Goal: Information Seeking & Learning: Find specific fact

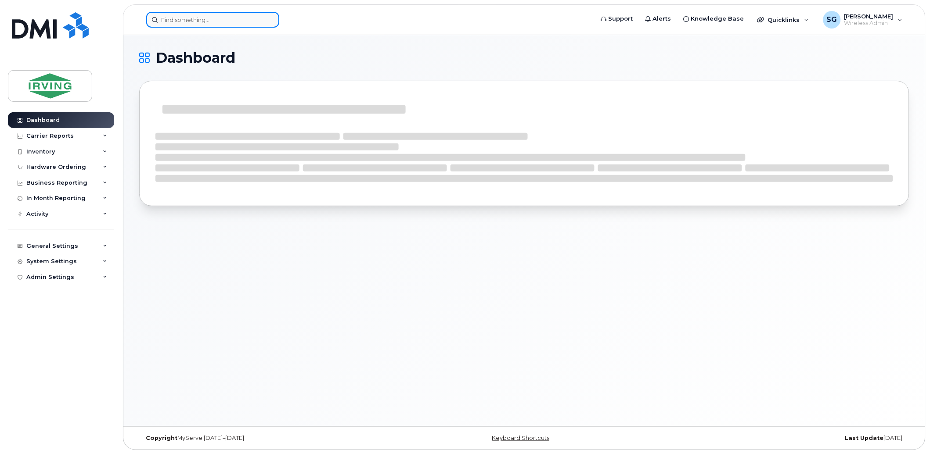
click at [199, 22] on input at bounding box center [212, 20] width 133 height 16
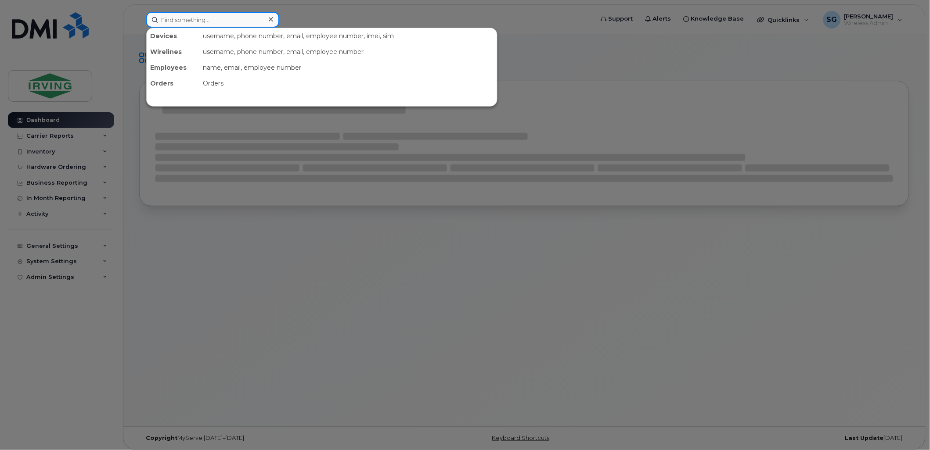
paste input "5066507700"
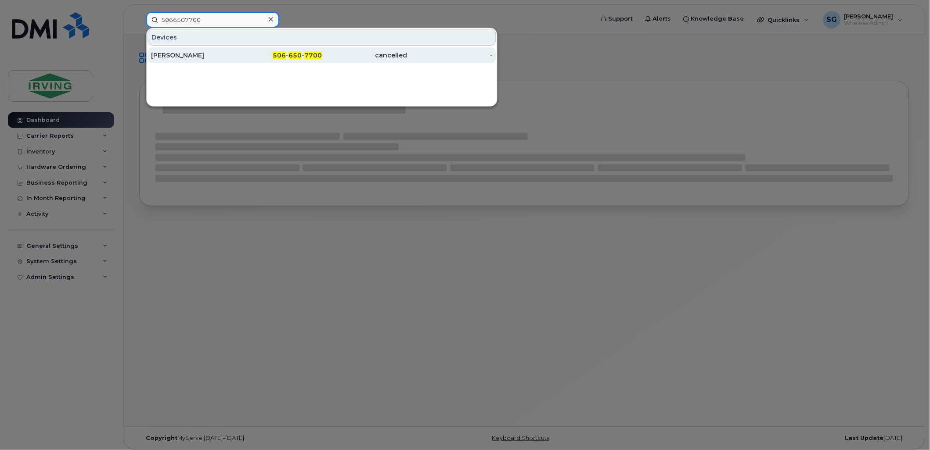
type input "5066507700"
click at [198, 51] on div "Rowan Brooks" at bounding box center [194, 55] width 86 height 9
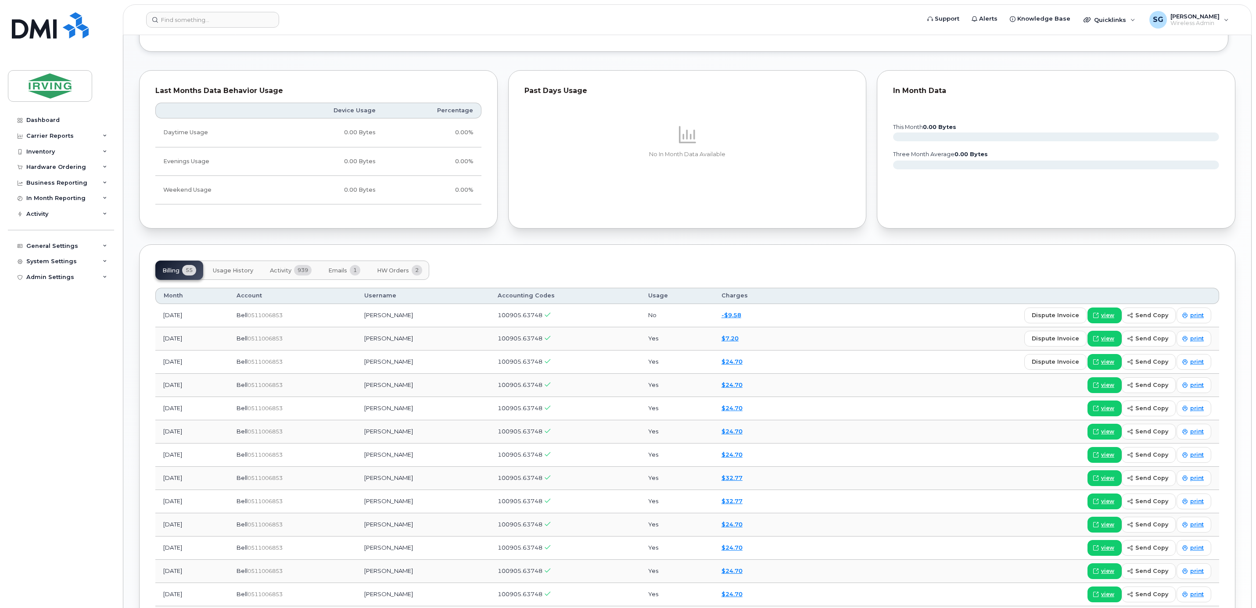
scroll to position [659, 0]
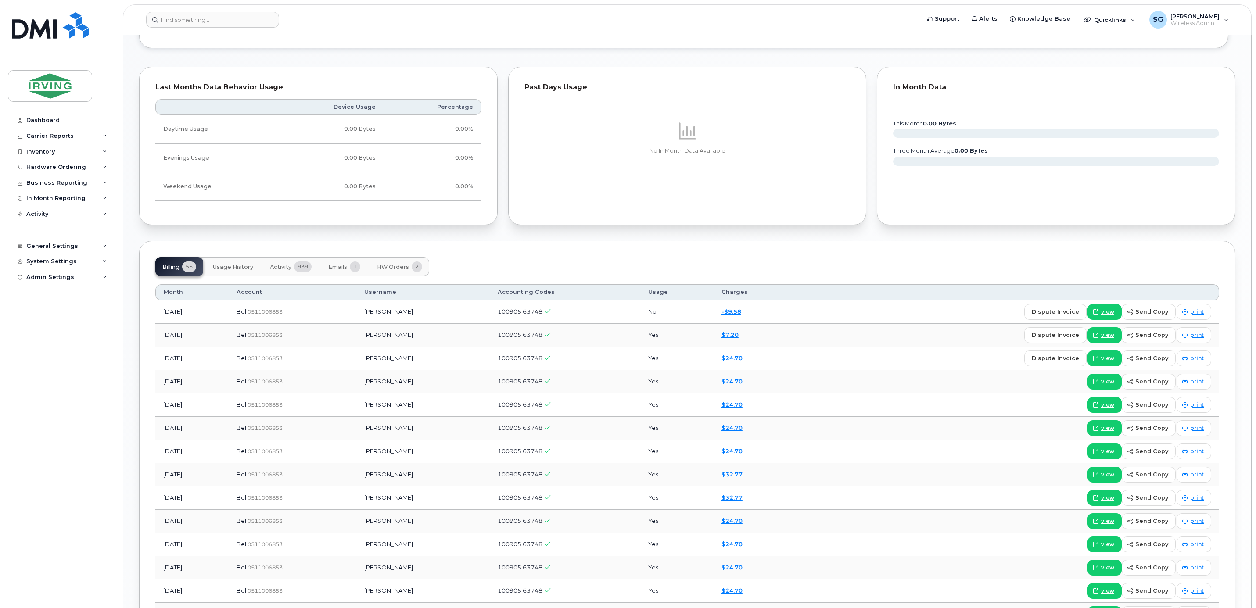
click at [287, 271] on span "Activity" at bounding box center [281, 267] width 22 height 7
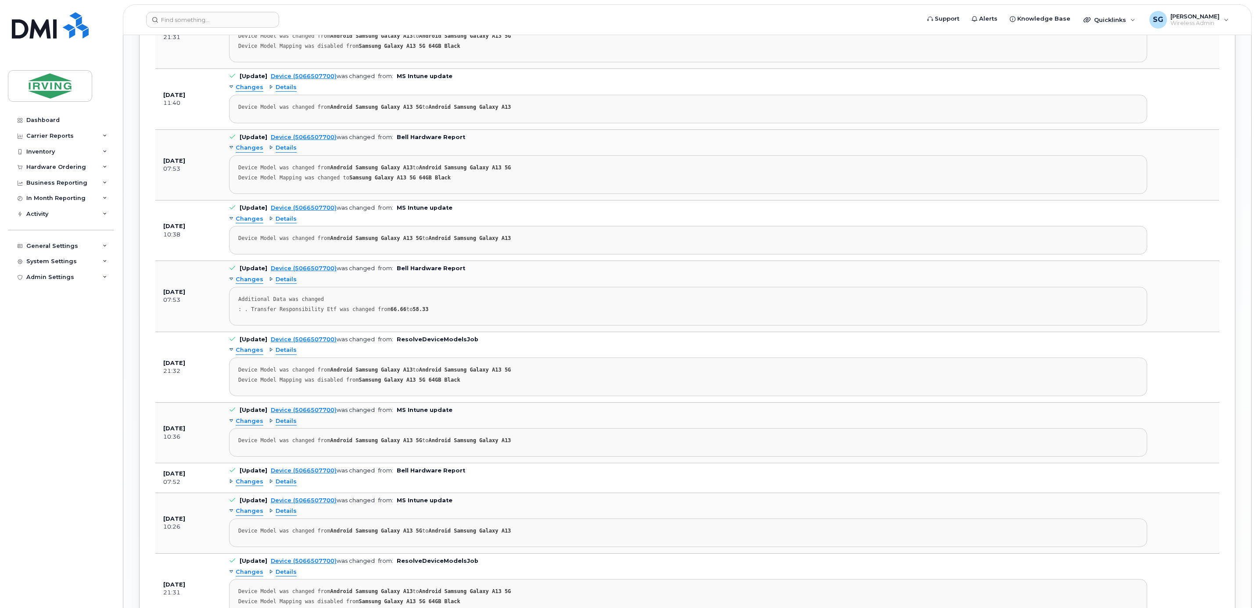
scroll to position [938, 0]
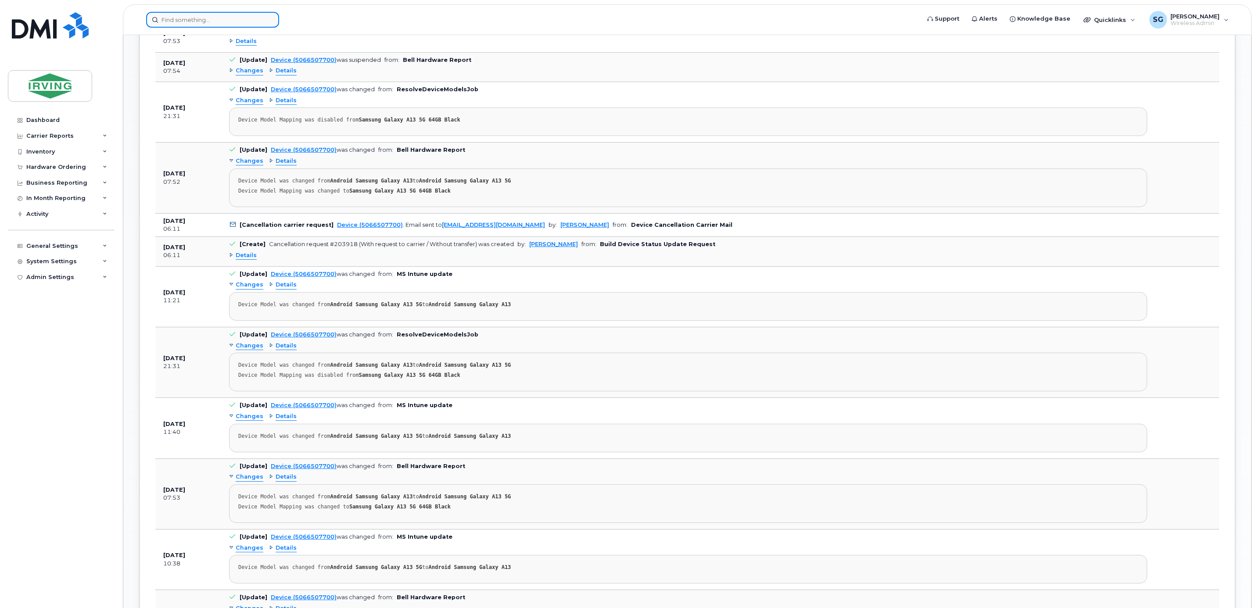
click at [178, 14] on input at bounding box center [212, 20] width 133 height 16
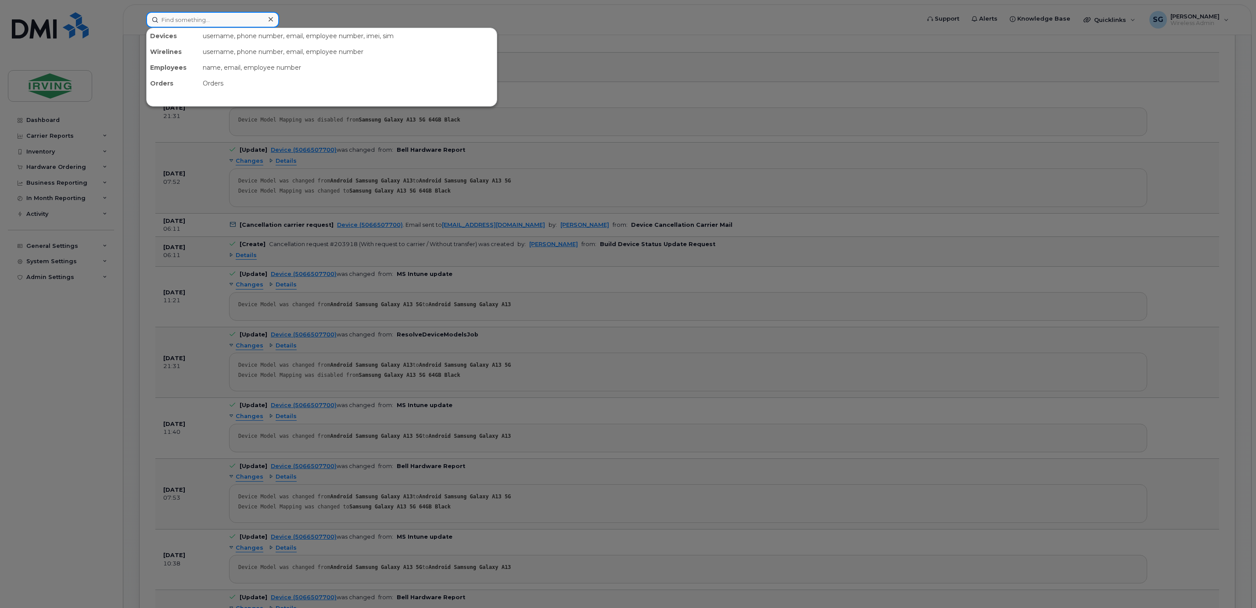
paste input "9022663938"
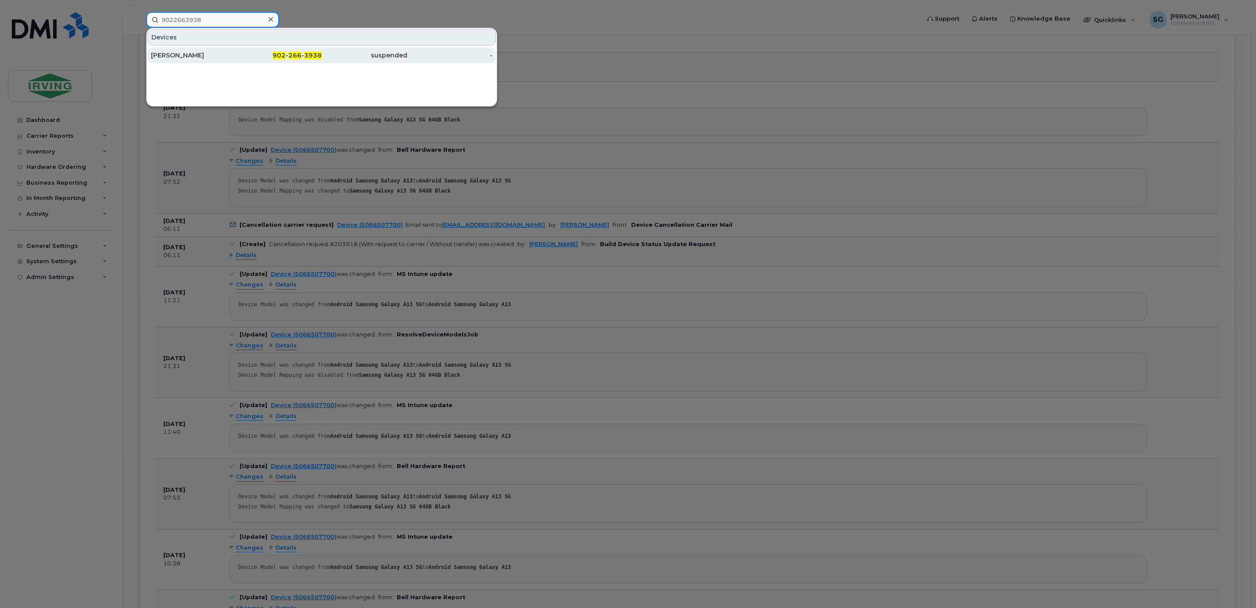
type input "9022663938"
click at [177, 50] on div "Kyle Godfrey" at bounding box center [194, 55] width 86 height 16
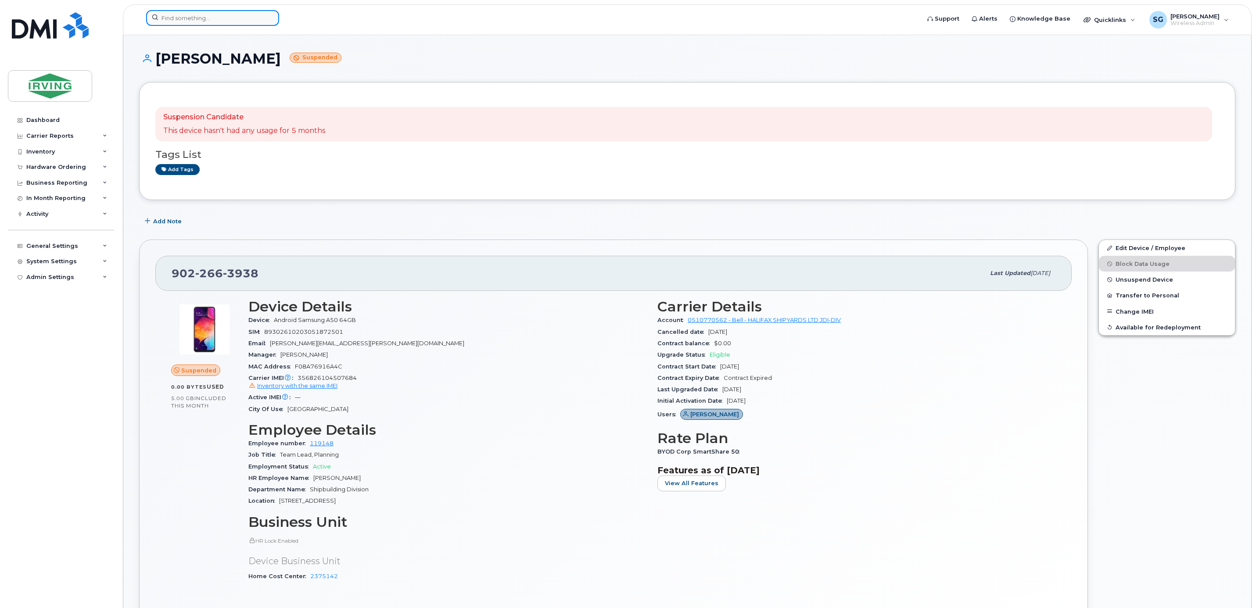
click at [182, 12] on input at bounding box center [212, 18] width 133 height 16
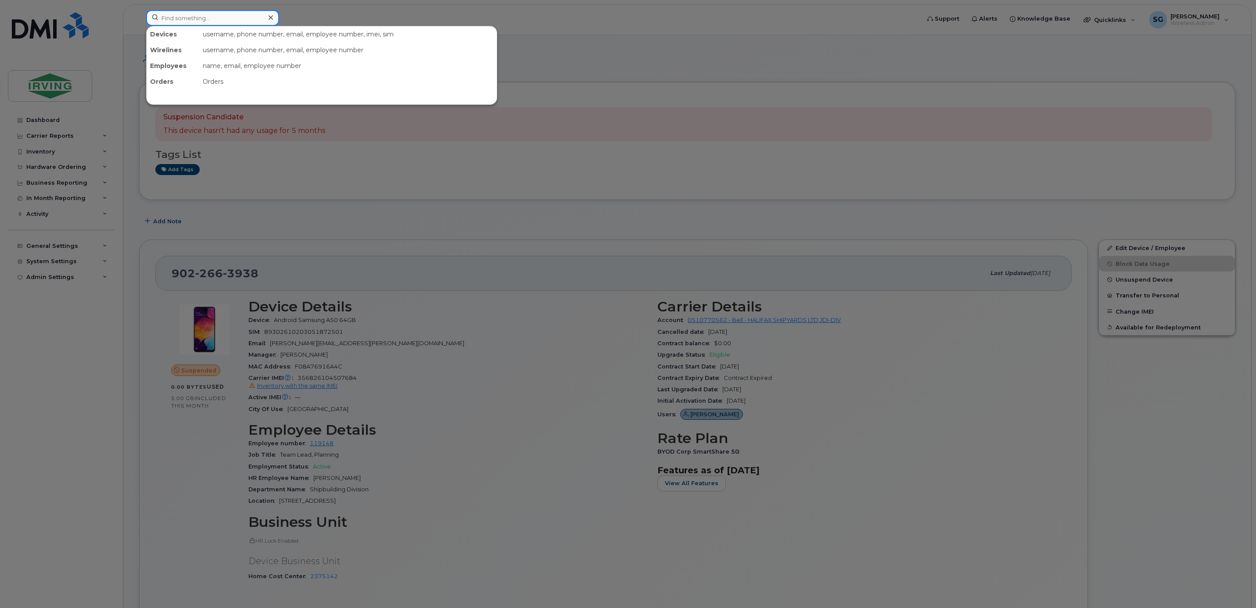
paste input "9024394129"
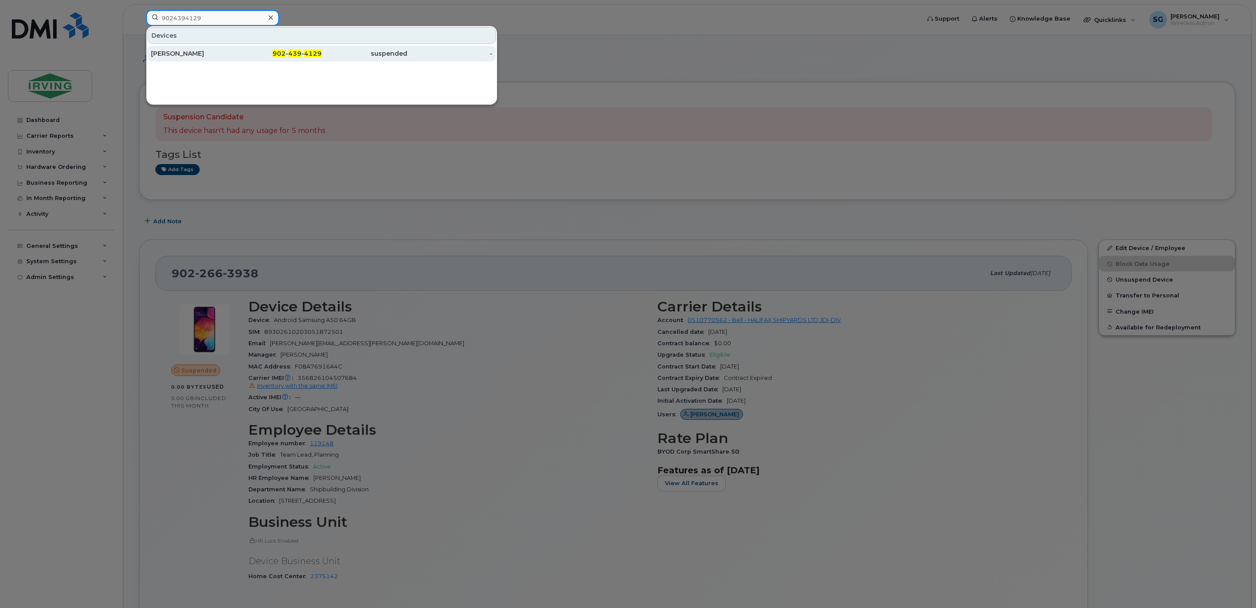
type input "9024394129"
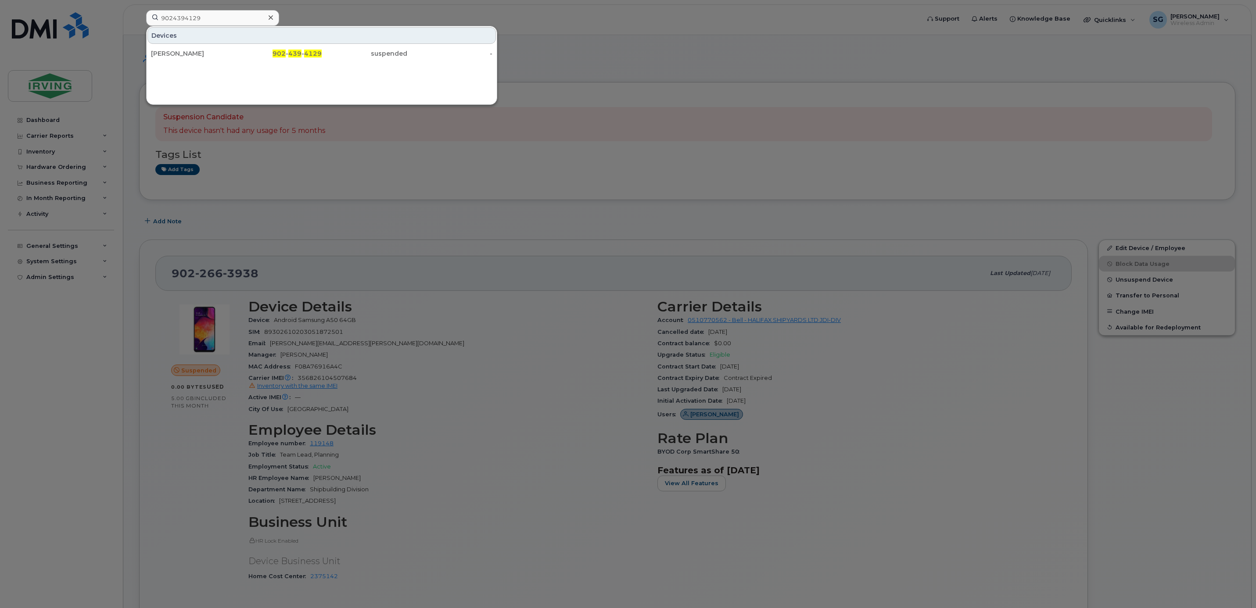
drag, startPoint x: 207, startPoint y: 59, endPoint x: 804, endPoint y: 79, distance: 597.4
click at [207, 58] on div "Wayne Collett" at bounding box center [194, 54] width 86 height 16
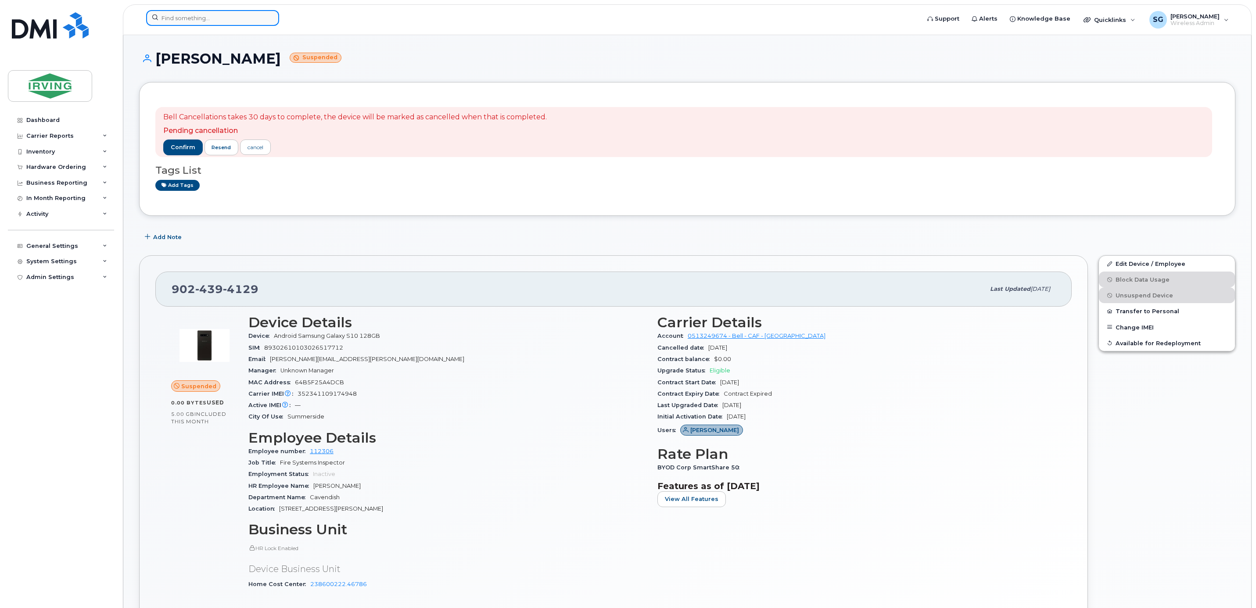
click at [190, 18] on input at bounding box center [212, 18] width 133 height 16
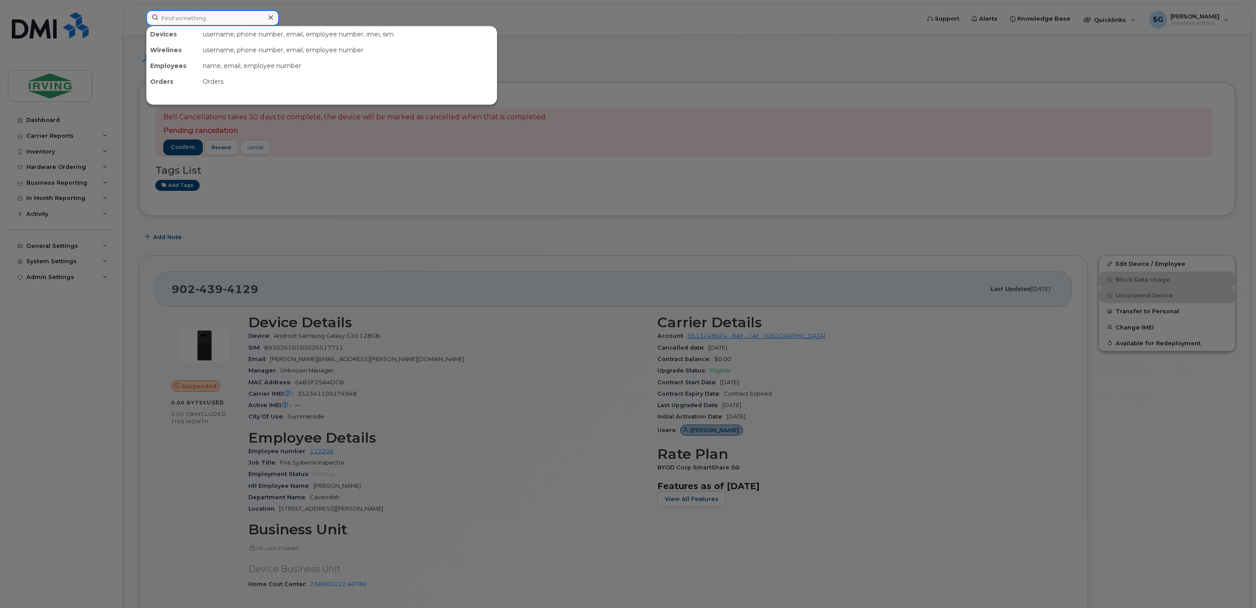
paste input "5063436767"
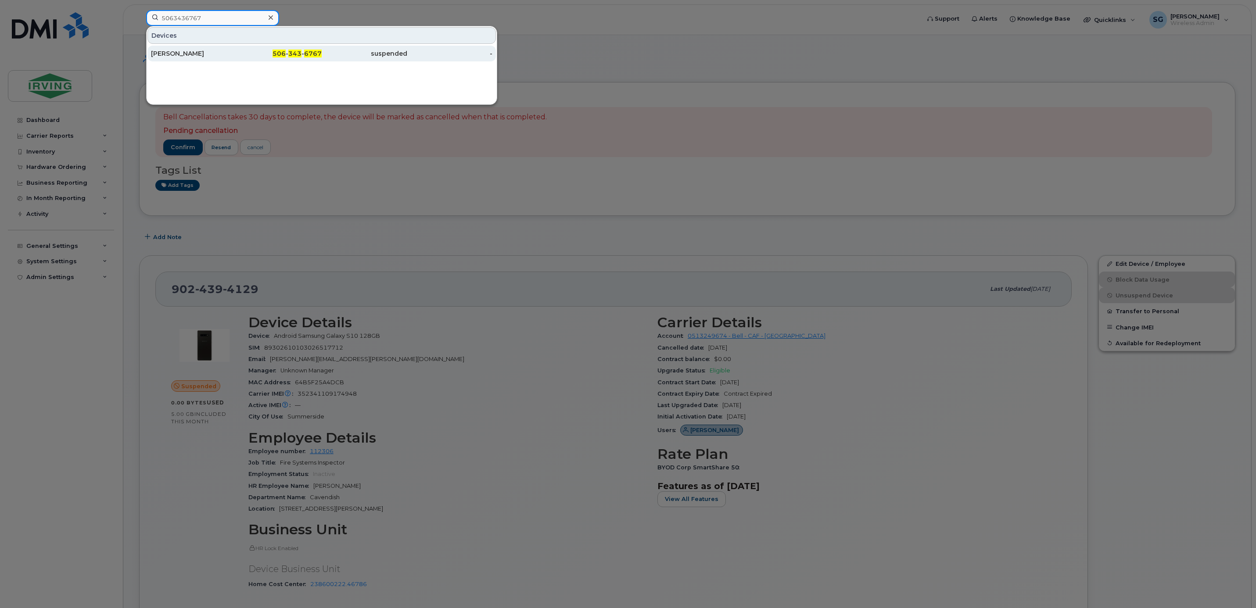
type input "5063436767"
click at [195, 55] on div "Christopher Beech" at bounding box center [194, 53] width 86 height 9
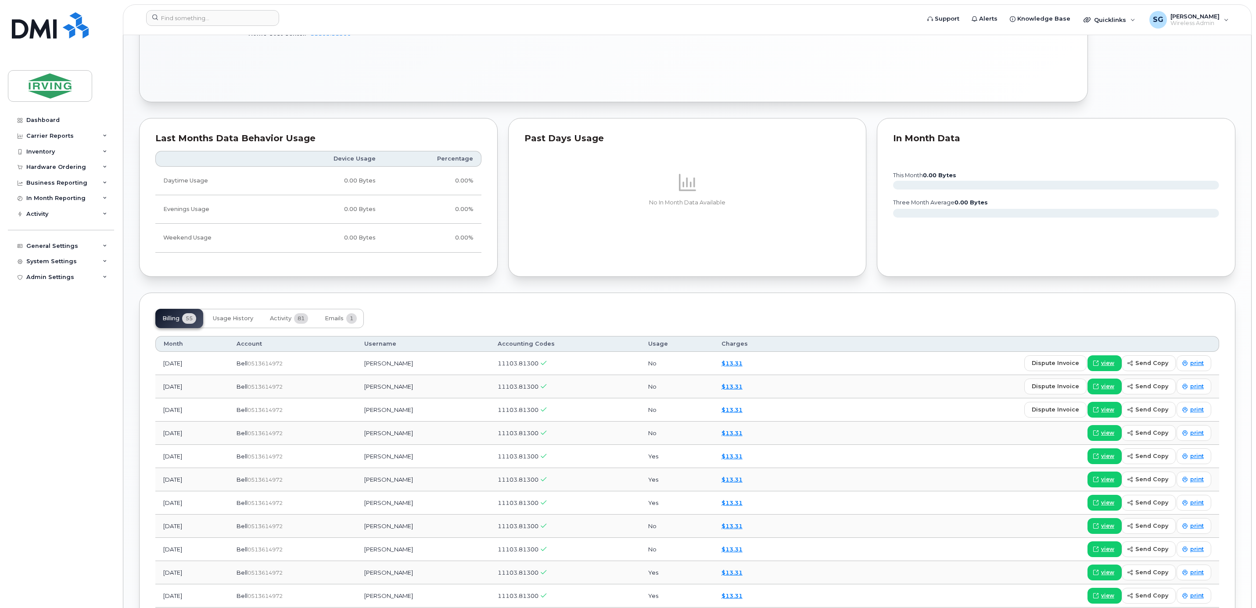
scroll to position [724, 0]
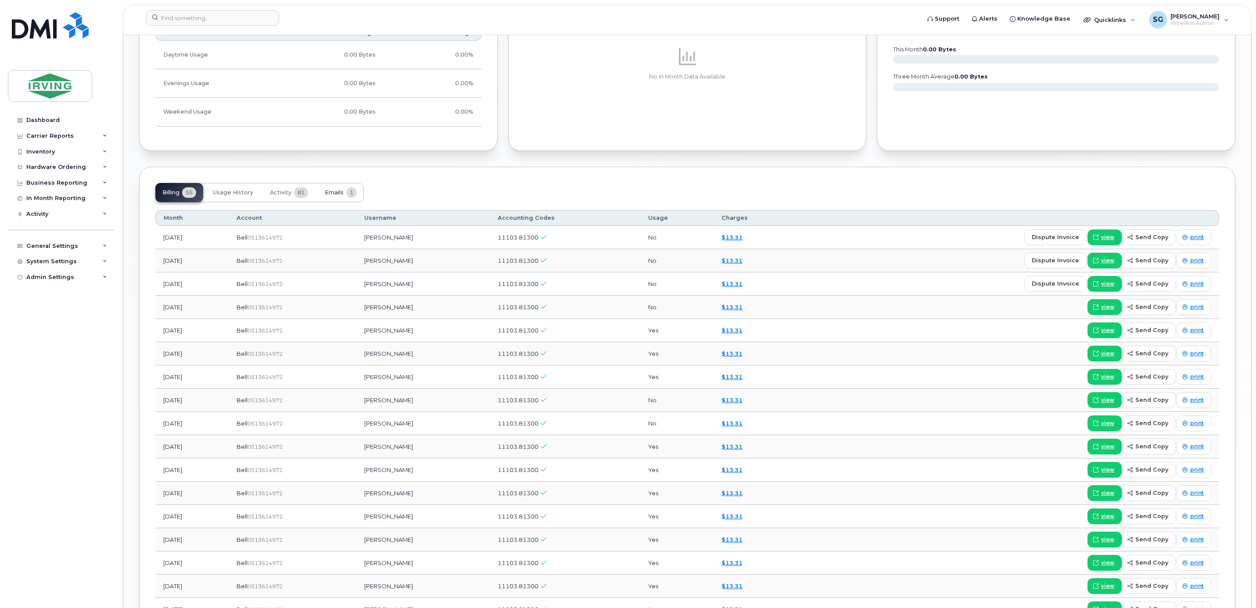
click at [333, 195] on span "Emails" at bounding box center [334, 192] width 19 height 7
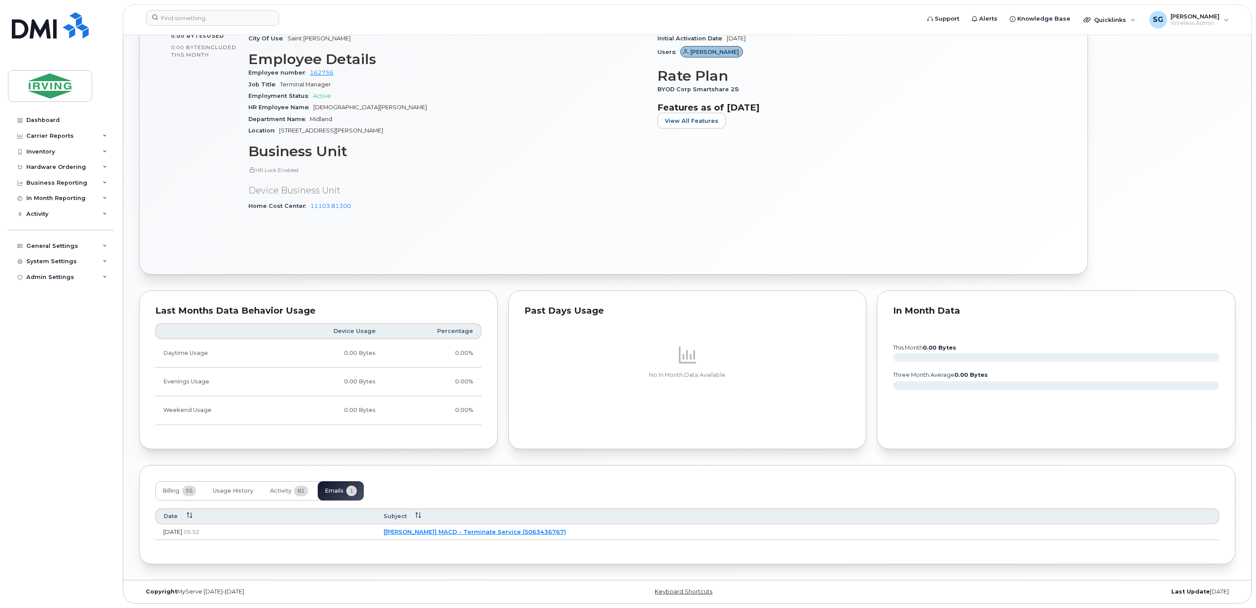
scroll to position [365, 0]
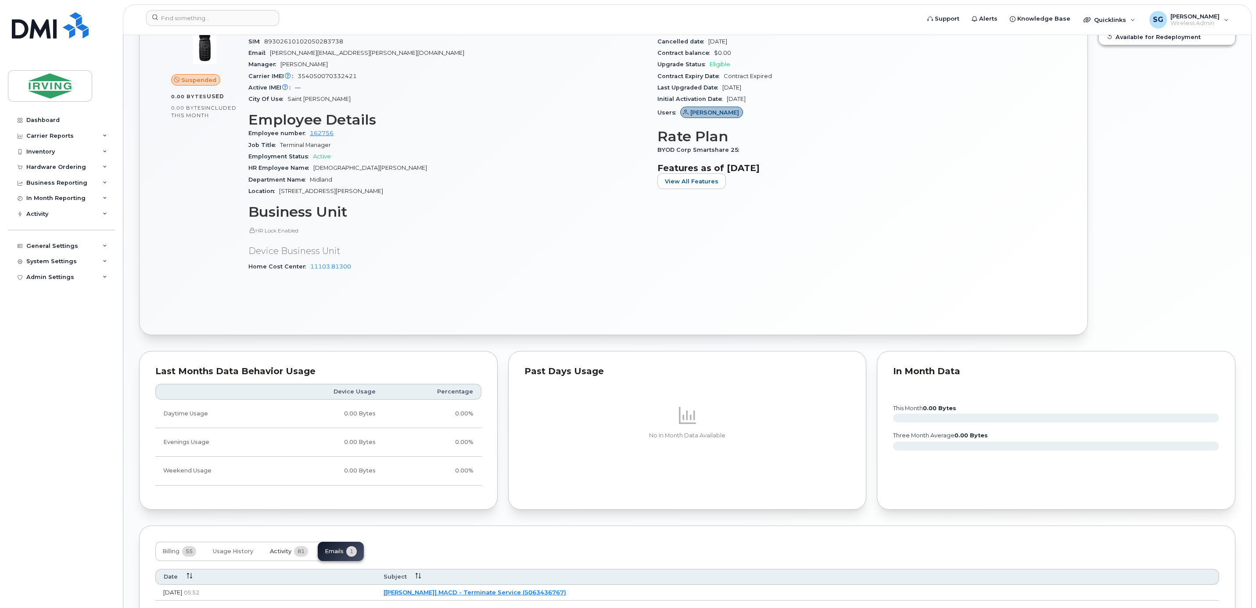
click at [295, 557] on span "81" at bounding box center [301, 552] width 14 height 11
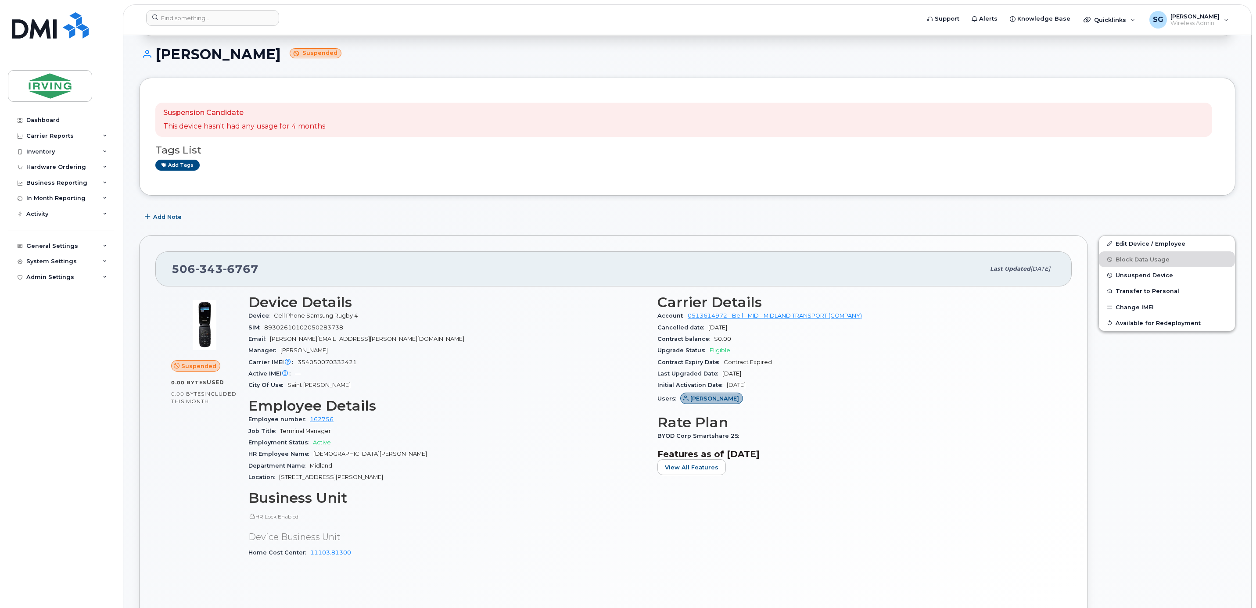
scroll to position [0, 0]
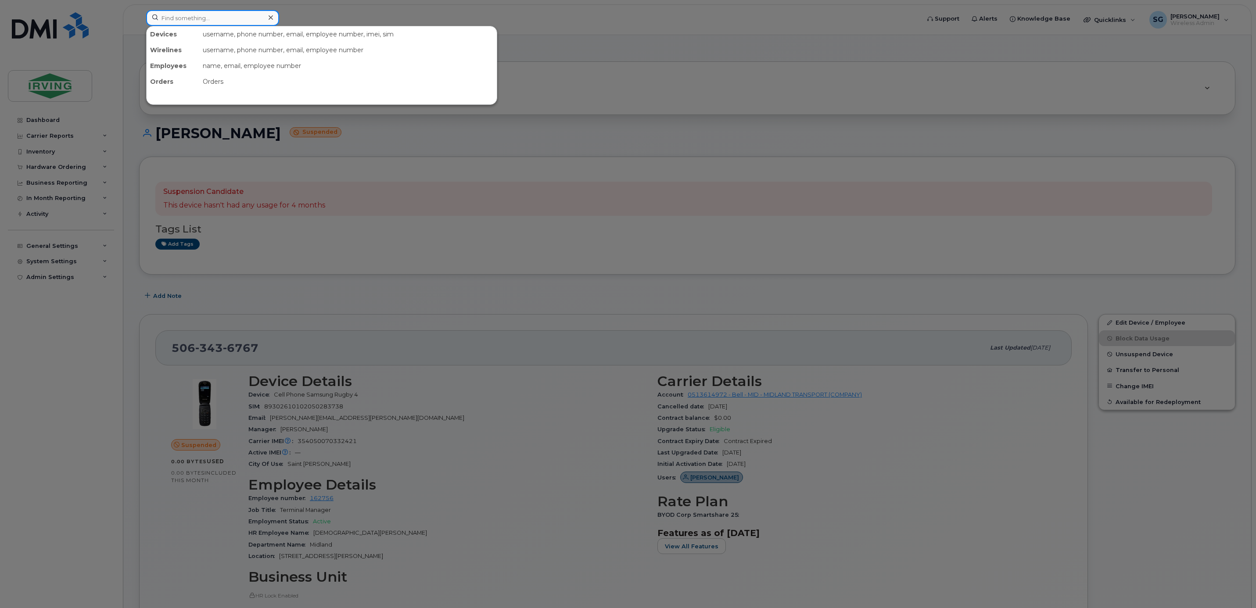
click at [203, 17] on input at bounding box center [212, 18] width 133 height 16
paste input "5063437646"
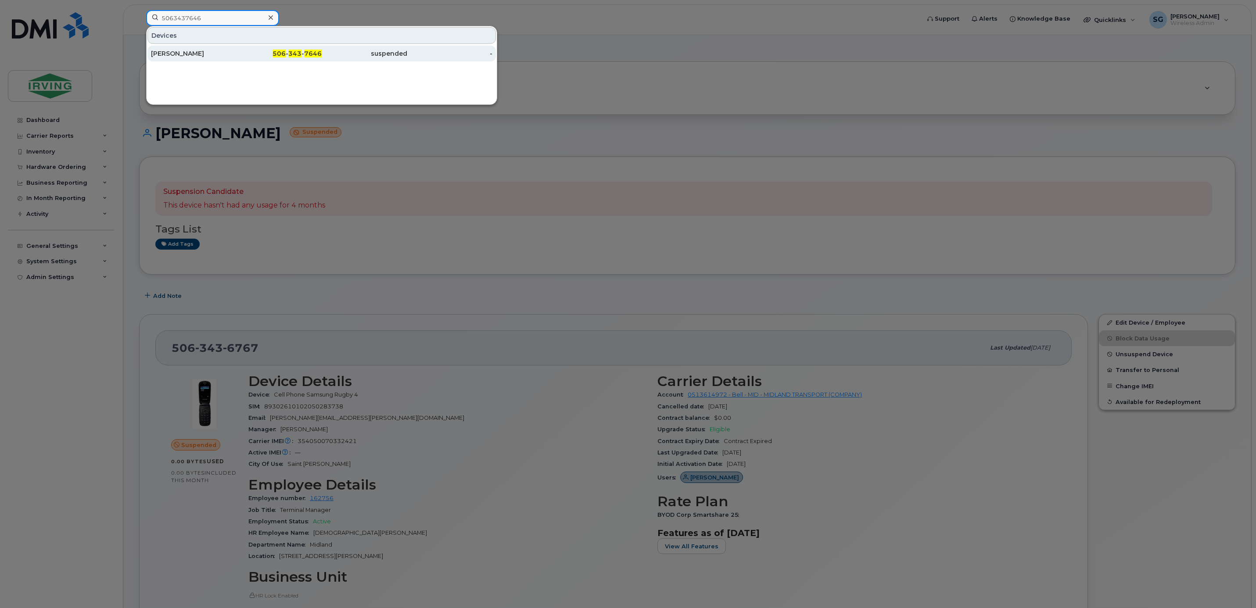
type input "5063437646"
click at [174, 58] on div "Scott LeBlanc" at bounding box center [194, 53] width 86 height 9
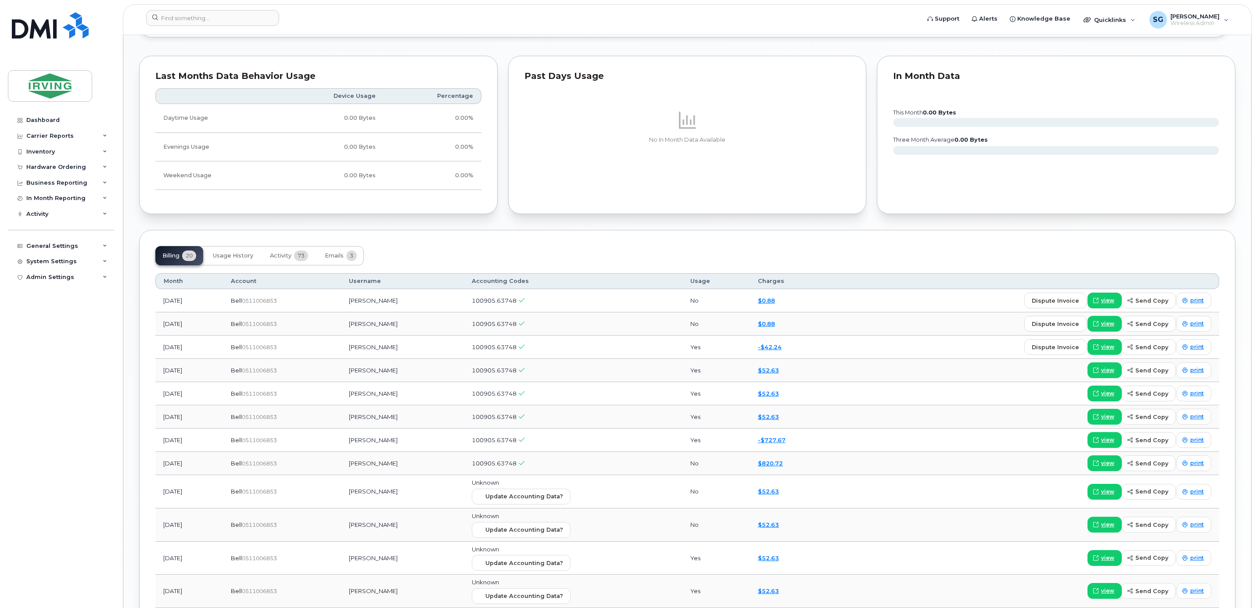
scroll to position [922, 0]
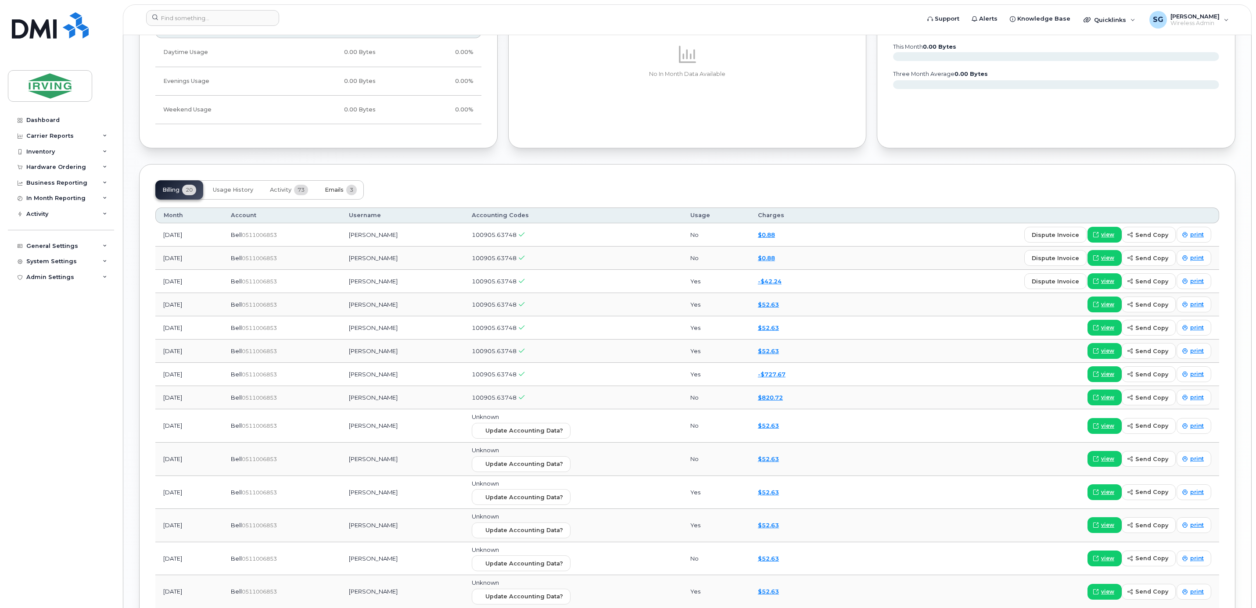
click at [342, 194] on span "Emails" at bounding box center [334, 190] width 19 height 7
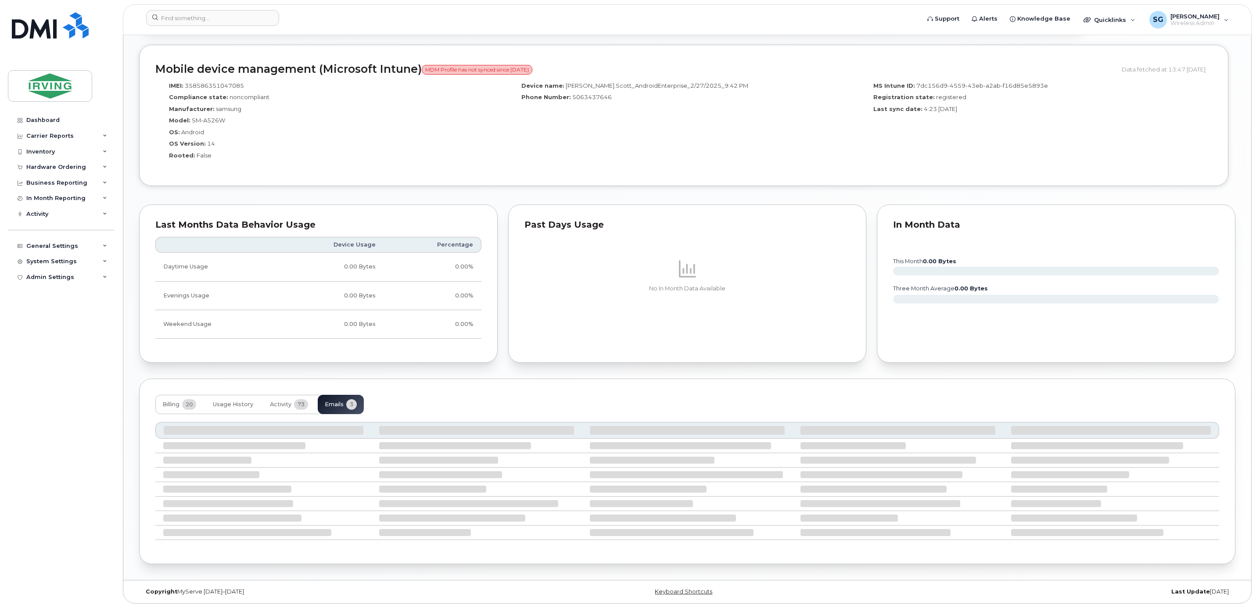
scroll to position [659, 0]
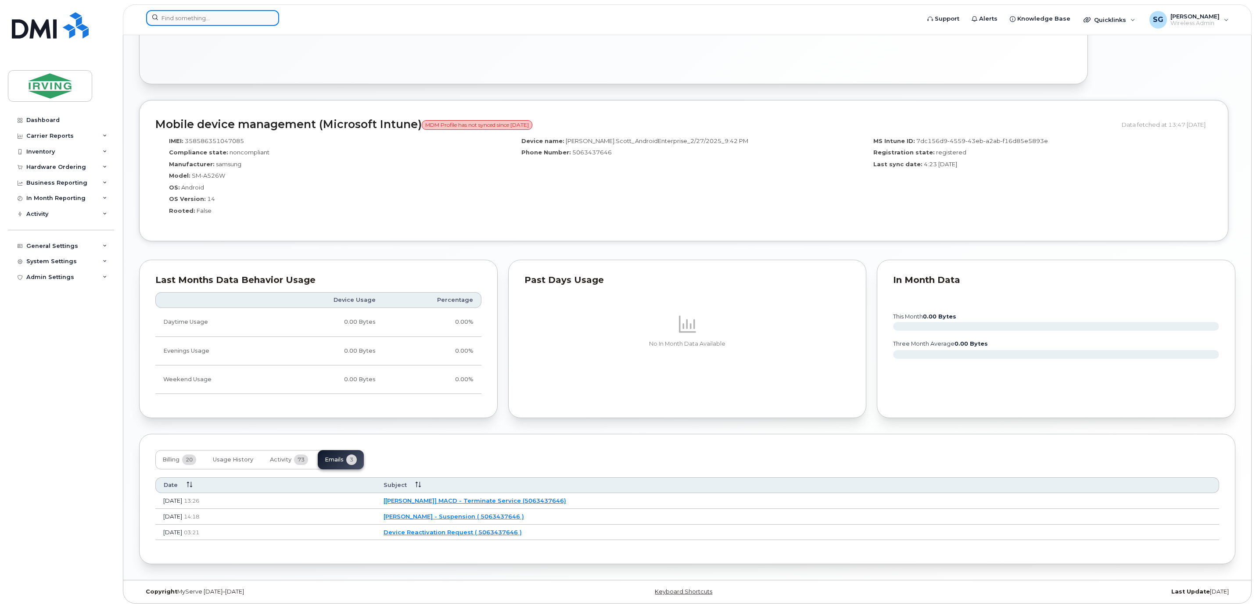
click at [169, 20] on input at bounding box center [212, 18] width 133 height 16
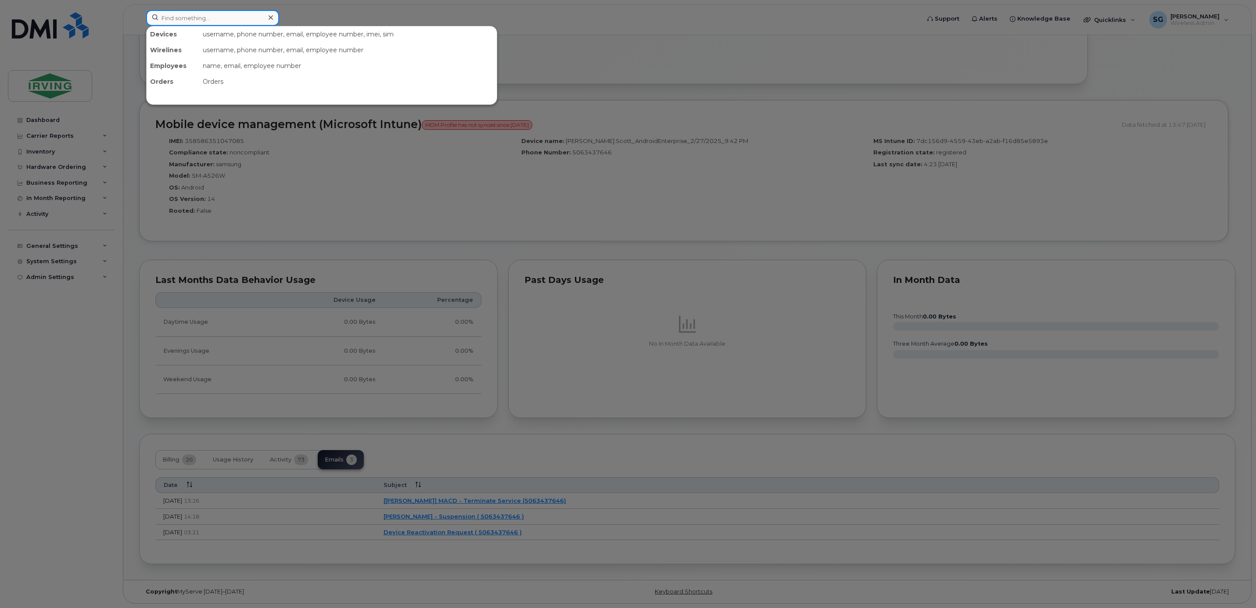
paste input "9023973522"
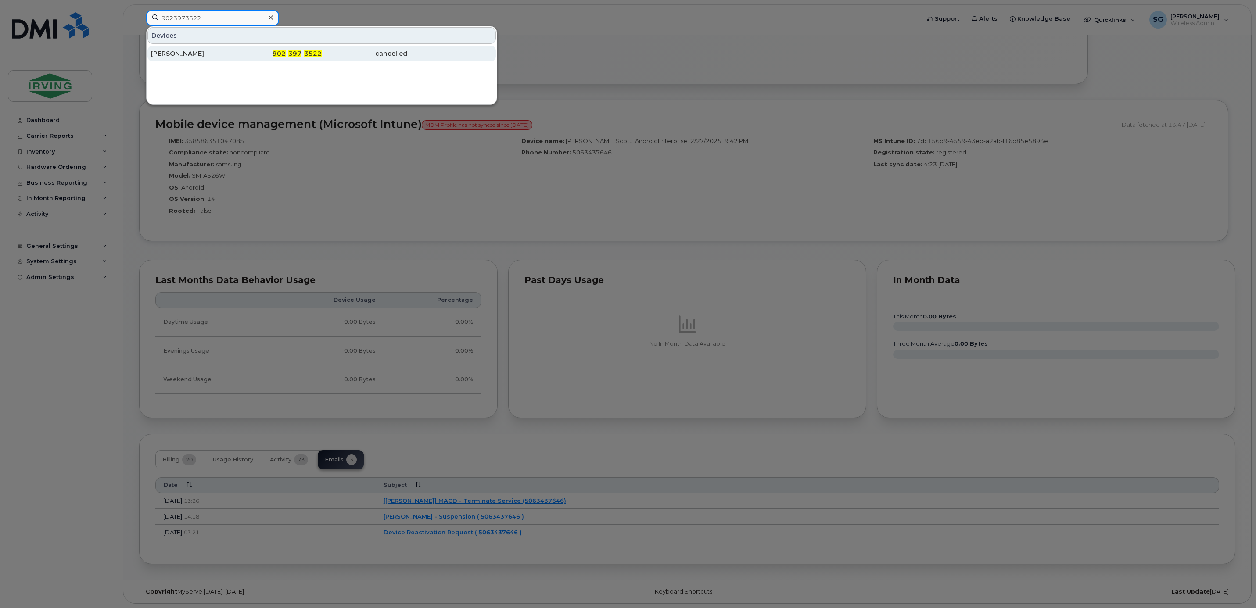
type input "9023973522"
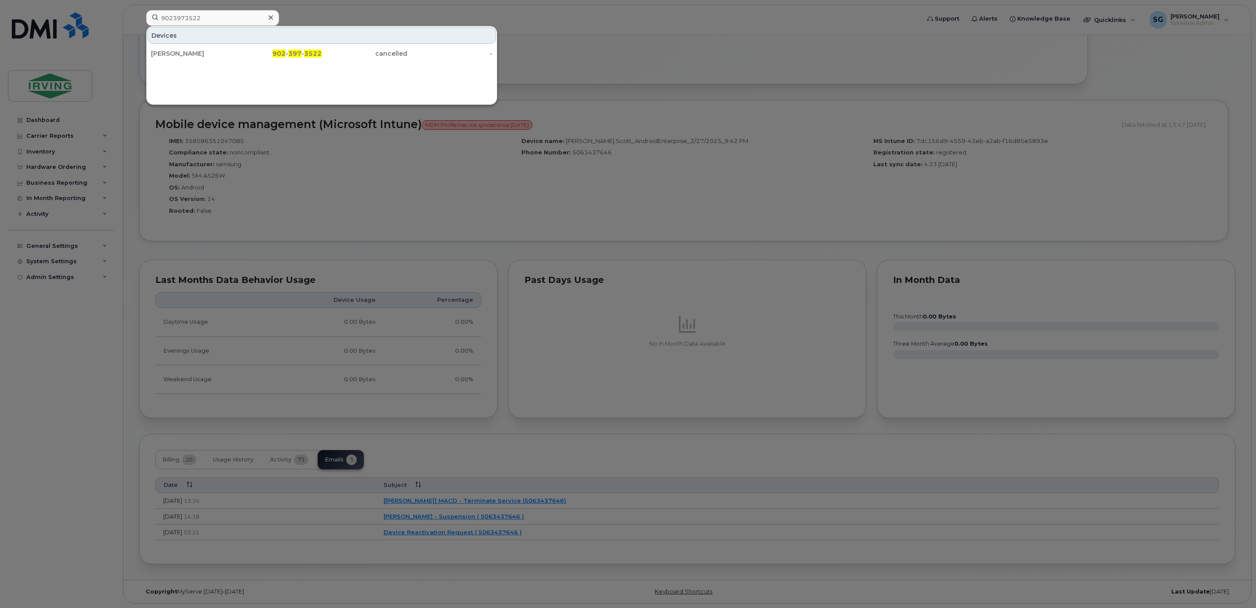
drag, startPoint x: 186, startPoint y: 53, endPoint x: 623, endPoint y: 88, distance: 438.2
click at [186, 53] on div "[PERSON_NAME]" at bounding box center [194, 53] width 86 height 9
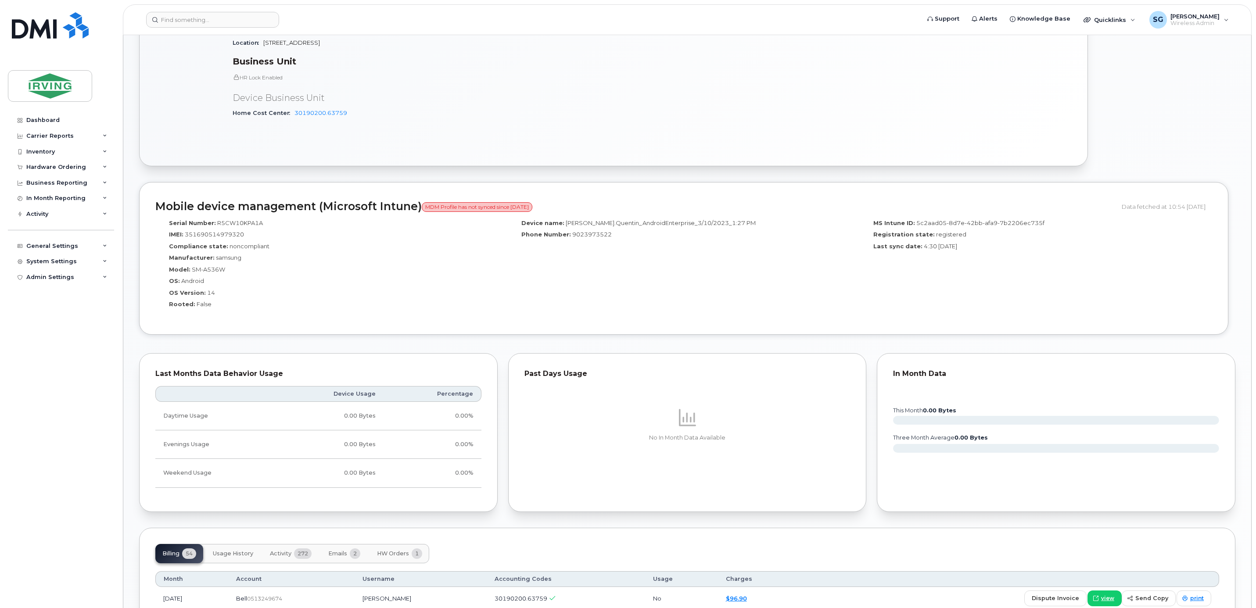
scroll to position [659, 0]
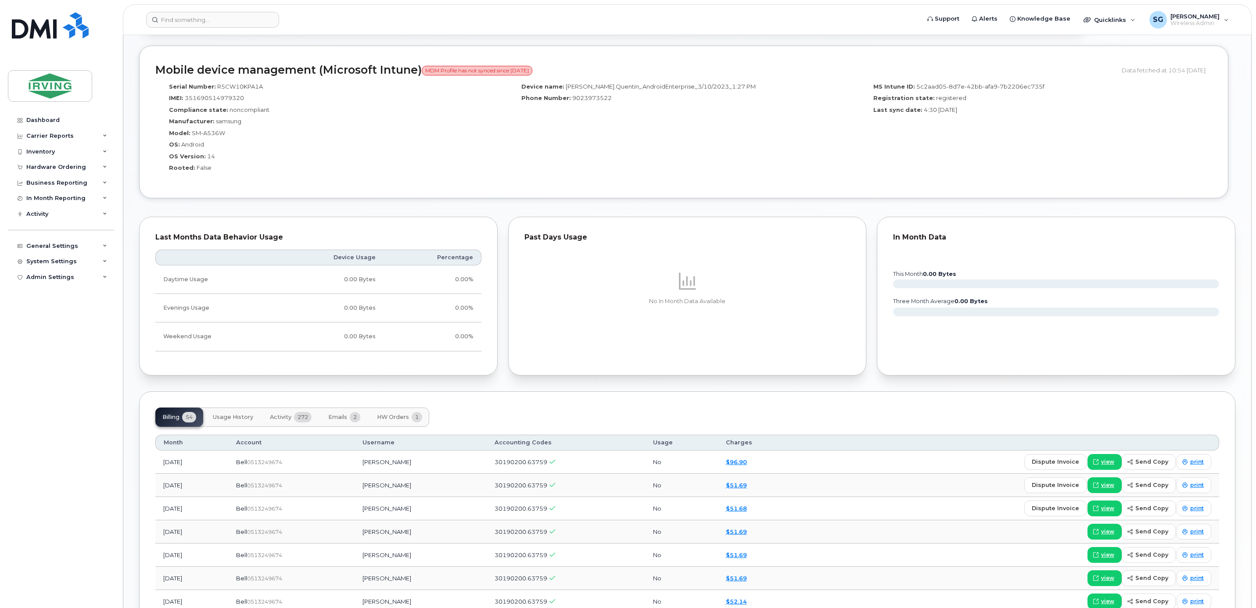
click at [347, 421] on span "Emails" at bounding box center [337, 417] width 19 height 7
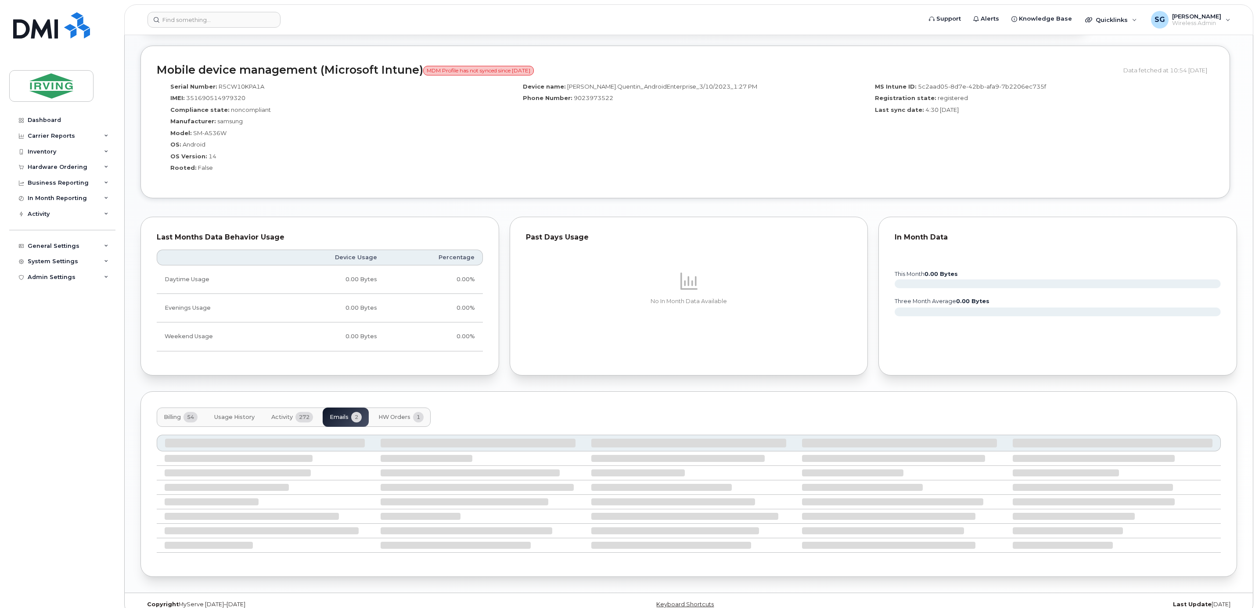
scroll to position [606, 0]
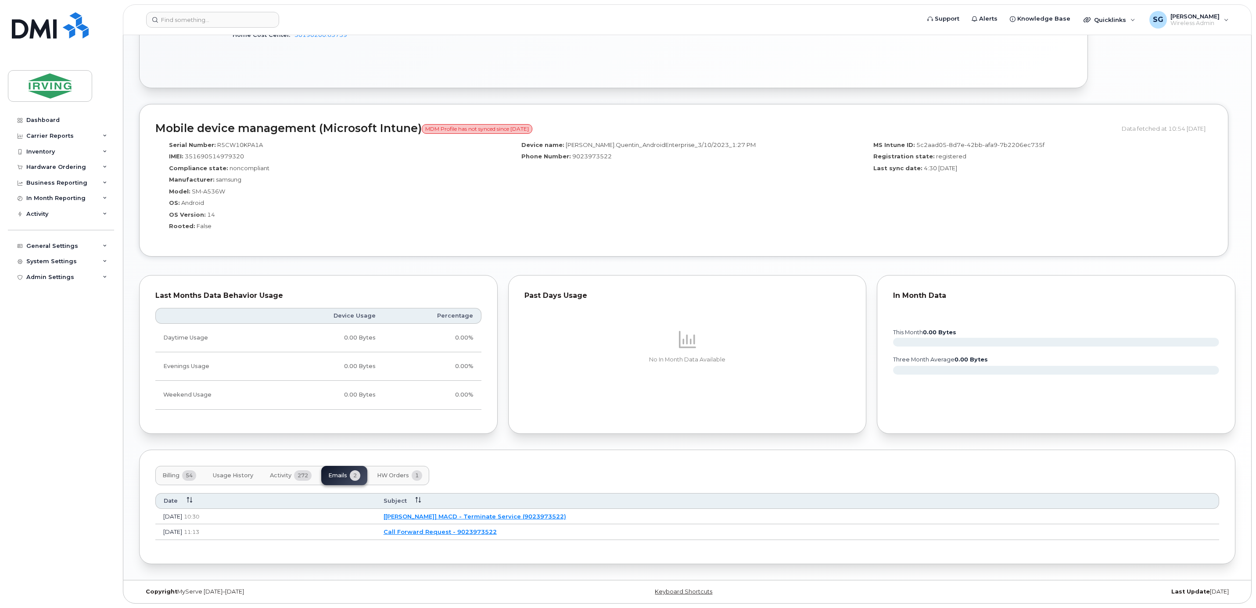
click at [506, 516] on link "[[PERSON_NAME]] MACD - Terminate Service (9023973522)" at bounding box center [475, 516] width 183 height 7
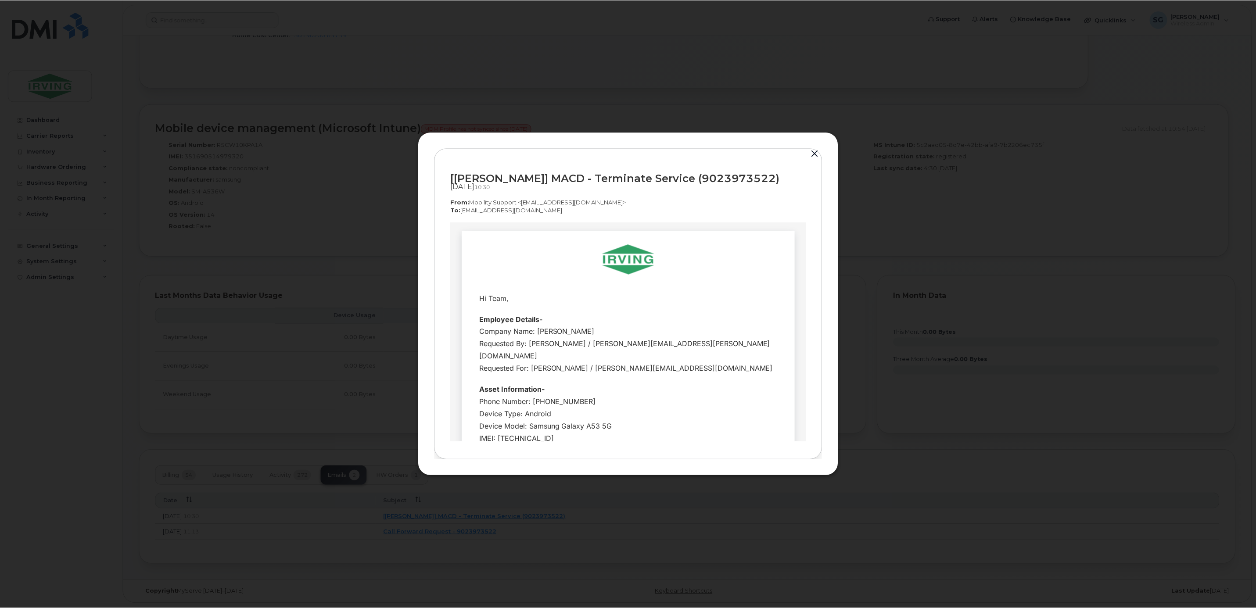
scroll to position [0, 0]
click at [812, 156] on button "button" at bounding box center [816, 154] width 13 height 12
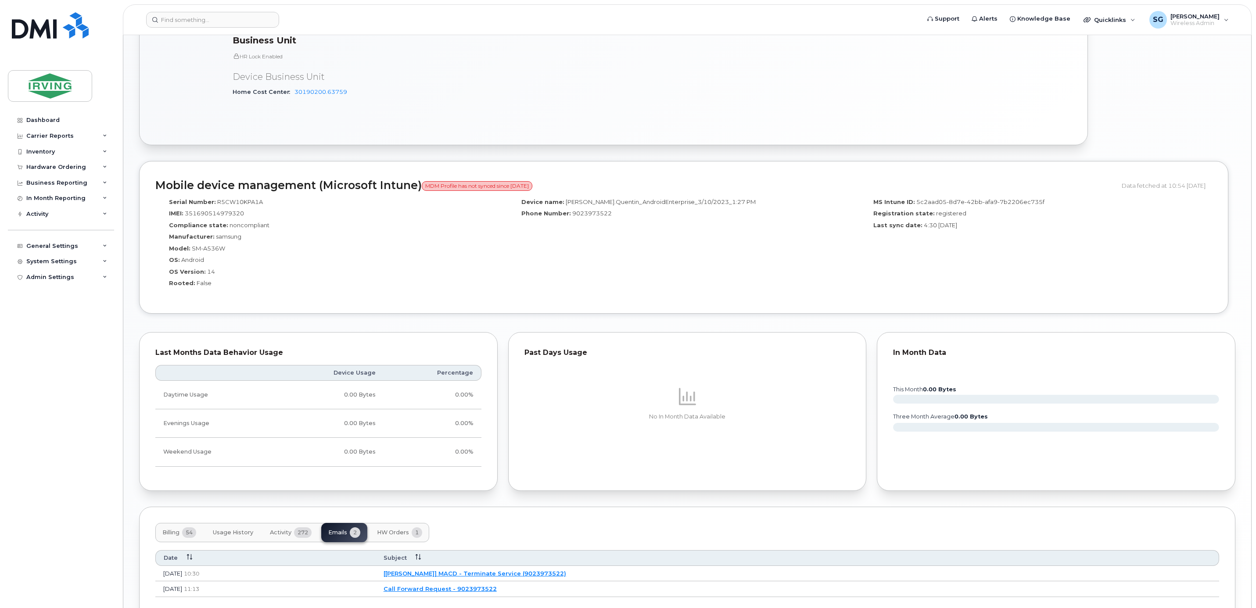
scroll to position [606, 0]
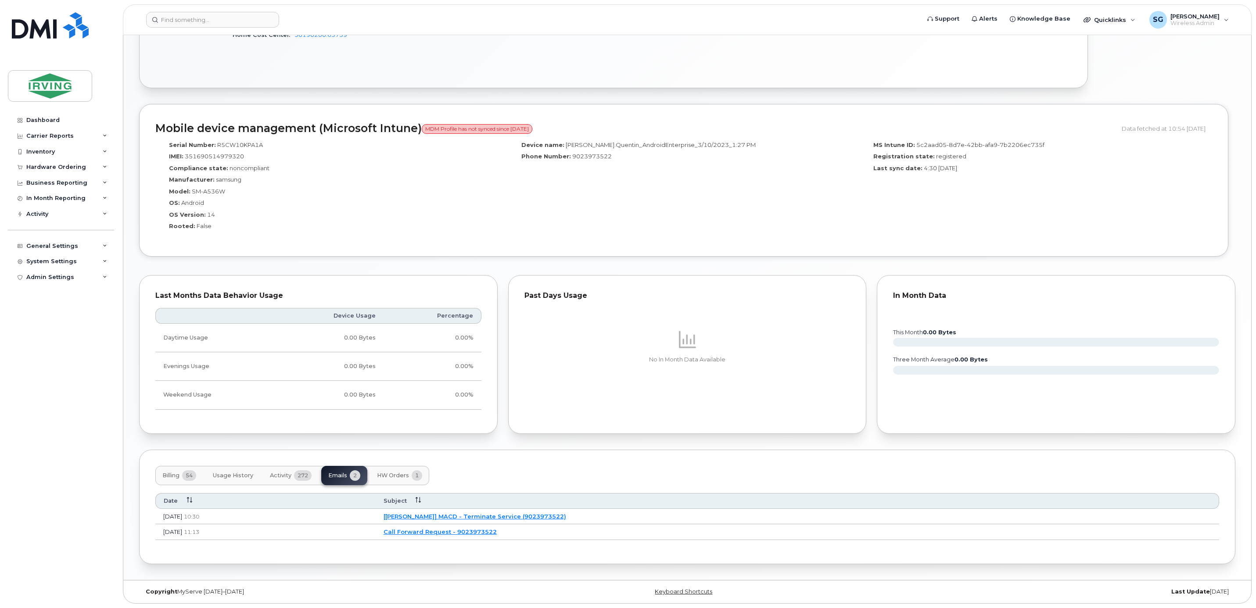
click at [278, 473] on span "Activity" at bounding box center [281, 475] width 22 height 7
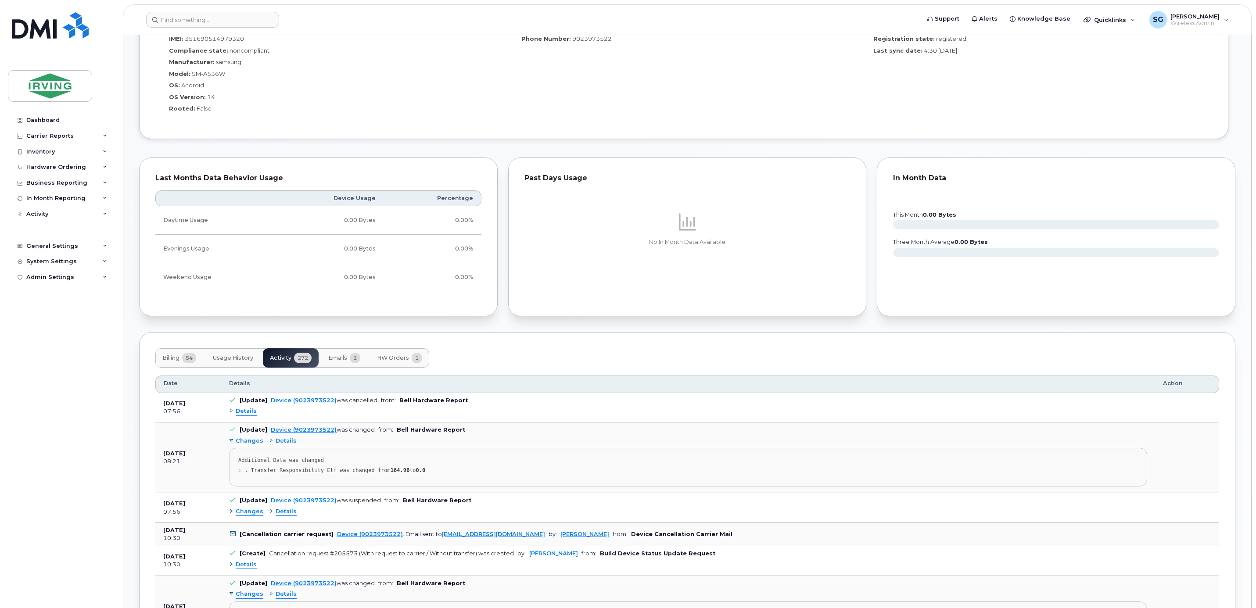
scroll to position [804, 0]
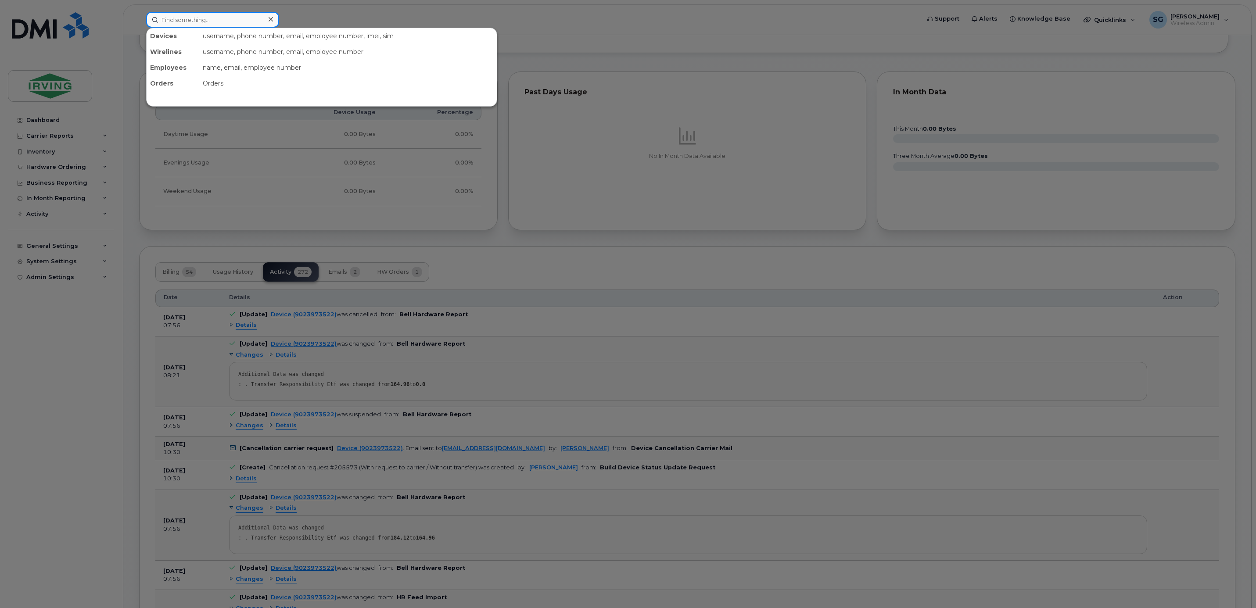
click at [185, 20] on input at bounding box center [212, 20] width 133 height 16
paste input "4167082165"
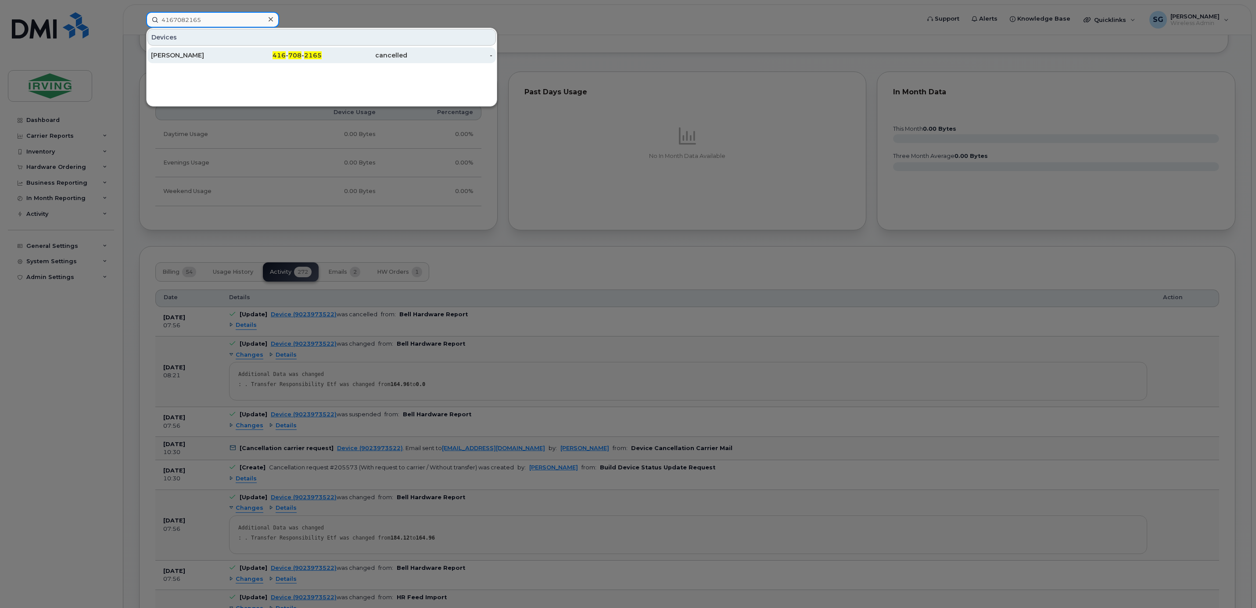
type input "4167082165"
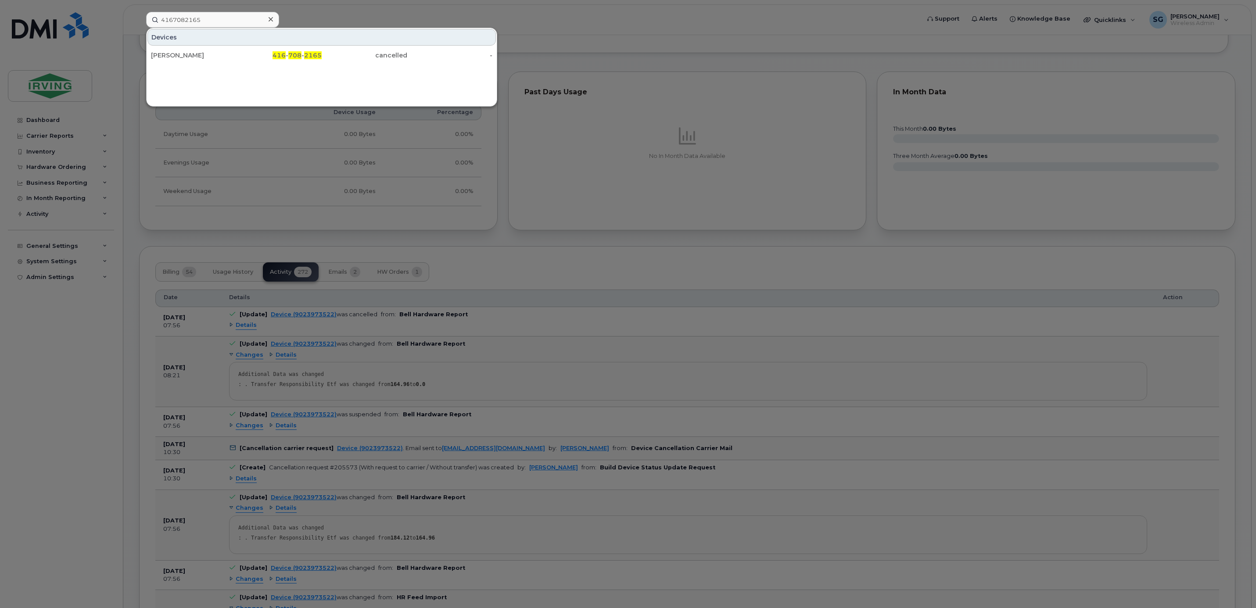
drag, startPoint x: 185, startPoint y: 51, endPoint x: 651, endPoint y: 114, distance: 469.9
click at [185, 51] on div "Paul Bevacqua" at bounding box center [194, 55] width 86 height 16
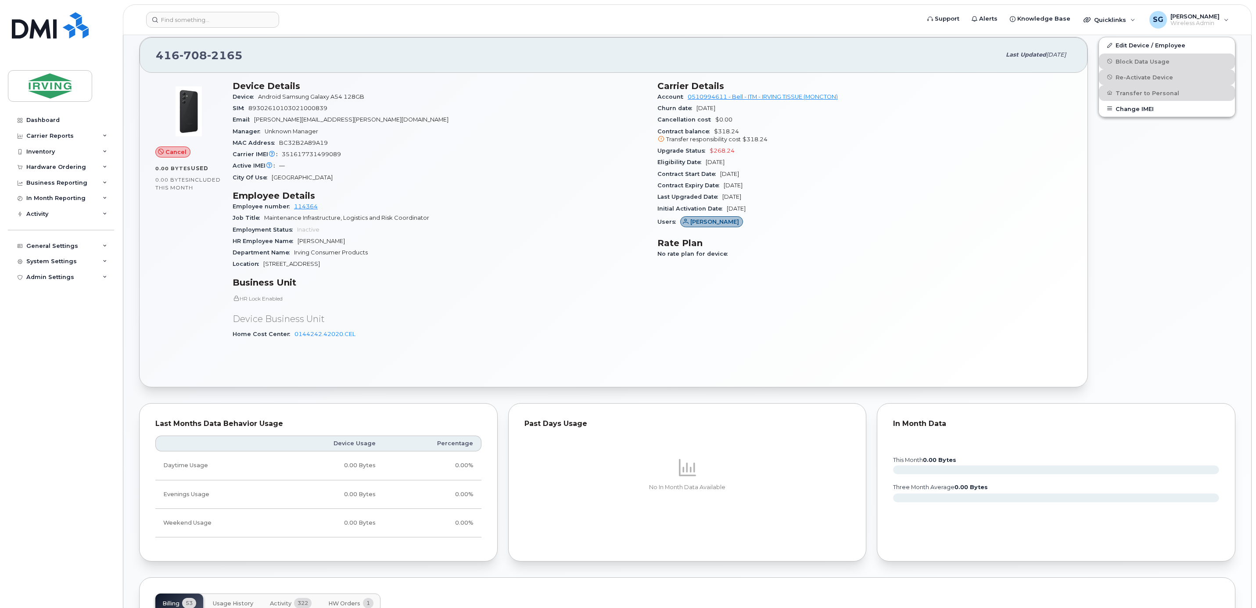
scroll to position [329, 0]
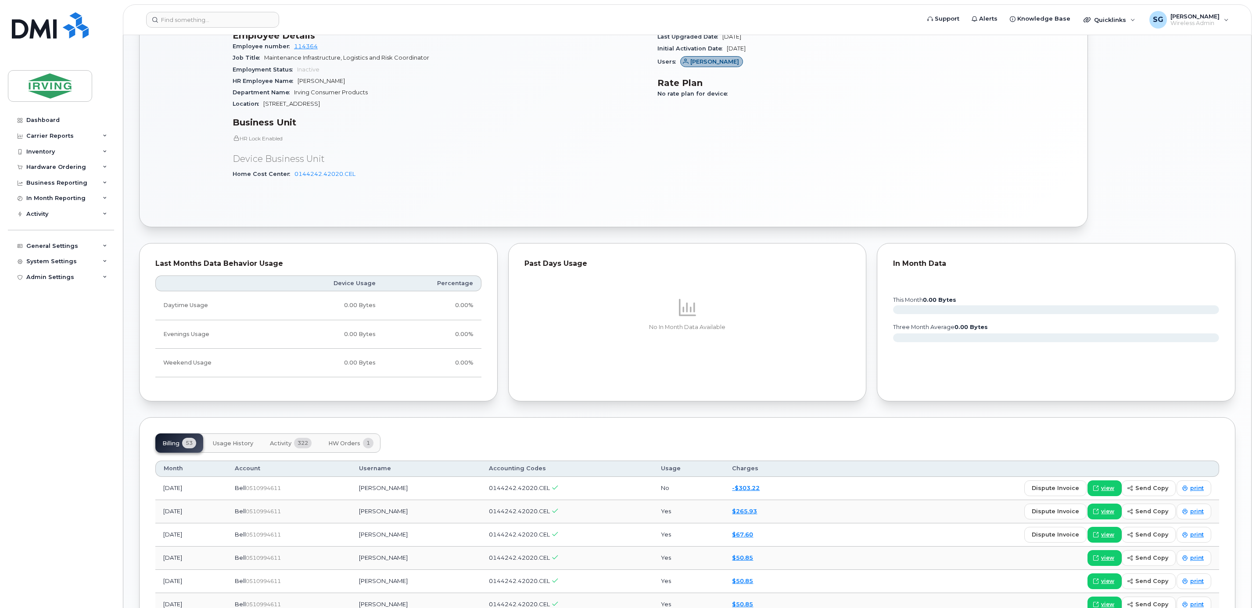
click at [290, 452] on button "Activity 322" at bounding box center [291, 443] width 56 height 19
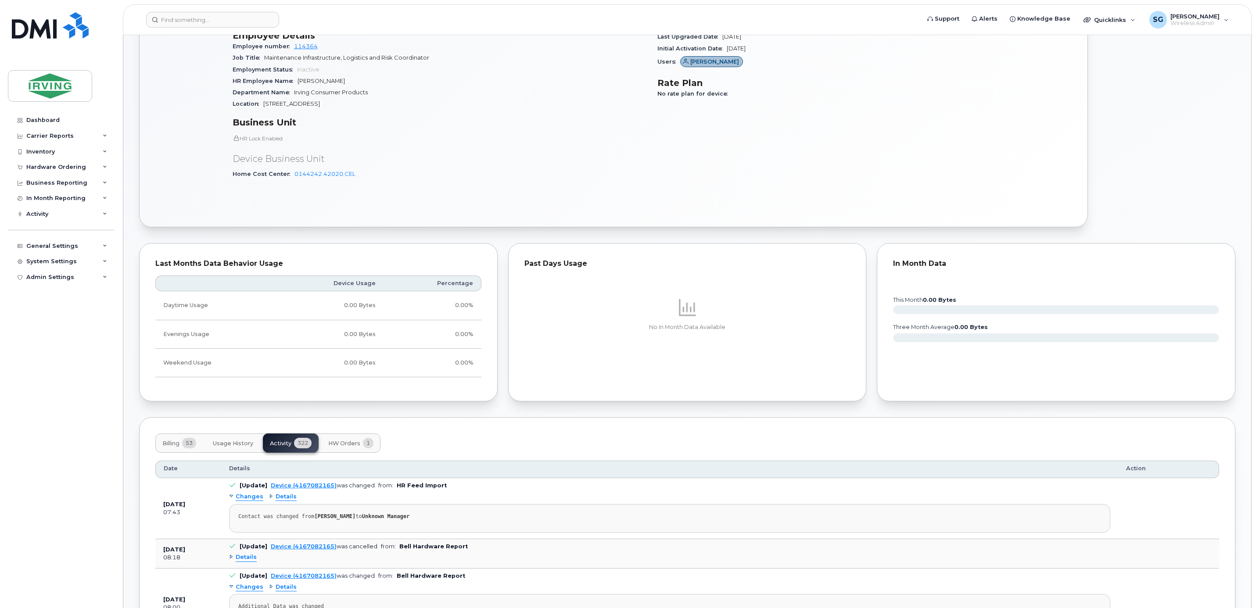
click at [175, 447] on span "Billing" at bounding box center [170, 443] width 17 height 7
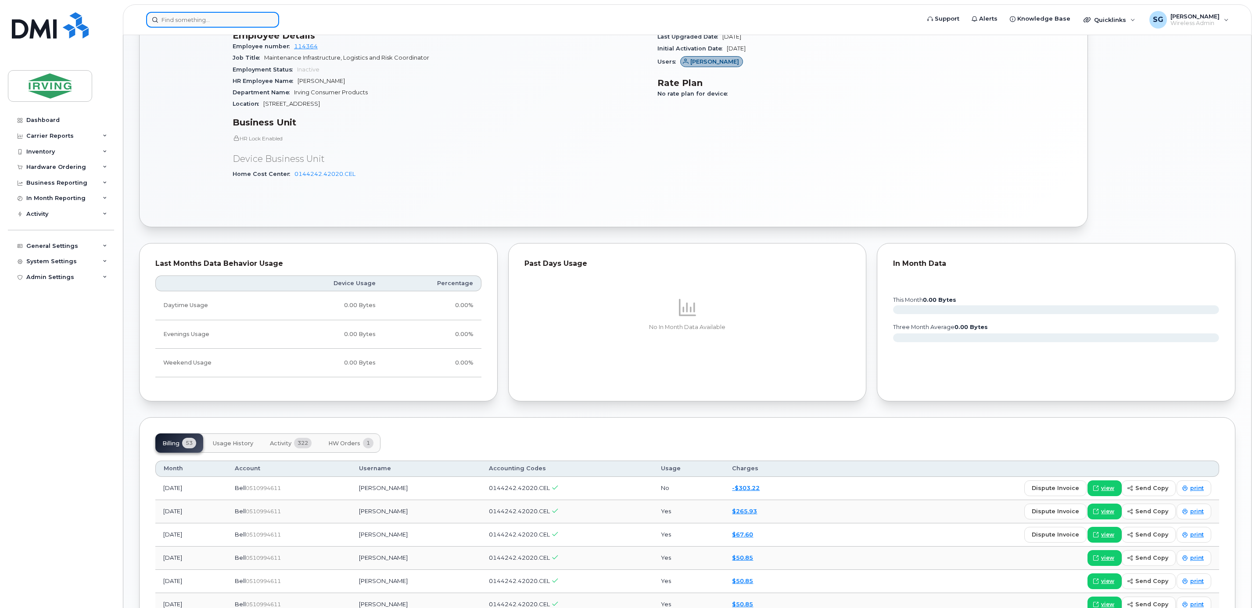
click at [180, 16] on input at bounding box center [212, 20] width 133 height 16
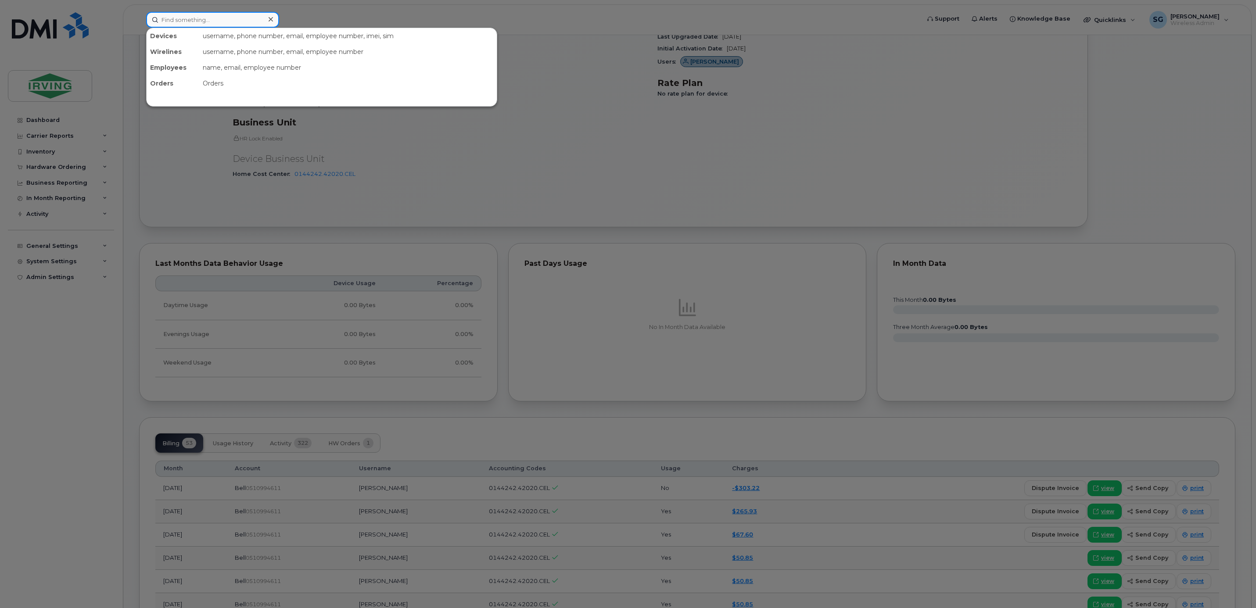
paste input "5063437646"
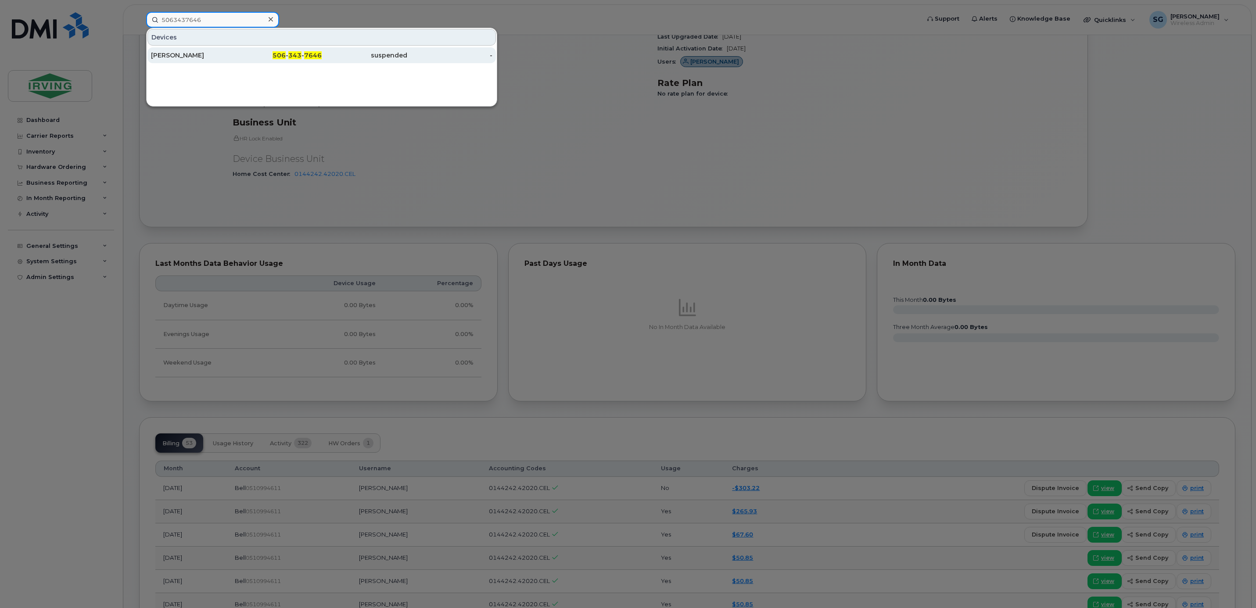
type input "5063437646"
click at [182, 55] on div "Scott LeBlanc" at bounding box center [194, 55] width 86 height 9
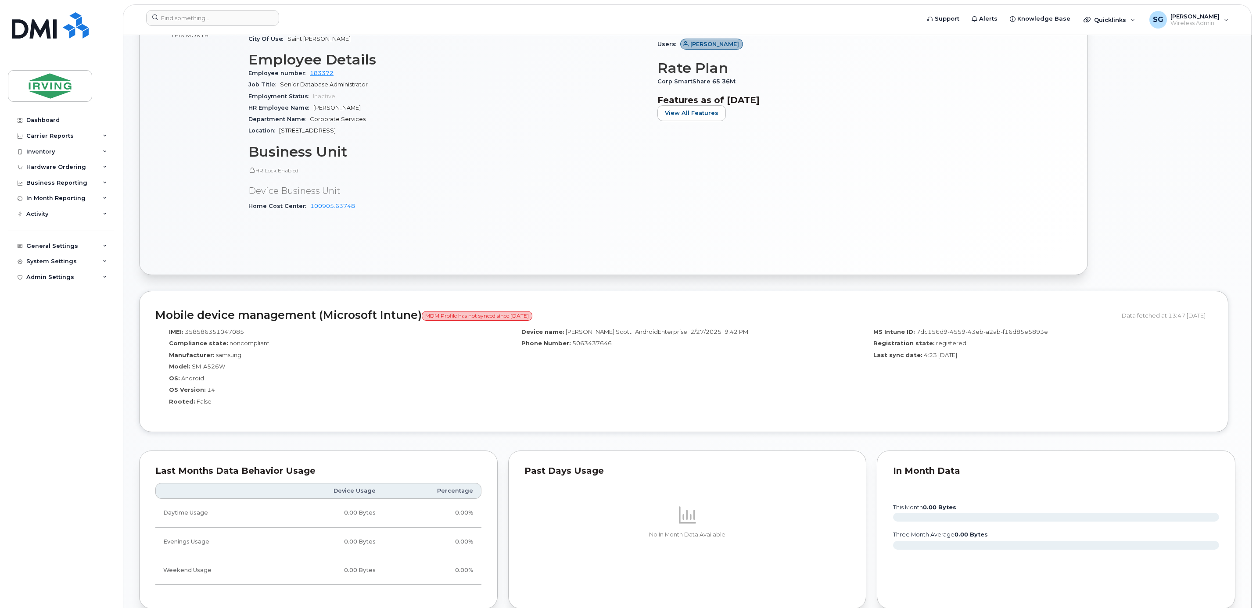
scroll to position [790, 0]
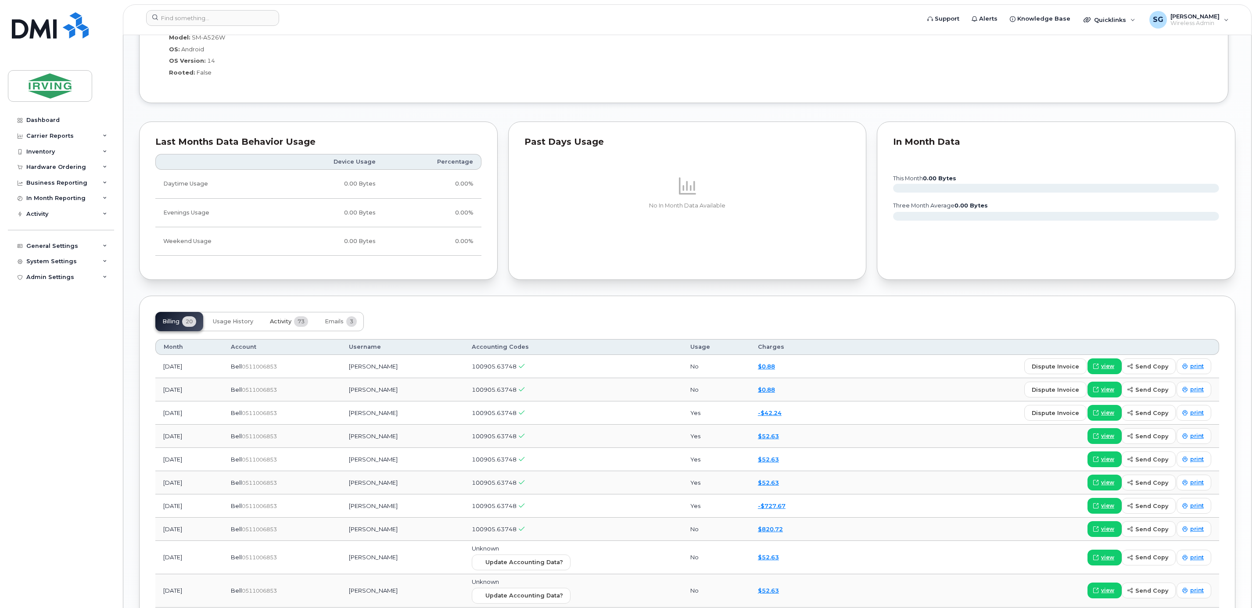
click at [288, 325] on span "Activity" at bounding box center [281, 321] width 22 height 7
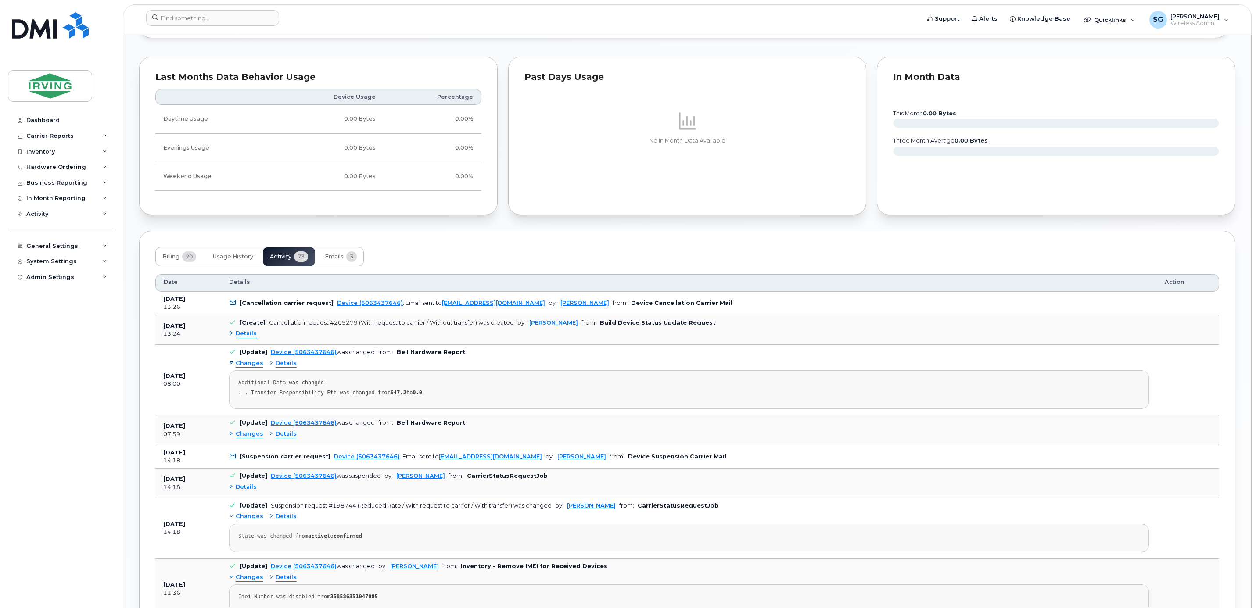
scroll to position [856, 0]
click at [220, 22] on input at bounding box center [212, 18] width 133 height 16
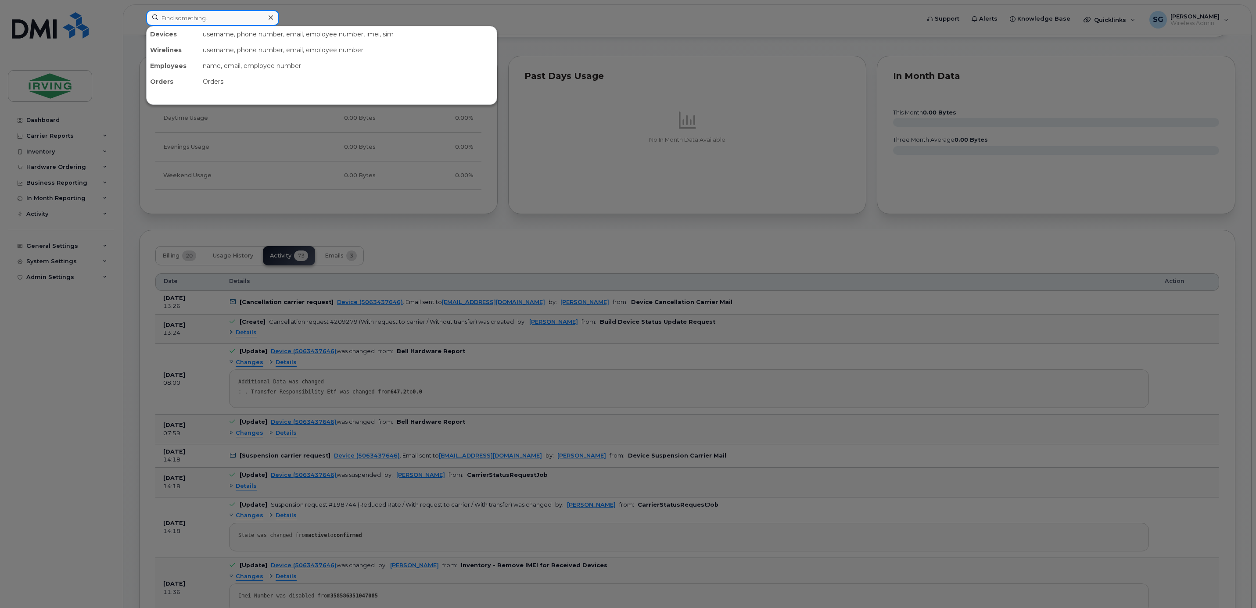
paste input "9023301279"
drag, startPoint x: 220, startPoint y: 14, endPoint x: 148, endPoint y: 15, distance: 72.4
click at [148, 15] on input "9023301279" at bounding box center [212, 18] width 133 height 16
paste input "4397883"
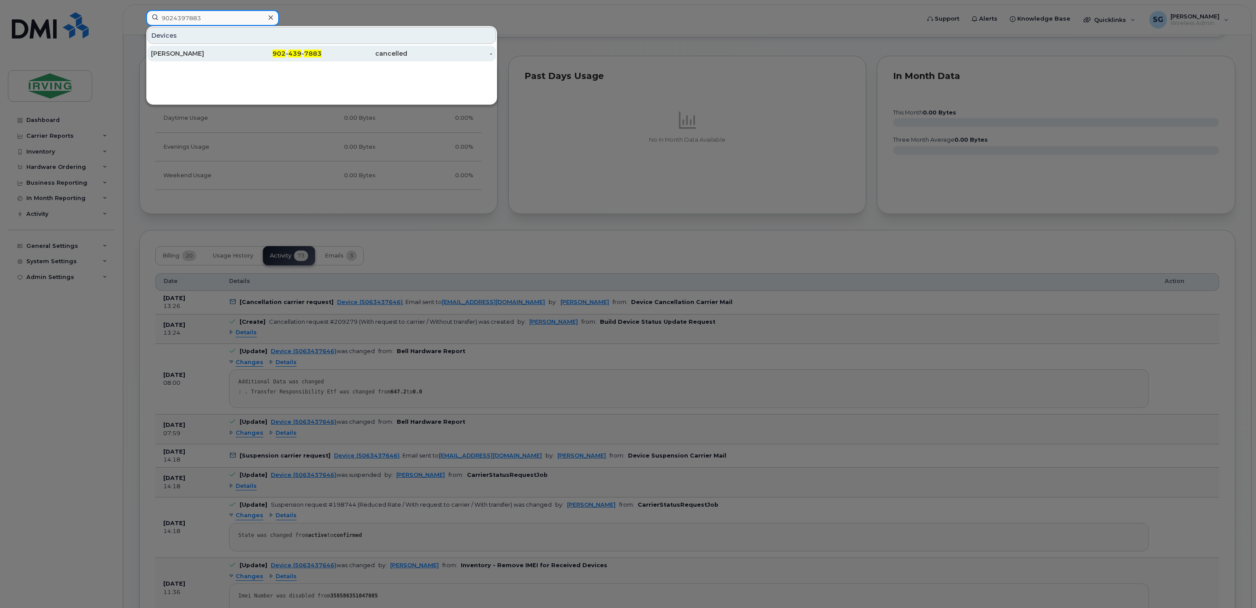
type input "9024397883"
click at [169, 52] on div "[PERSON_NAME]" at bounding box center [194, 53] width 86 height 9
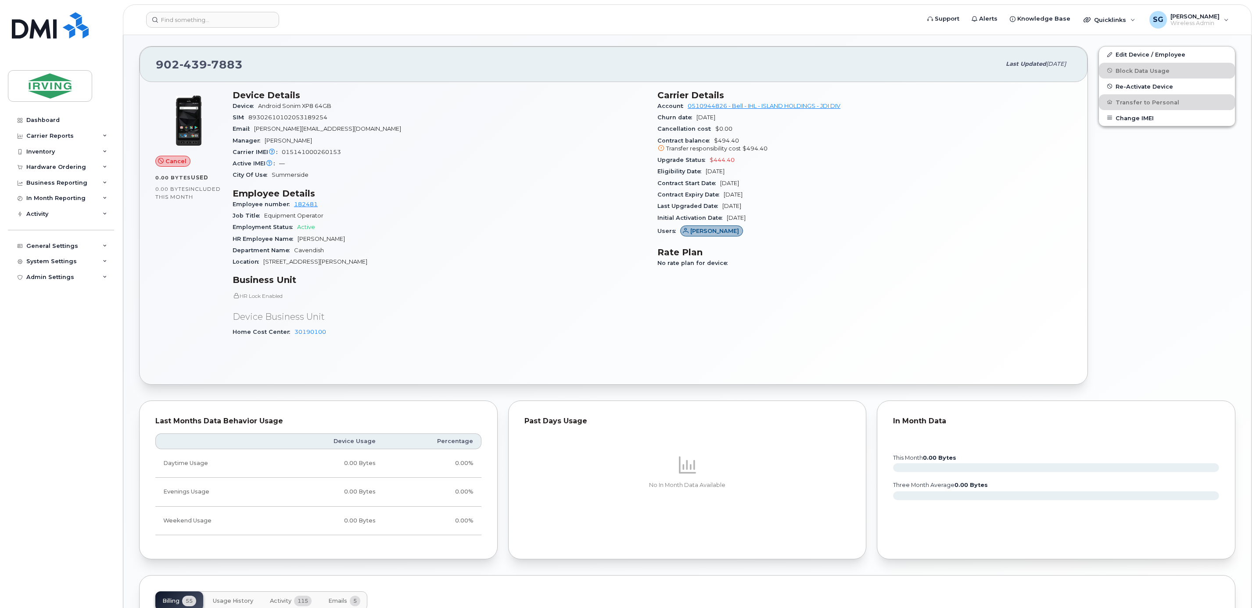
scroll to position [363, 0]
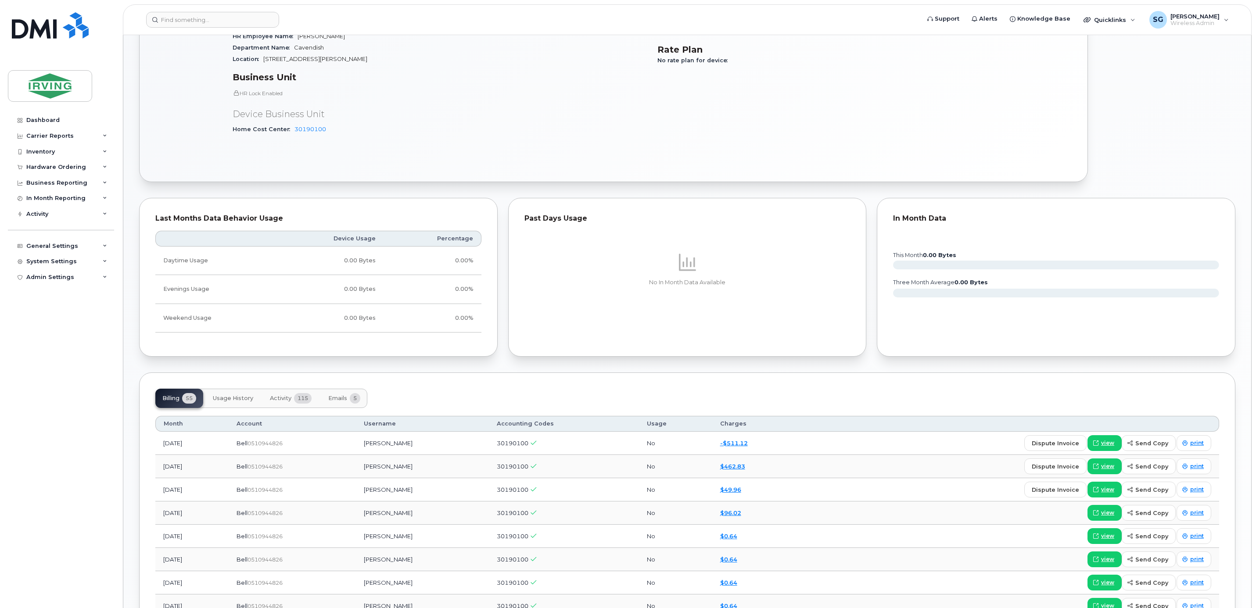
click at [277, 402] on span "Activity" at bounding box center [281, 398] width 22 height 7
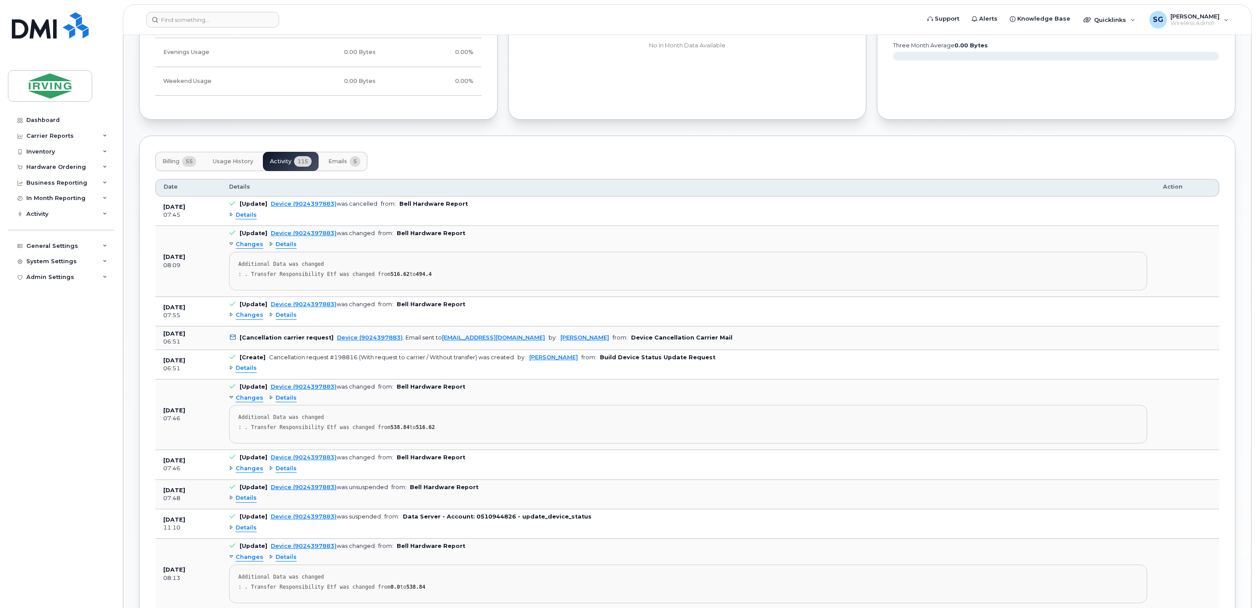
scroll to position [601, 0]
click at [173, 169] on button "Billing 55" at bounding box center [179, 160] width 48 height 19
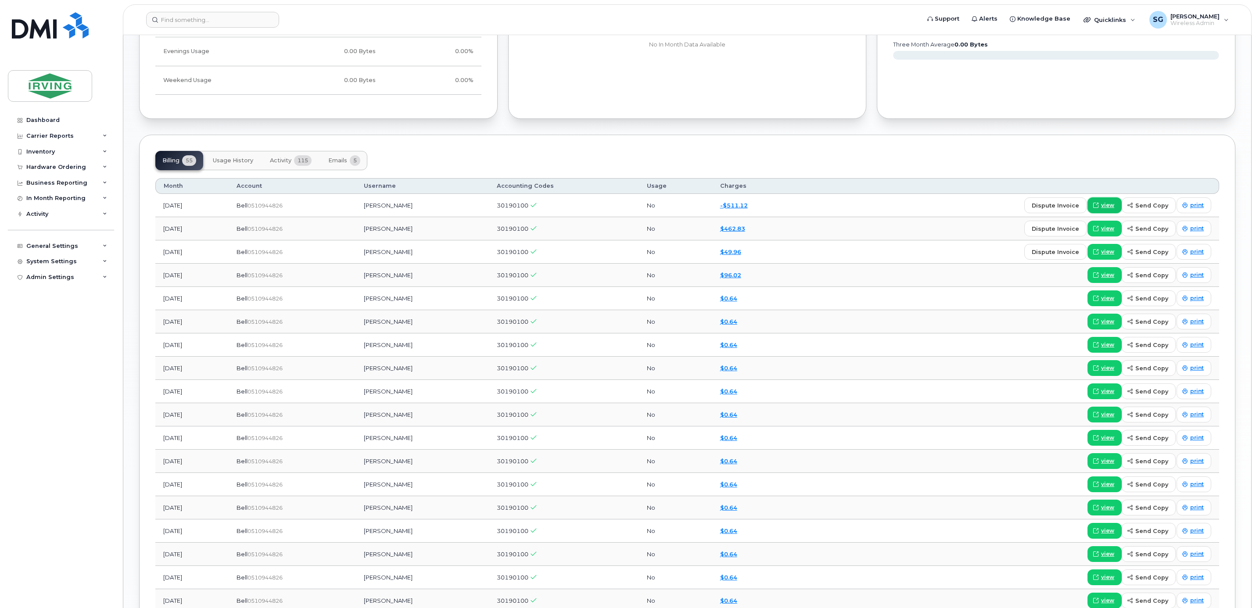
click at [1113, 209] on span "view" at bounding box center [1107, 206] width 13 height 8
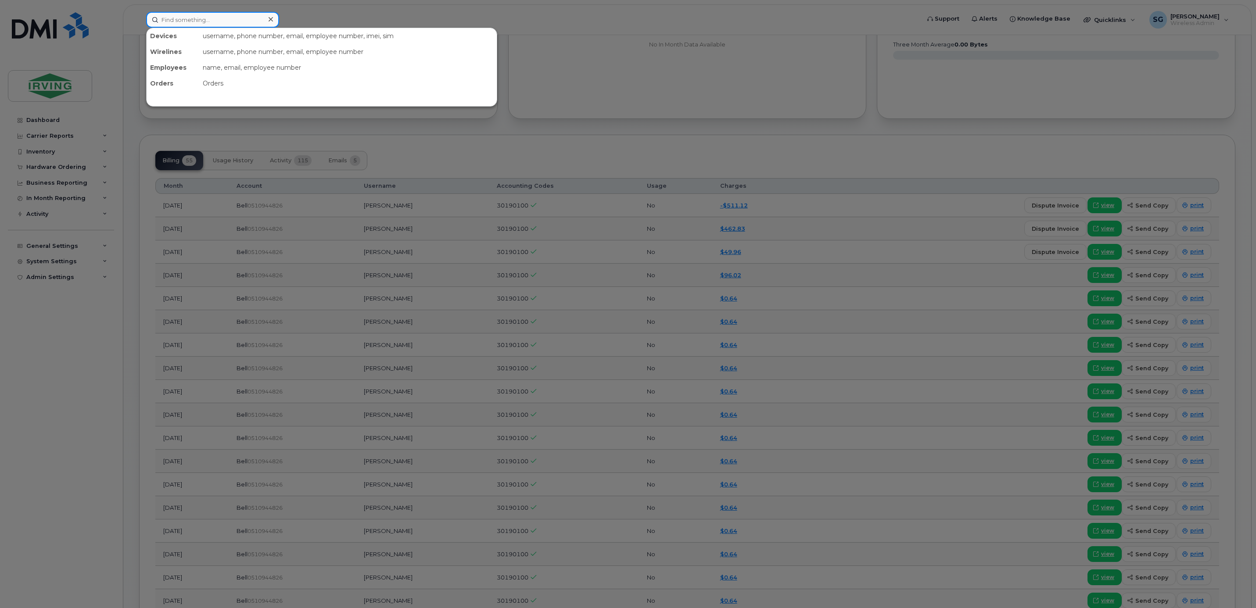
click at [193, 20] on input at bounding box center [212, 20] width 133 height 16
paste input "9023301279"
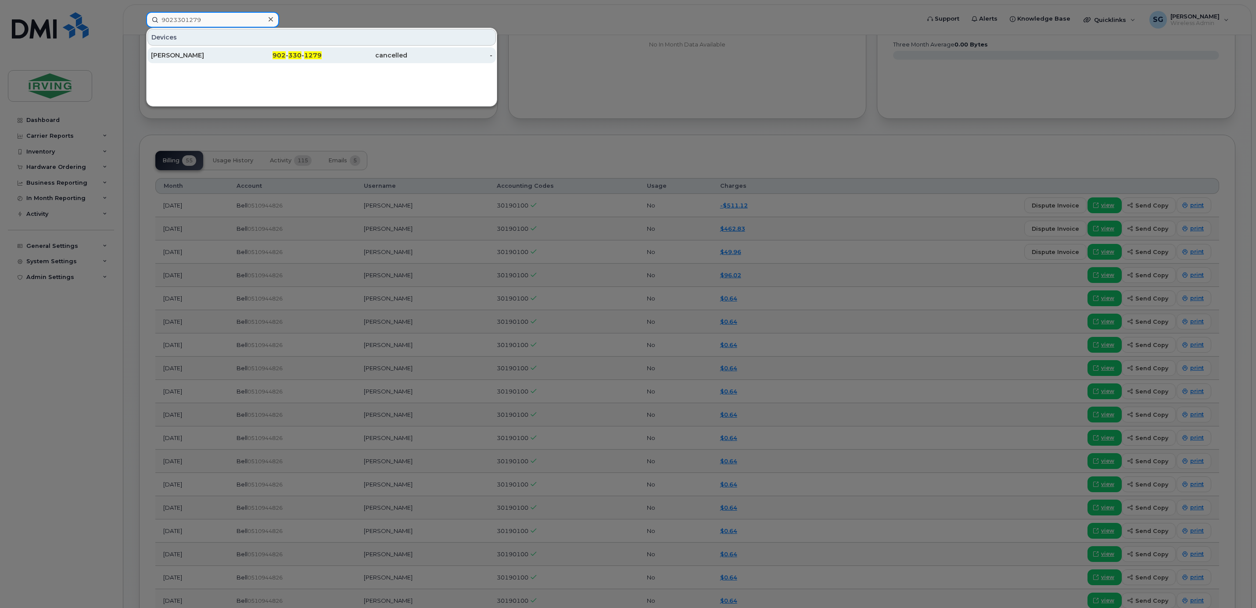
type input "9023301279"
click at [187, 58] on div "Ryan Mercer" at bounding box center [194, 55] width 86 height 9
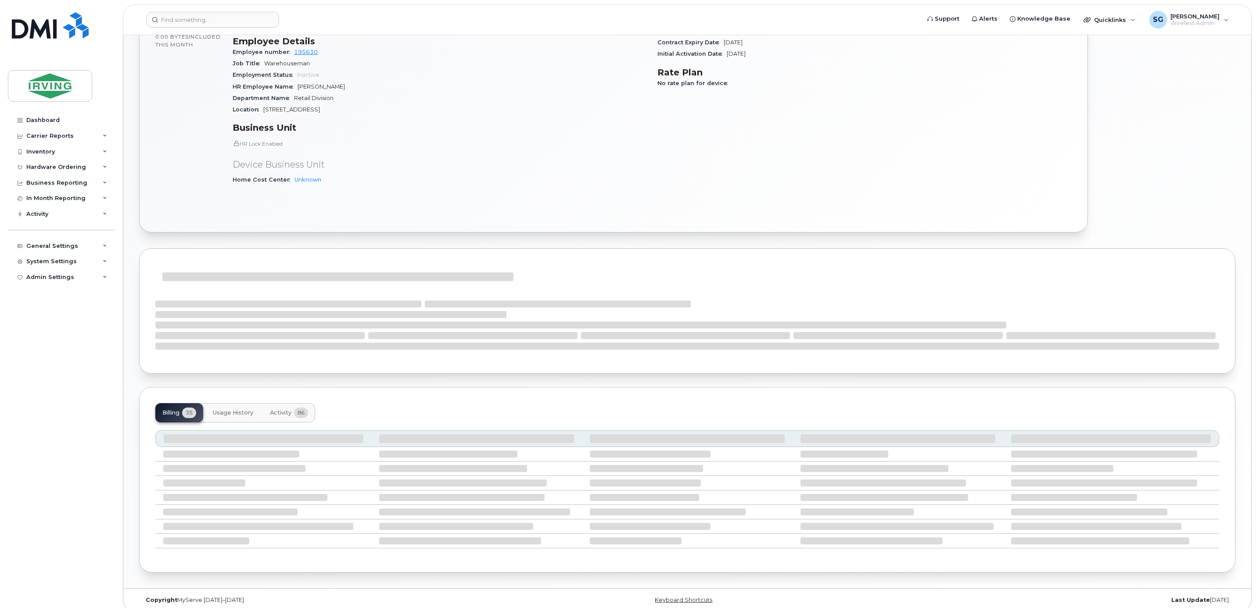
scroll to position [326, 0]
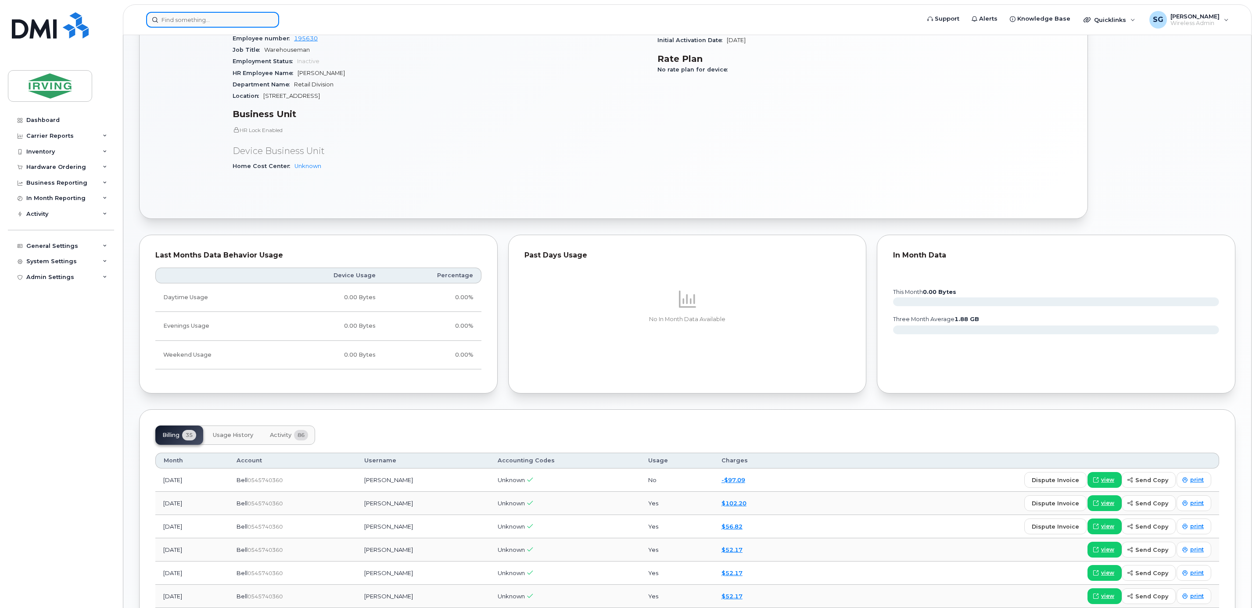
click at [177, 14] on input at bounding box center [212, 20] width 133 height 16
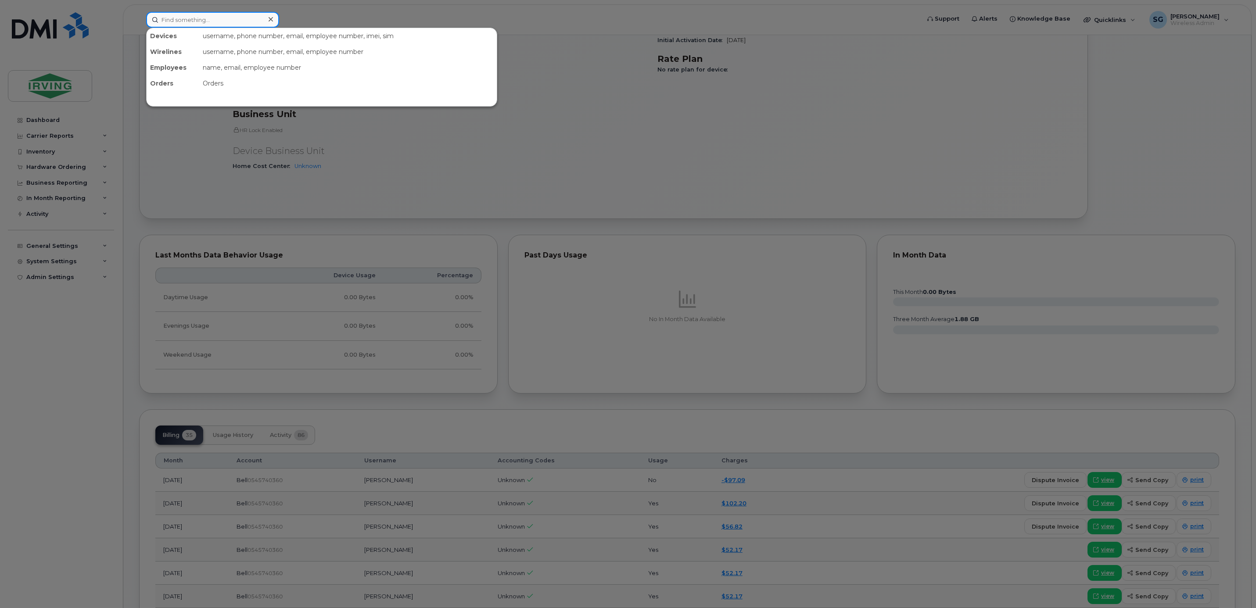
paste input "5066507700"
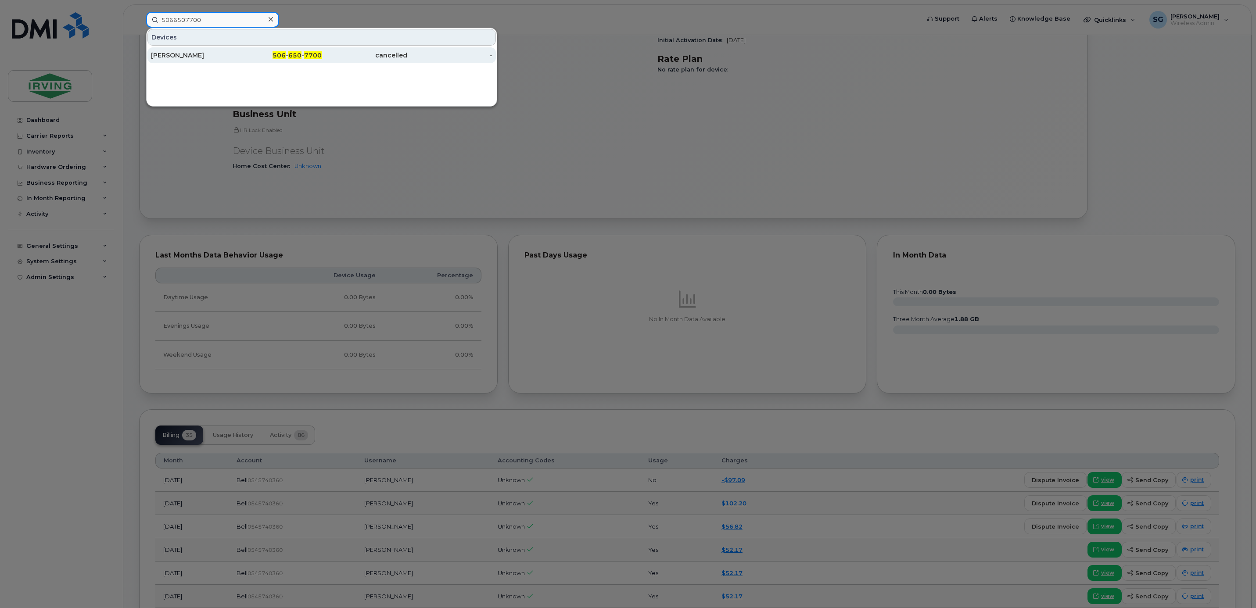
type input "5066507700"
click at [203, 51] on div "[PERSON_NAME]" at bounding box center [194, 55] width 86 height 16
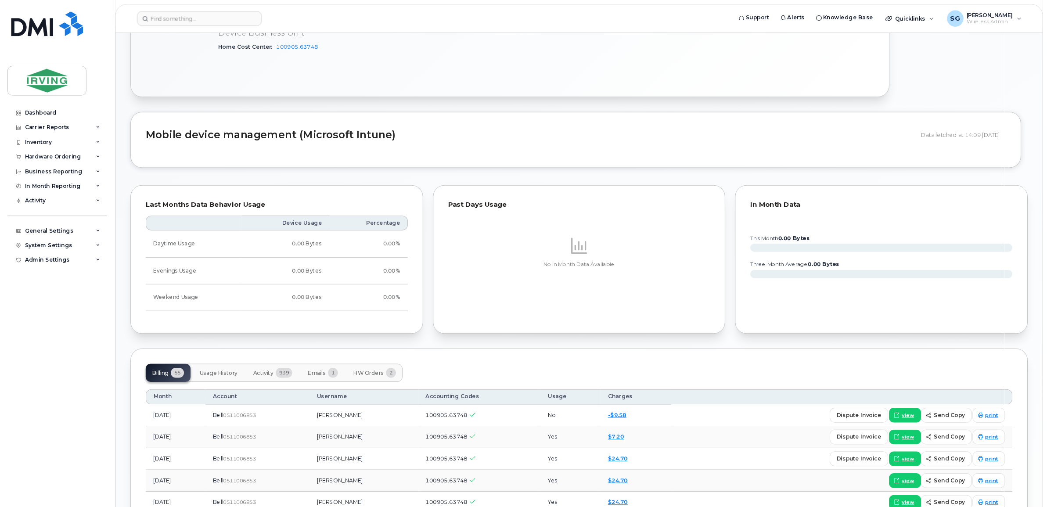
scroll to position [528, 0]
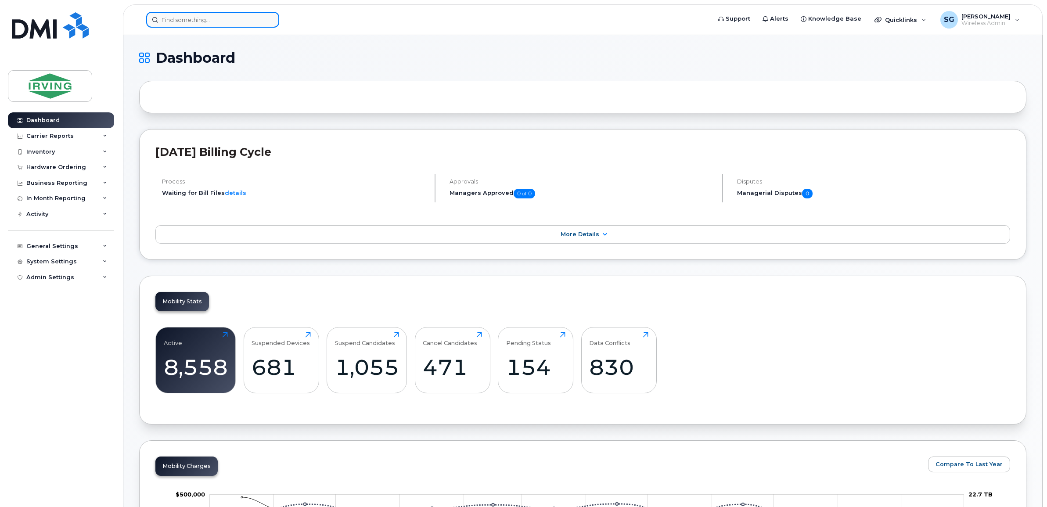
click at [173, 20] on input at bounding box center [212, 20] width 133 height 16
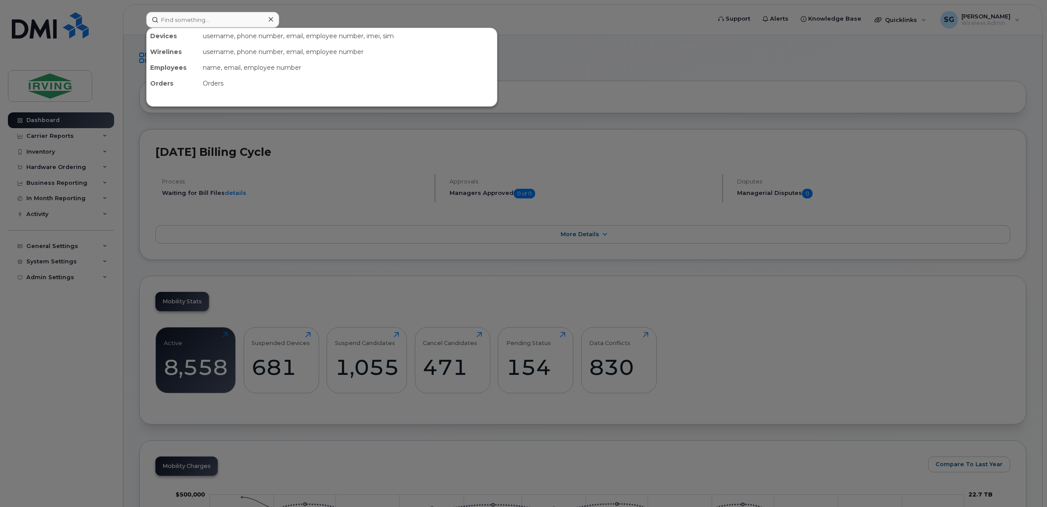
drag, startPoint x: 52, startPoint y: 121, endPoint x: 716, endPoint y: 65, distance: 667.0
click at [716, 65] on div at bounding box center [523, 253] width 1047 height 507
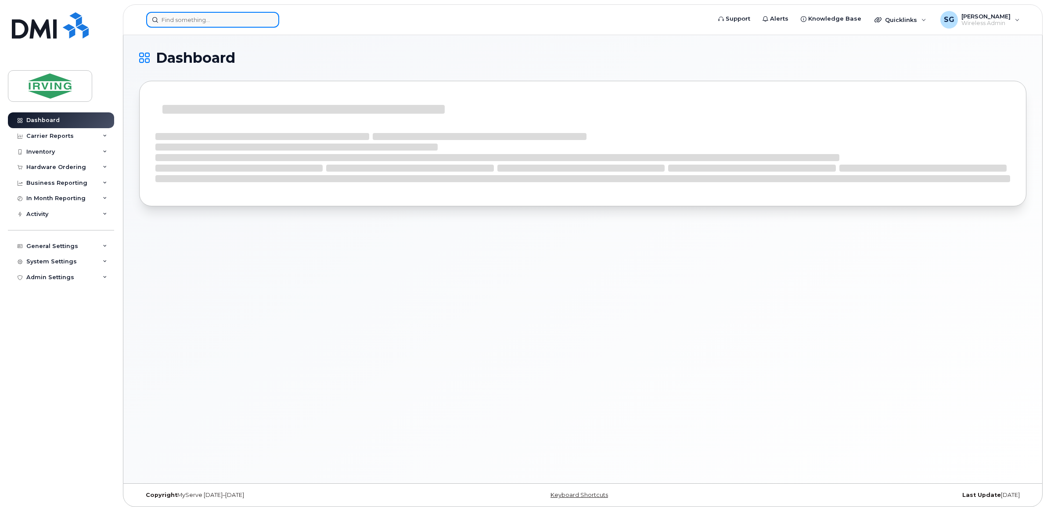
click at [216, 25] on input at bounding box center [212, 20] width 133 height 16
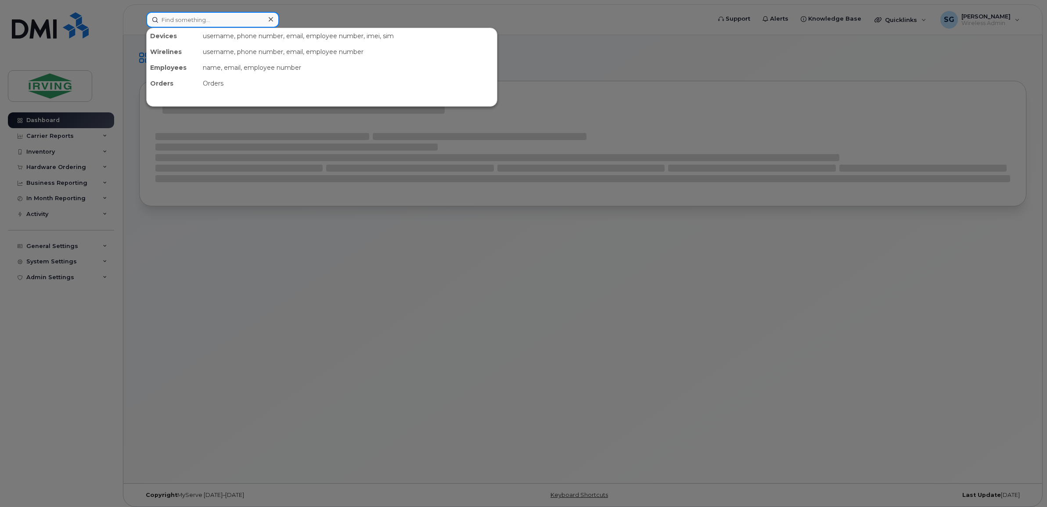
paste input "7823242810"
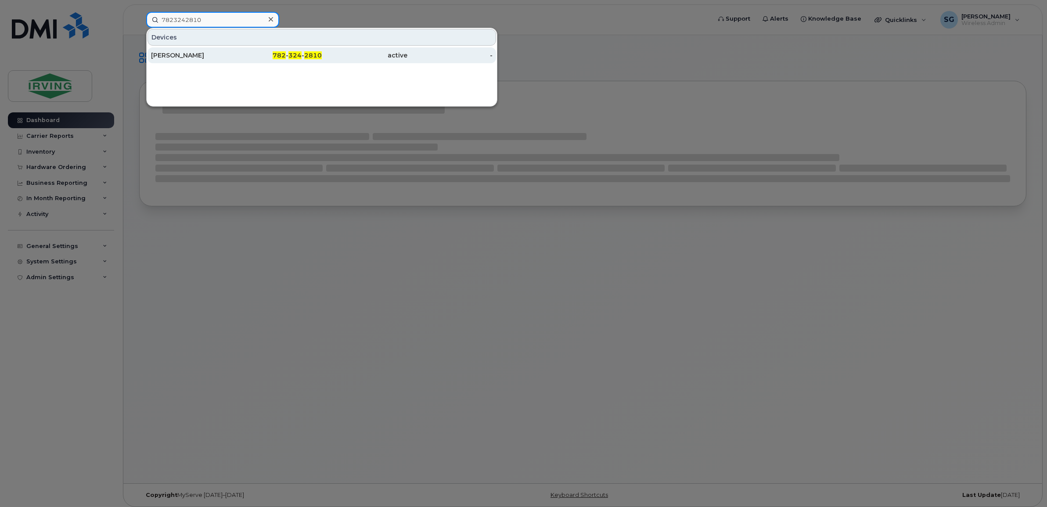
type input "7823242810"
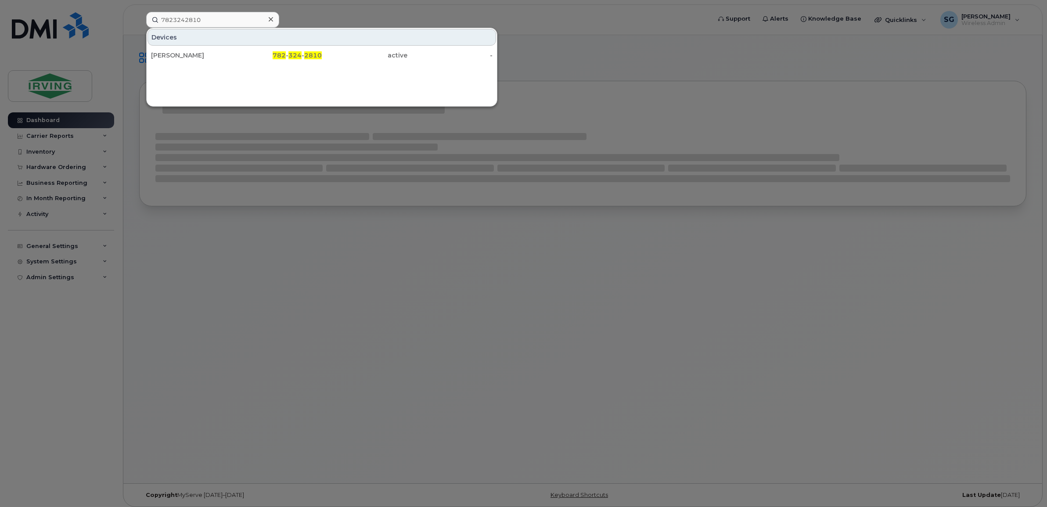
drag, startPoint x: 201, startPoint y: 52, endPoint x: 218, endPoint y: 65, distance: 21.7
click at [201, 52] on div "[PERSON_NAME]" at bounding box center [194, 55] width 86 height 9
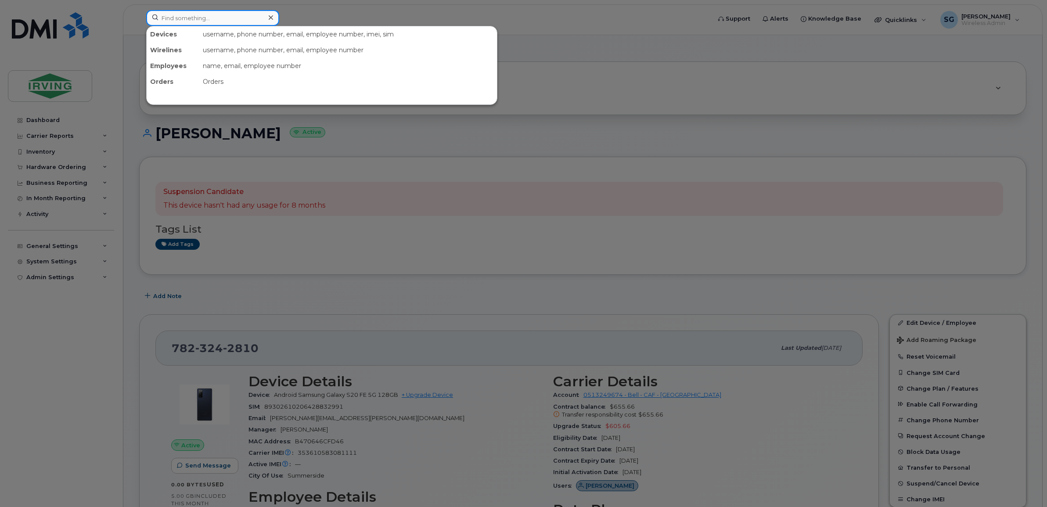
click at [179, 19] on input at bounding box center [212, 18] width 133 height 16
paste input "[URL][DOMAIN_NAME][DATE]"
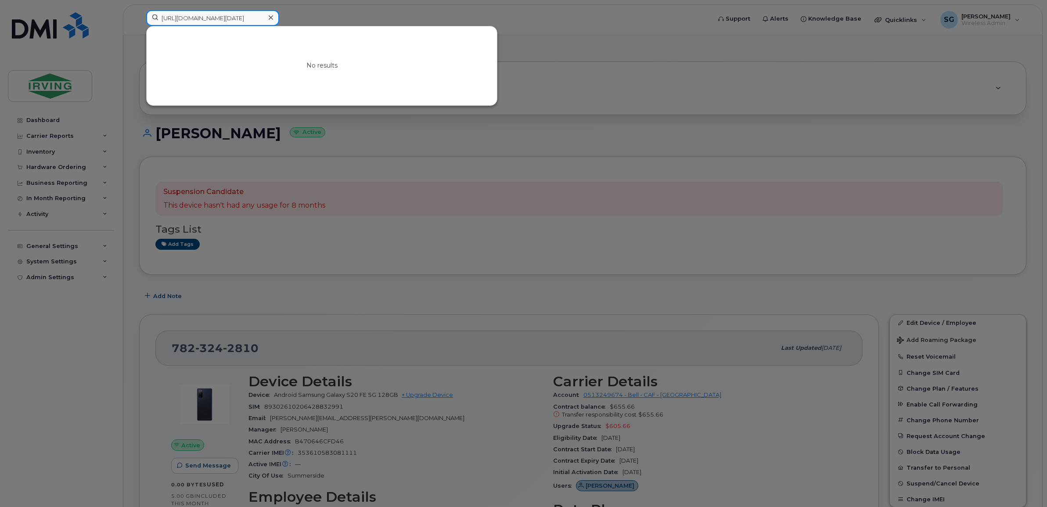
type input "[URL][DOMAIN_NAME][DATE]"
click at [271, 14] on icon at bounding box center [271, 17] width 4 height 7
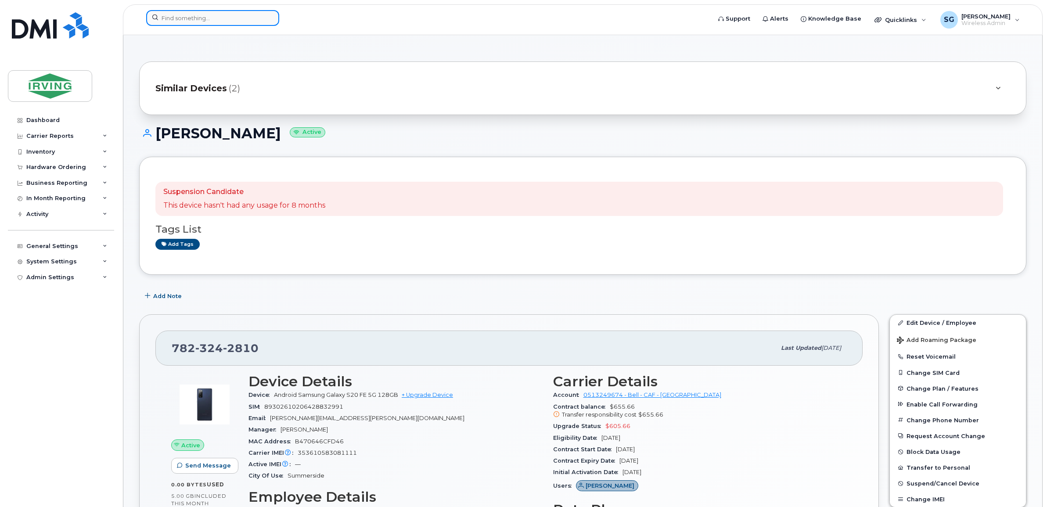
click at [223, 19] on input at bounding box center [212, 18] width 133 height 16
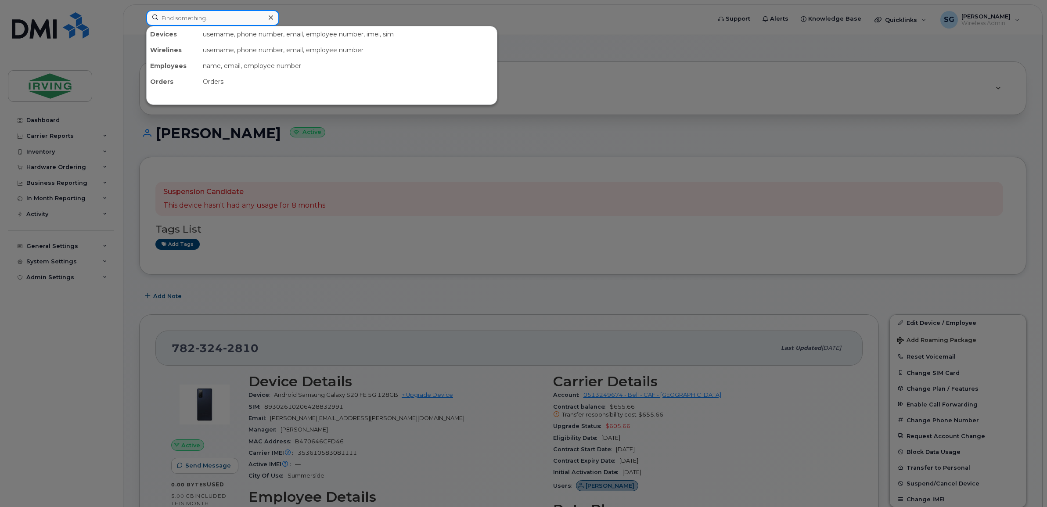
paste input "5066279363"
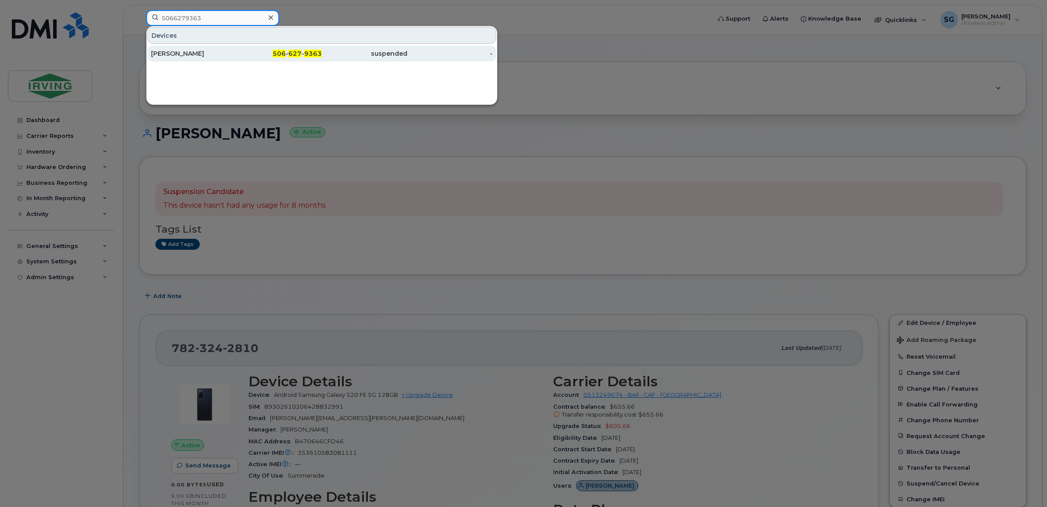
type input "5066279363"
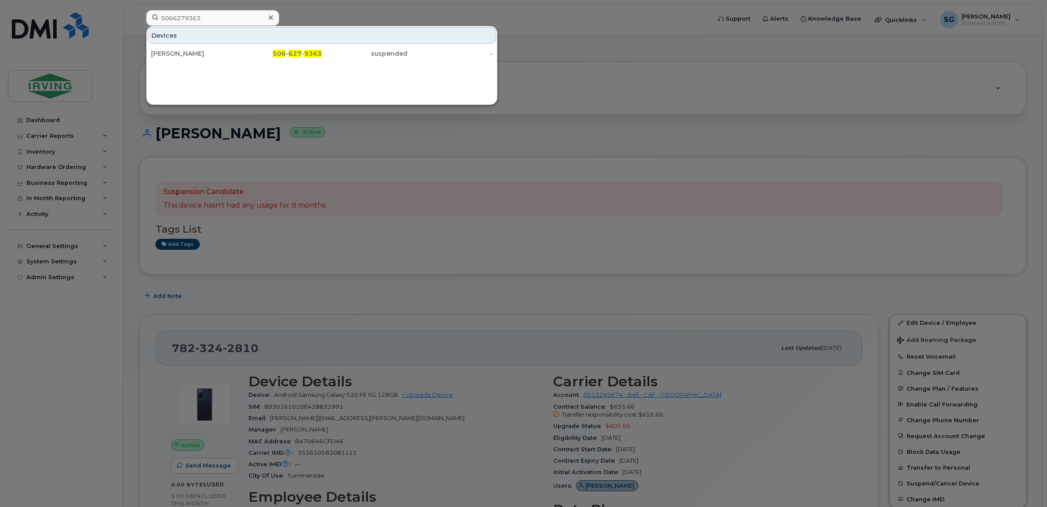
drag, startPoint x: 205, startPoint y: 52, endPoint x: 235, endPoint y: 71, distance: 35.7
click at [205, 52] on div "[PERSON_NAME]" at bounding box center [194, 53] width 86 height 9
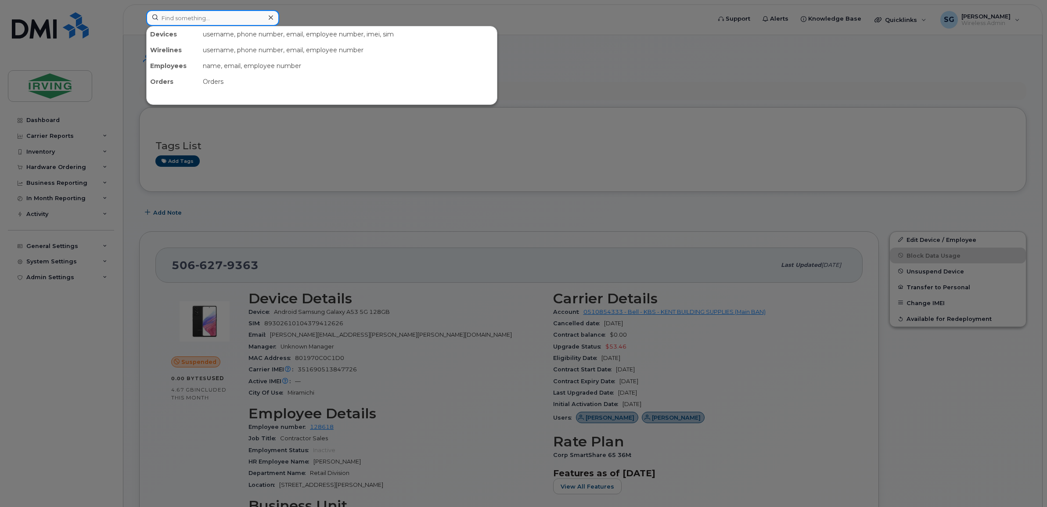
click at [197, 16] on input at bounding box center [212, 18] width 133 height 16
paste input "9024392523"
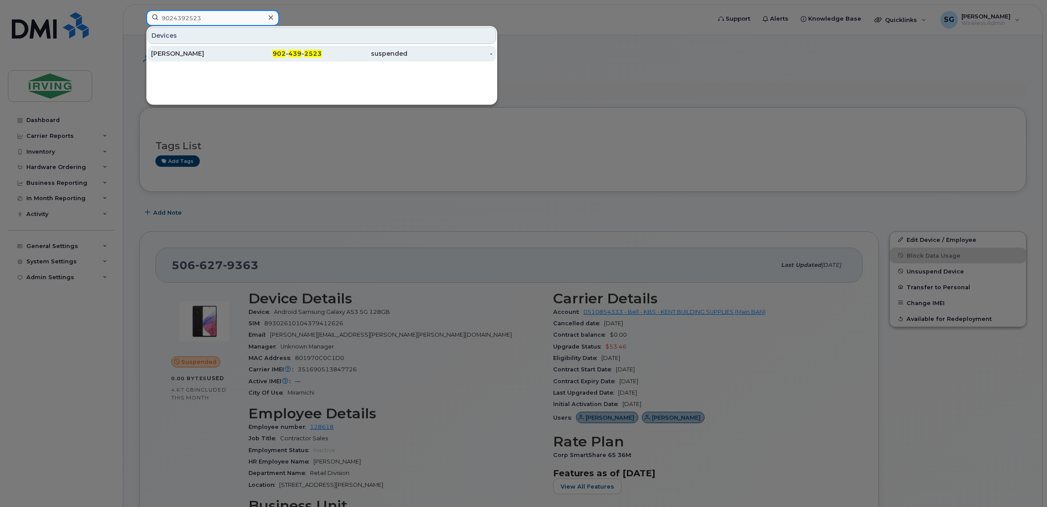
type input "9024392523"
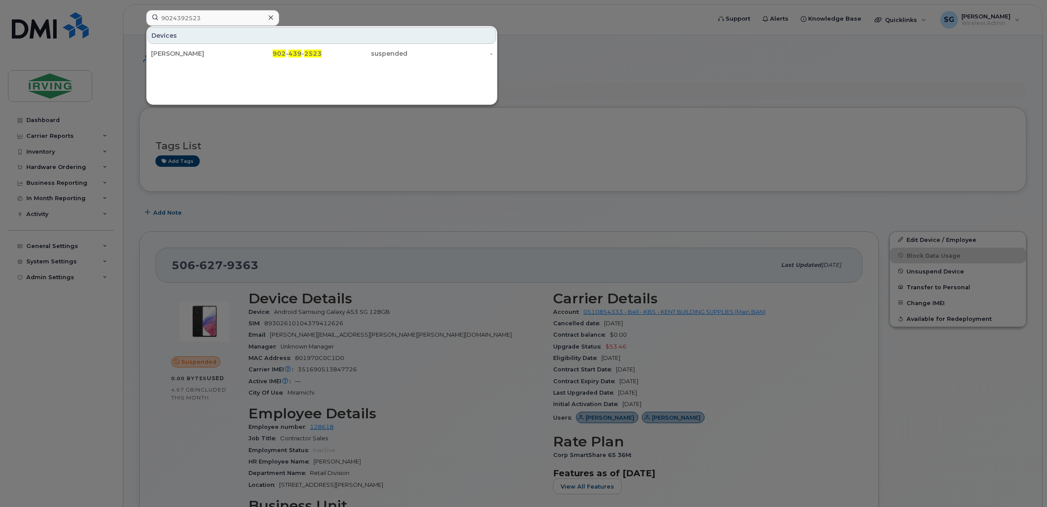
drag, startPoint x: 196, startPoint y: 52, endPoint x: 222, endPoint y: 96, distance: 51.0
click at [196, 52] on div "Hans Roets" at bounding box center [194, 53] width 86 height 9
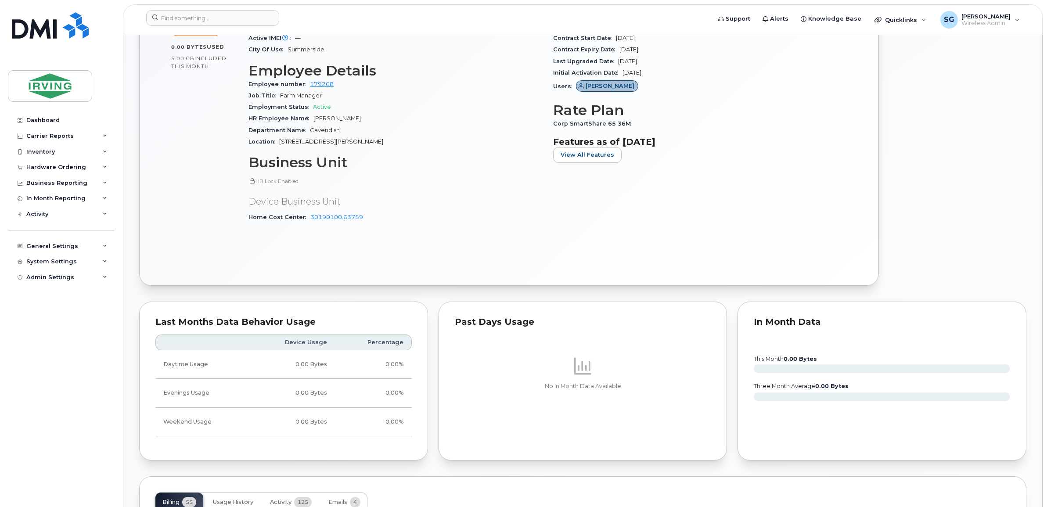
scroll to position [659, 0]
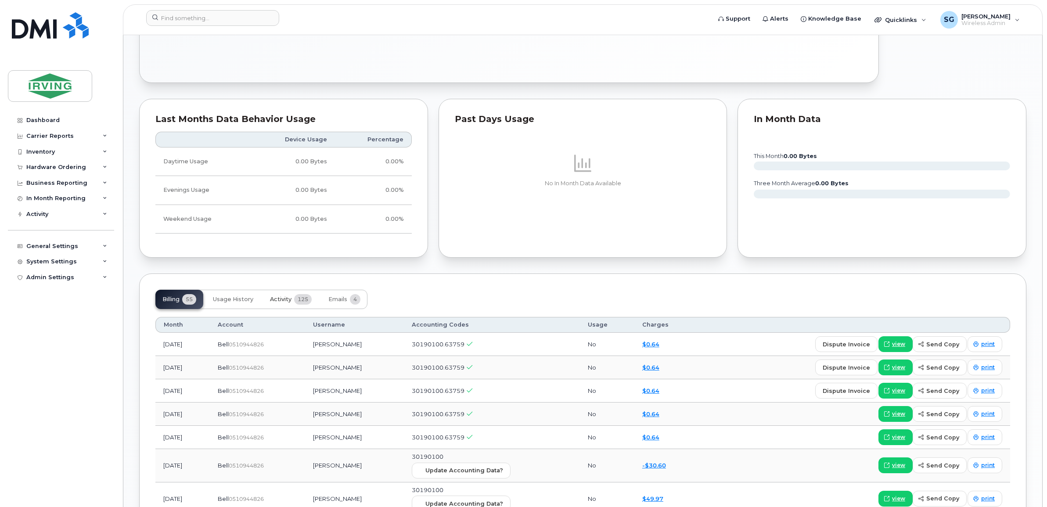
drag, startPoint x: 289, startPoint y: 302, endPoint x: 302, endPoint y: 308, distance: 14.5
click at [289, 302] on span "Activity" at bounding box center [281, 299] width 22 height 7
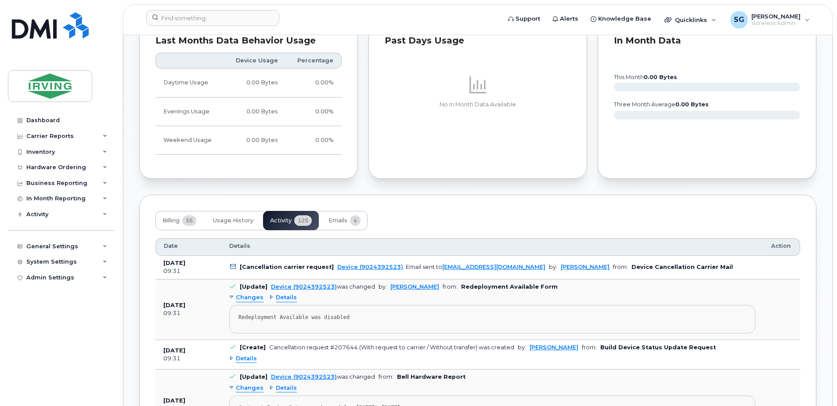
scroll to position [746, 0]
click at [346, 216] on span "Emails" at bounding box center [337, 219] width 19 height 7
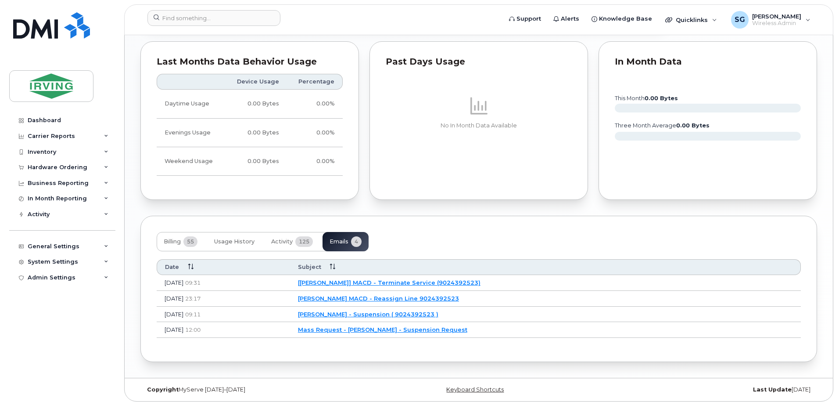
scroll to position [716, 0]
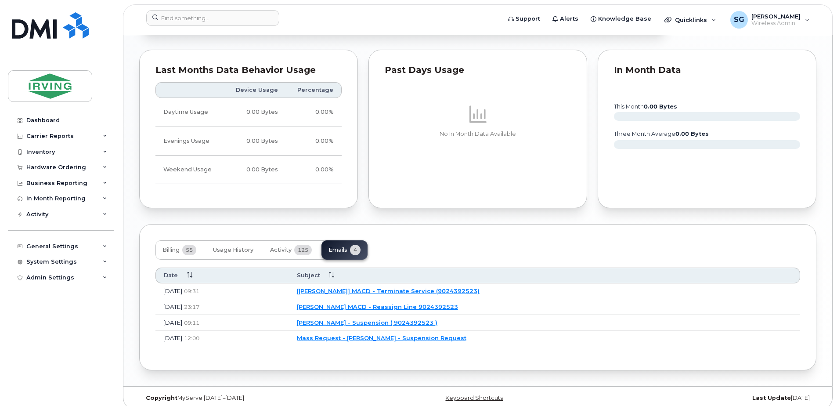
click at [397, 287] on link "[JD Irving] MACD - Terminate Service (9024392523)" at bounding box center [388, 290] width 183 height 7
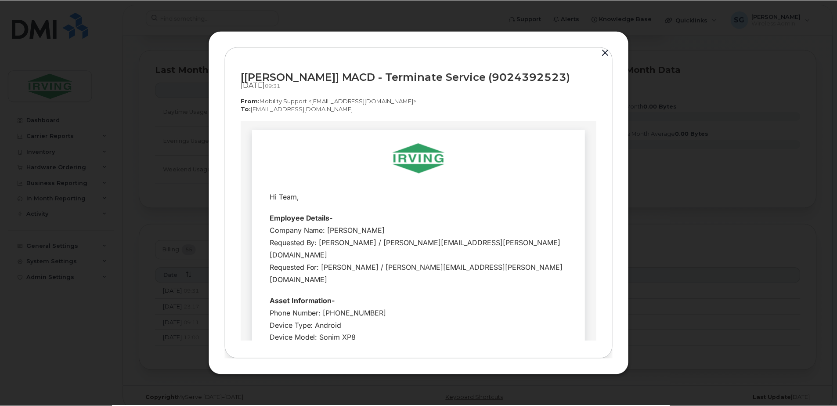
scroll to position [0, 0]
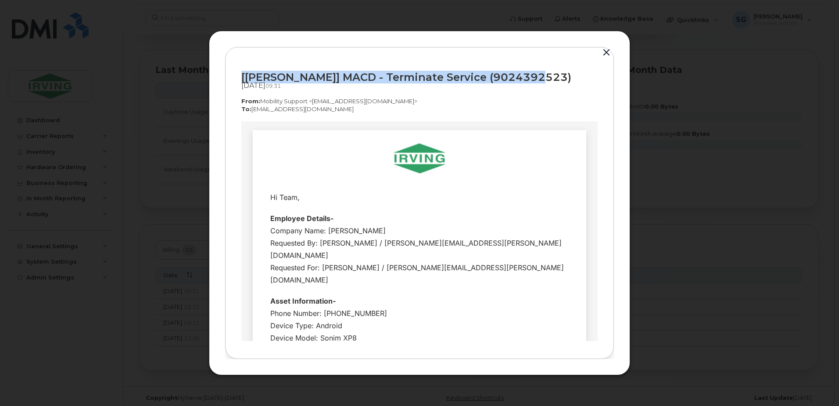
drag, startPoint x: 250, startPoint y: 76, endPoint x: 561, endPoint y: 76, distance: 311.3
click at [561, 76] on div "[JD Irving] MACD - Terminate Service (9024392523) Sep 23, 2025  09:31 From:  Mo…" at bounding box center [419, 203] width 389 height 312
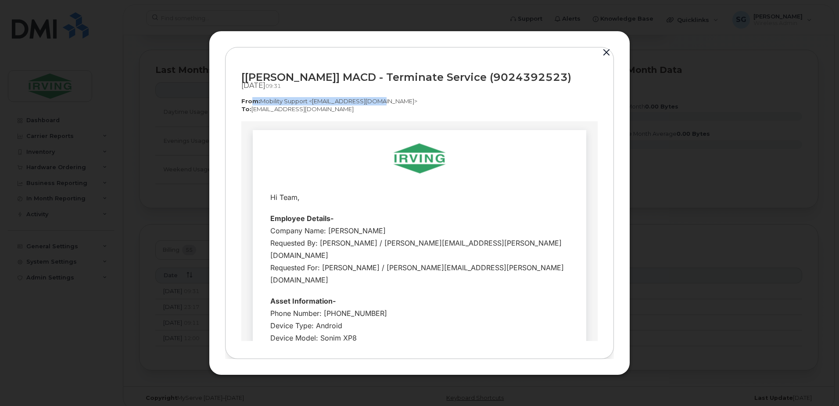
drag, startPoint x: 388, startPoint y: 101, endPoint x: 252, endPoint y: 101, distance: 135.7
click at [252, 101] on p "From:  Mobility Support <noreply@myserve.ca>" at bounding box center [419, 101] width 356 height 8
click at [608, 50] on button "button" at bounding box center [606, 53] width 13 height 12
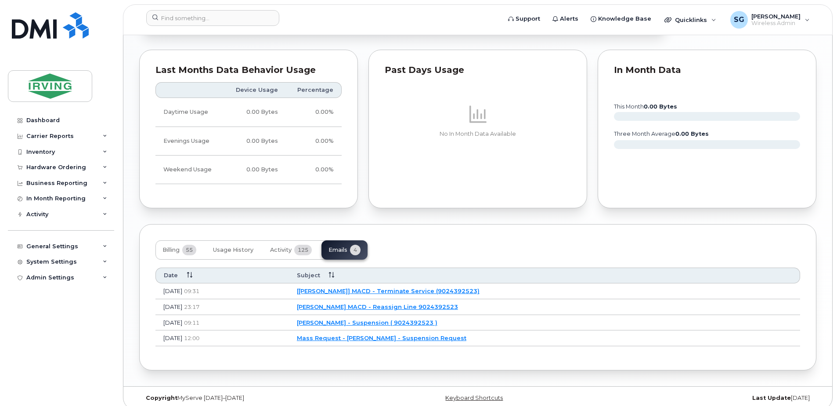
click at [333, 244] on div "Billing 55 Usage History Activity 125 Emails 4" at bounding box center [261, 249] width 212 height 19
click at [344, 240] on div "Billing 55 Usage History Activity 125 Emails 4" at bounding box center [261, 249] width 212 height 19
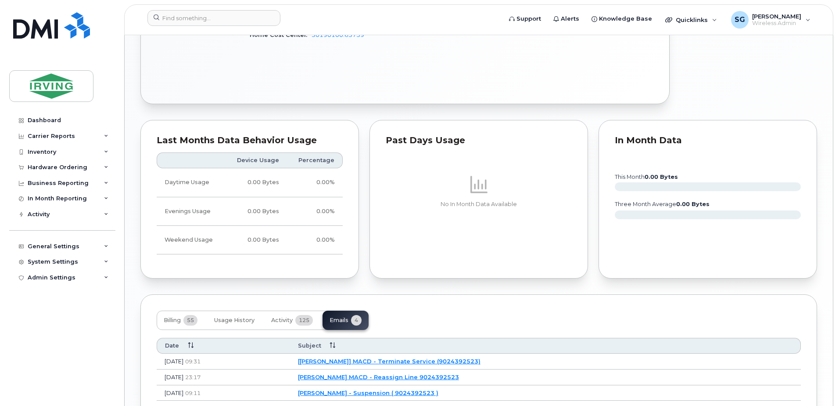
scroll to position [716, 0]
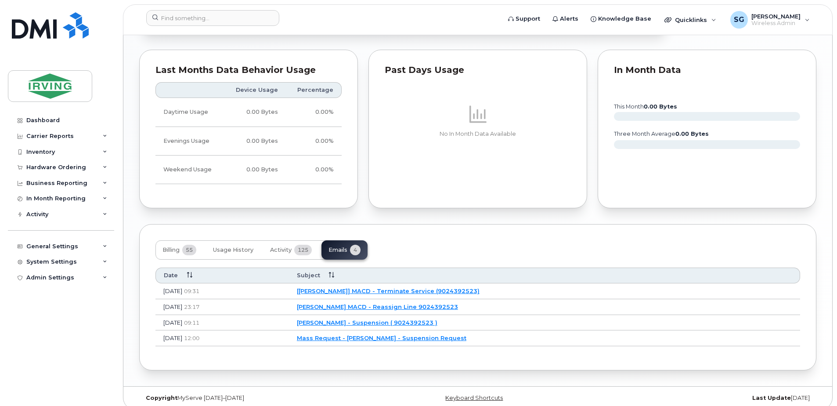
click at [436, 287] on link "[JD Irving] MACD - Terminate Service (9024392523)" at bounding box center [388, 290] width 183 height 7
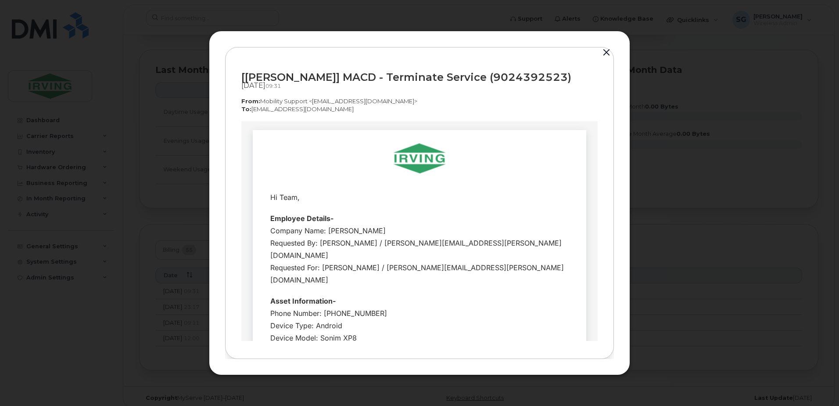
scroll to position [0, 0]
drag, startPoint x: 319, startPoint y: 286, endPoint x: 373, endPoint y: 284, distance: 53.6
click at [373, 306] on div "Phone Number: 9024392523 Device Type: Android Device Model: Sonim XP8 IMEI: 015…" at bounding box center [419, 343] width 299 height 74
drag, startPoint x: 373, startPoint y: 284, endPoint x: 449, endPoint y: 308, distance: 80.1
click at [449, 308] on div "Phone Number: 9024392523 Device Type: Android Device Model: Sonim XP8 IMEI: 015…" at bounding box center [419, 343] width 299 height 74
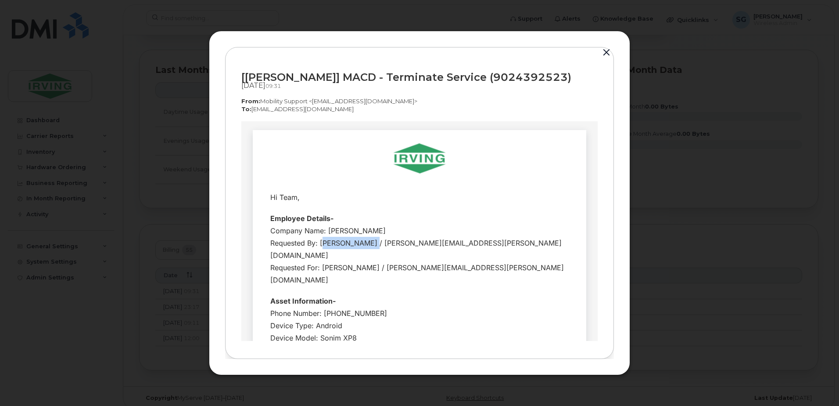
drag, startPoint x: 318, startPoint y: 243, endPoint x: 363, endPoint y: 240, distance: 44.9
click at [363, 240] on div "Company Name: JD Irving Requested By: William Feaver / feaver.william@cavendish…" at bounding box center [419, 254] width 299 height 61
drag, startPoint x: 363, startPoint y: 240, endPoint x: 365, endPoint y: 245, distance: 5.9
click at [365, 245] on div "Company Name: JD Irving Requested By: William Feaver / feaver.william@cavendish…" at bounding box center [419, 254] width 299 height 61
drag, startPoint x: 366, startPoint y: 242, endPoint x: 320, endPoint y: 241, distance: 46.1
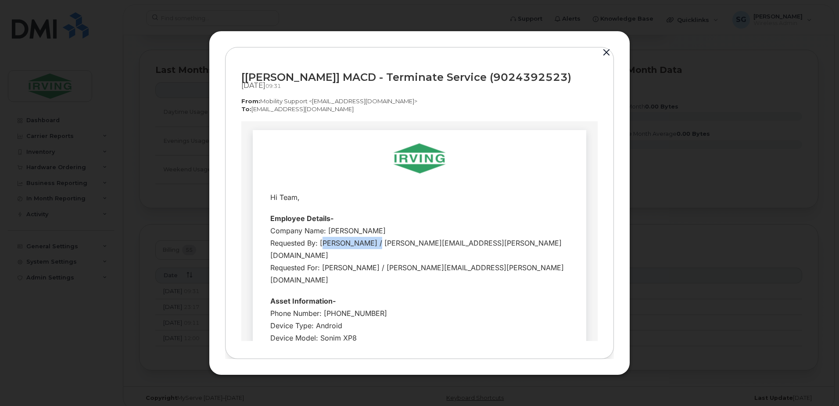
click at [320, 241] on div "Company Name: JD Irving Requested By: William Feaver / feaver.william@cavendish…" at bounding box center [419, 254] width 299 height 61
drag, startPoint x: 450, startPoint y: 80, endPoint x: 520, endPoint y: 79, distance: 69.8
click at [520, 79] on div "[JD Irving] MACD - Terminate Service (9024392523)" at bounding box center [419, 77] width 356 height 12
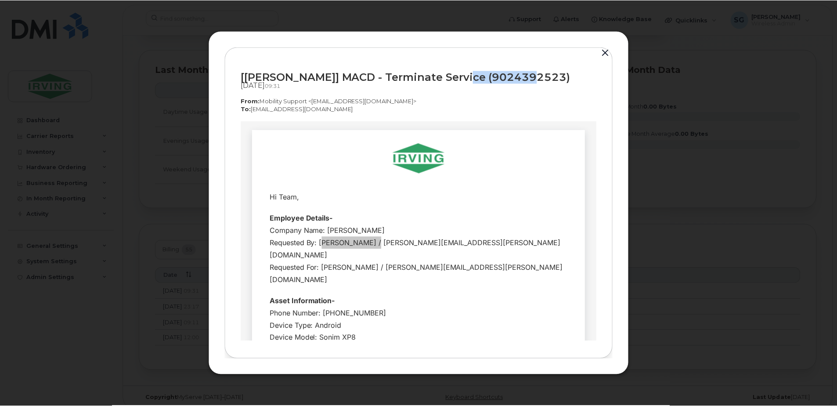
scroll to position [44, 0]
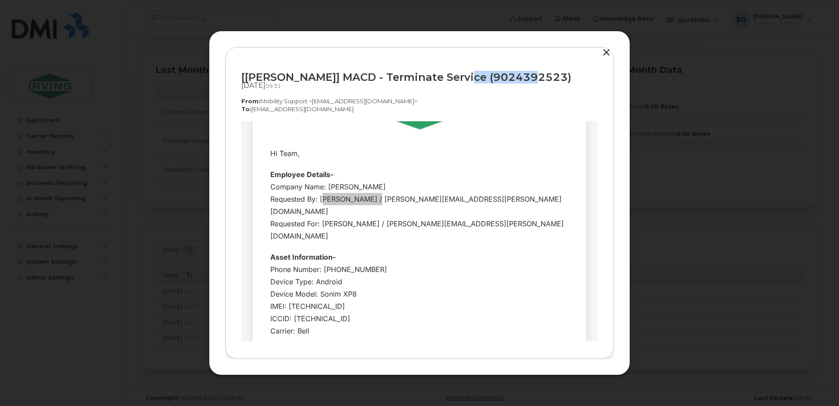
click at [603, 51] on button "button" at bounding box center [606, 53] width 13 height 12
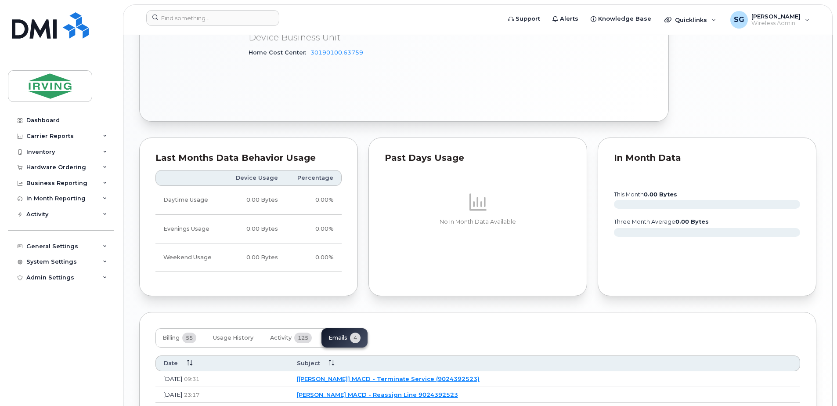
scroll to position [716, 0]
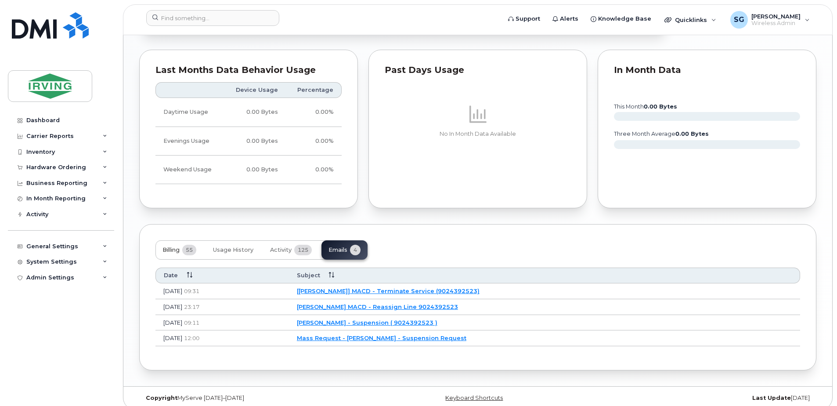
click at [167, 246] on span "Billing" at bounding box center [170, 249] width 17 height 7
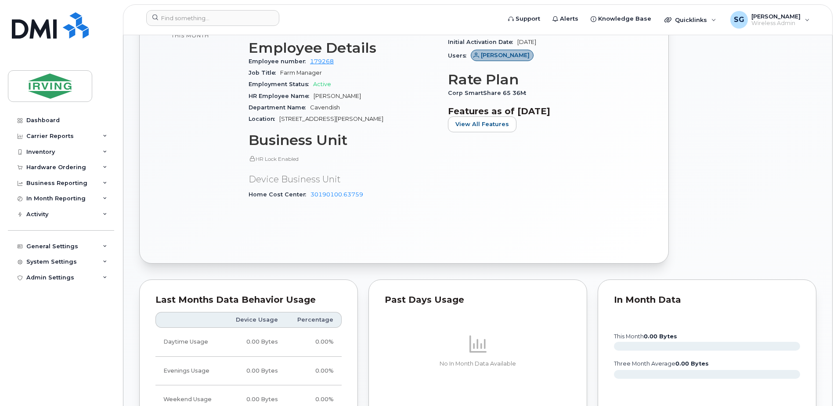
scroll to position [321, 0]
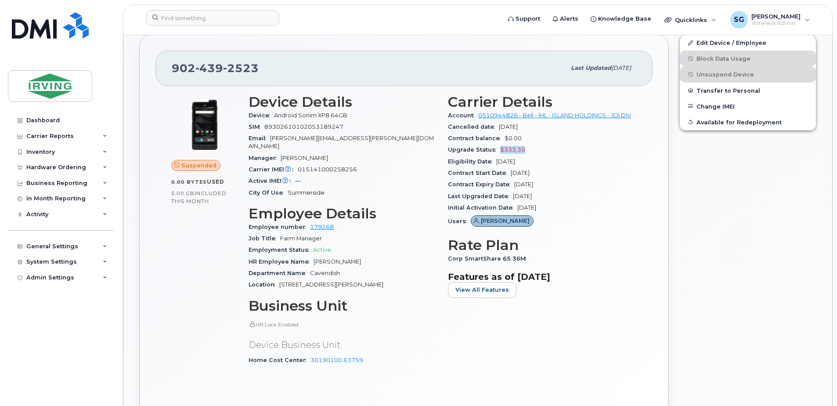
drag, startPoint x: 531, startPoint y: 148, endPoint x: 499, endPoint y: 151, distance: 32.3
click at [499, 151] on div "Upgrade Status $333.30" at bounding box center [542, 149] width 189 height 11
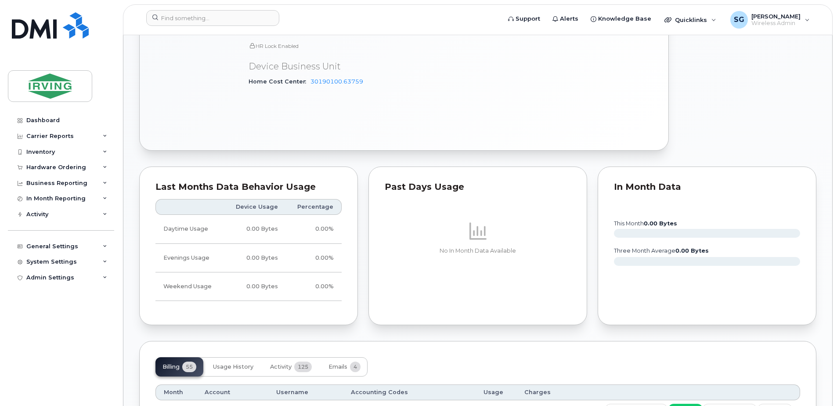
scroll to position [584, 0]
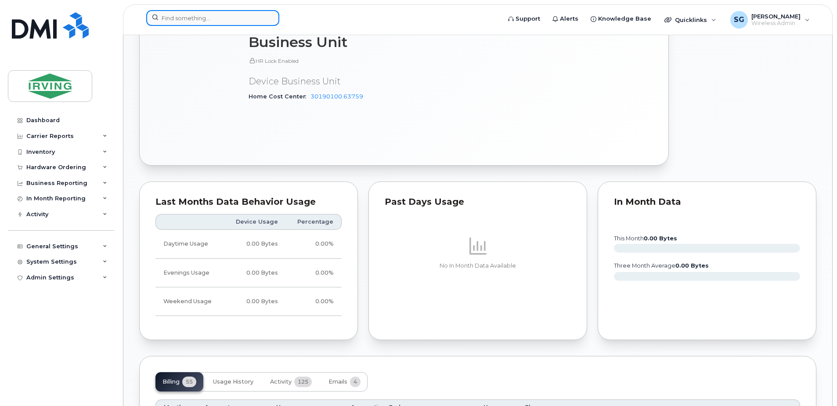
click at [183, 20] on input at bounding box center [212, 18] width 133 height 16
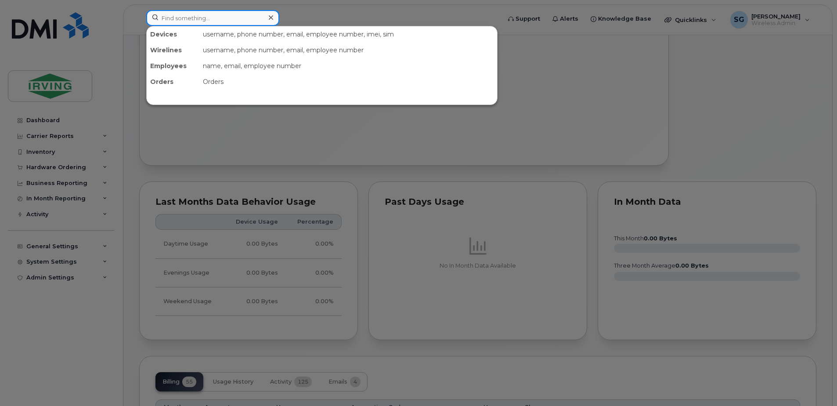
paste input "5062711453"
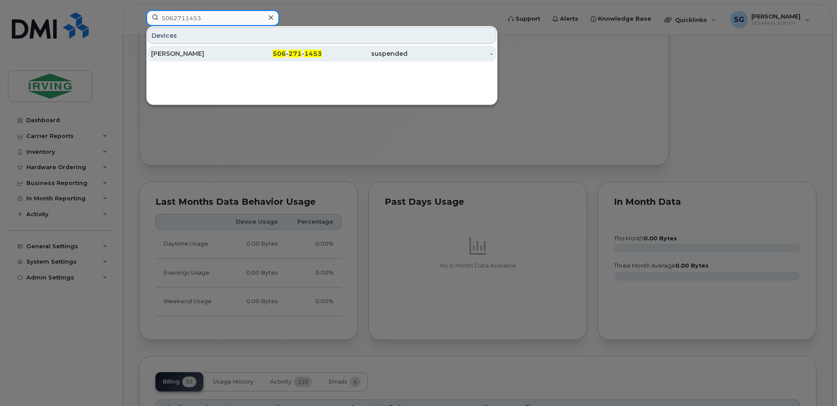
type input "5062711453"
click at [227, 51] on div "Jennifer Forbes Macdonald" at bounding box center [194, 53] width 86 height 9
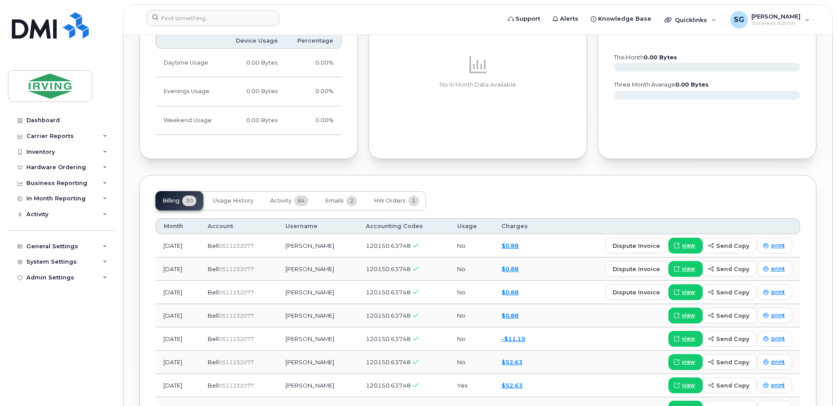
scroll to position [834, 0]
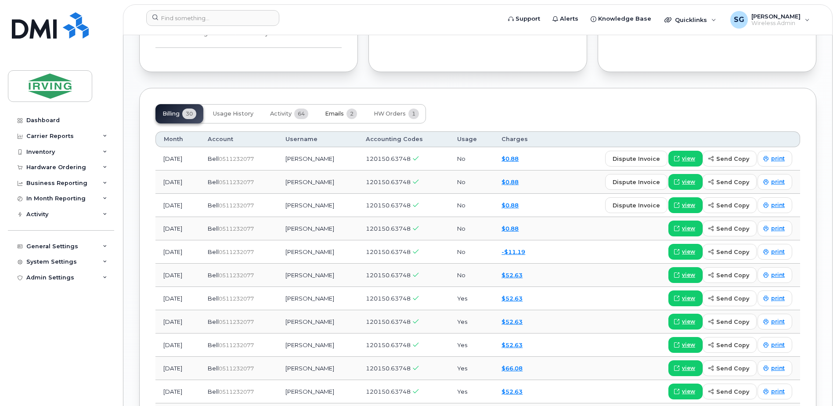
click at [341, 115] on span "Emails" at bounding box center [334, 113] width 19 height 7
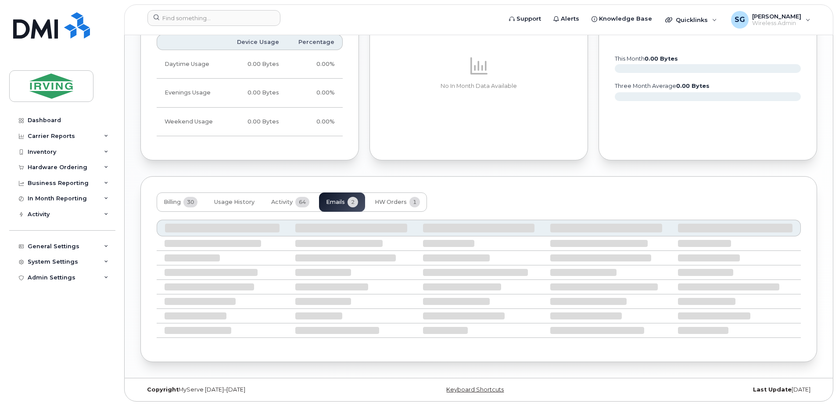
scroll to position [675, 0]
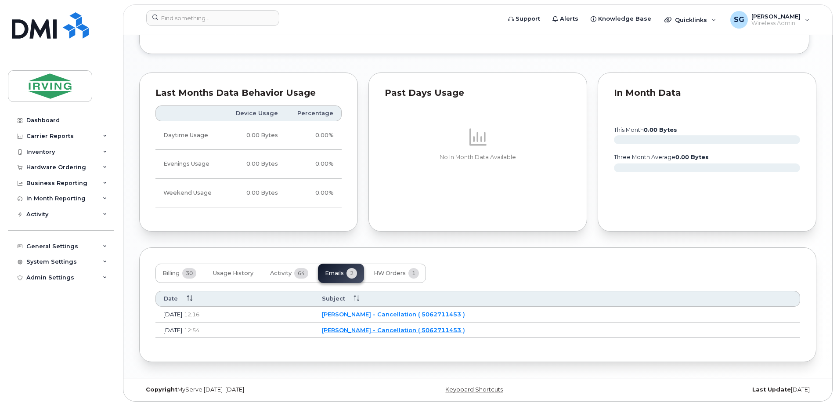
click at [417, 313] on link "JD Irving - Cancellation ( 5062711453 )" at bounding box center [393, 313] width 143 height 7
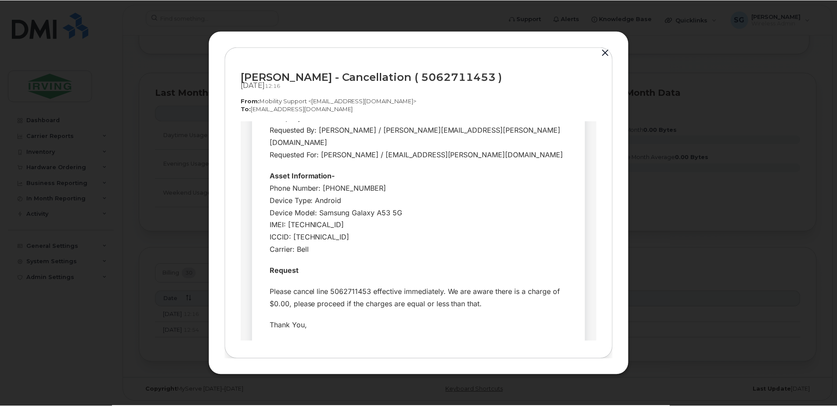
scroll to position [88, 0]
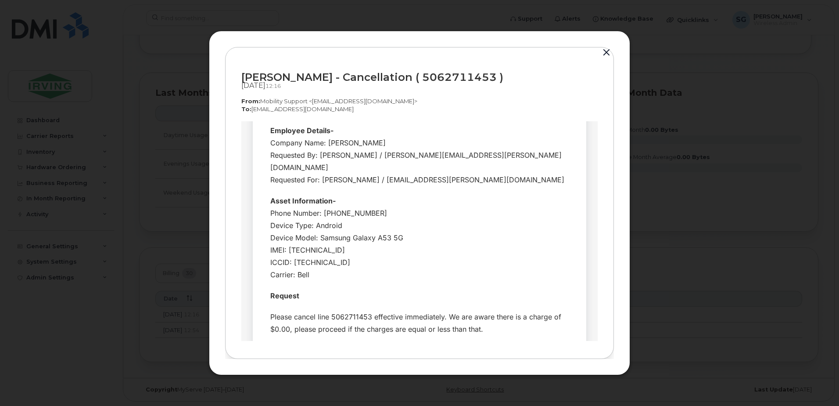
click at [606, 54] on button "button" at bounding box center [606, 53] width 13 height 12
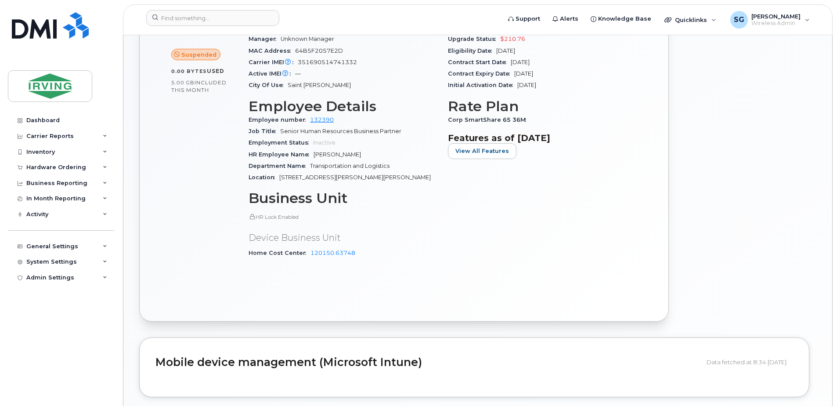
scroll to position [455, 0]
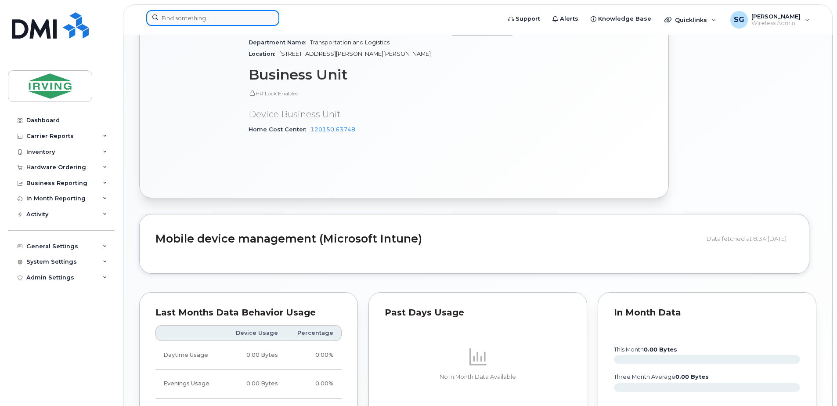
click at [201, 21] on input at bounding box center [212, 18] width 133 height 16
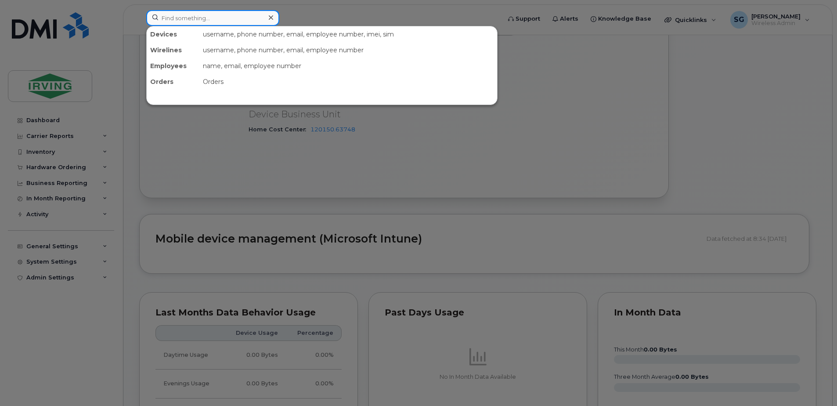
paste input "Use Churn - 10/09"
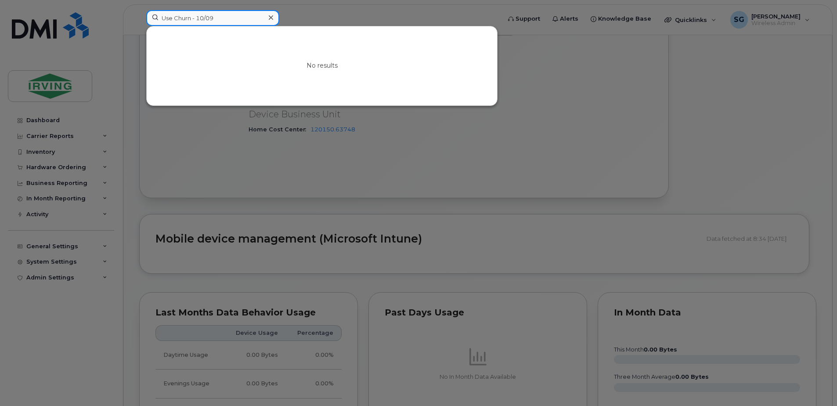
drag, startPoint x: 225, startPoint y: 19, endPoint x: 155, endPoint y: 19, distance: 70.2
click at [155, 19] on input "Use Churn - 10/09" at bounding box center [212, 18] width 133 height 16
paste input "9023973522"
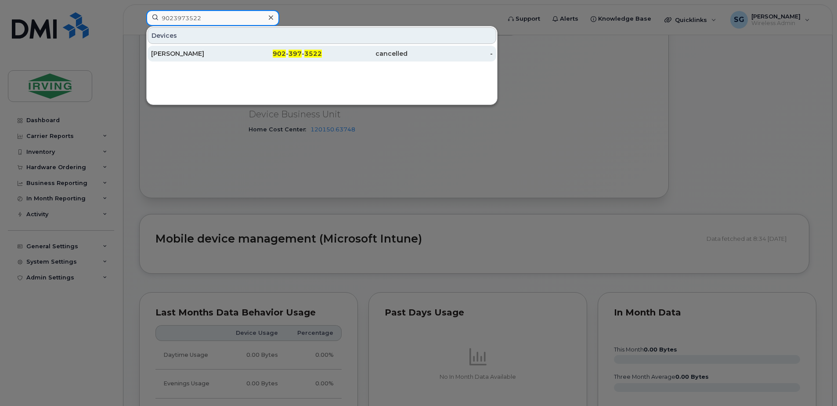
type input "9023973522"
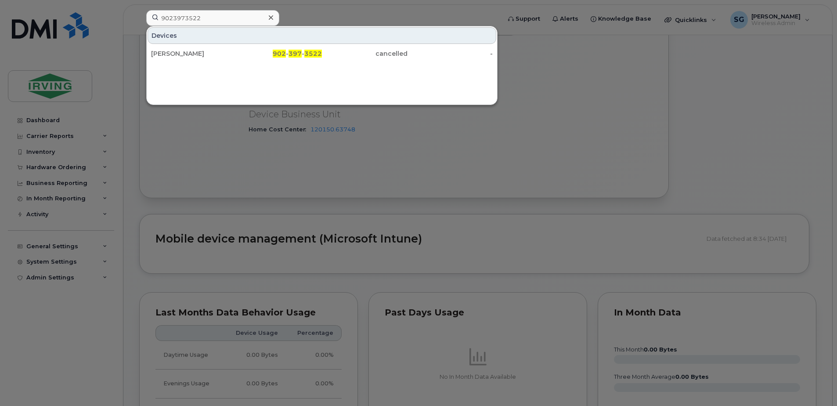
drag, startPoint x: 197, startPoint y: 55, endPoint x: 235, endPoint y: 106, distance: 64.0
click at [197, 55] on div "[PERSON_NAME]" at bounding box center [194, 53] width 86 height 9
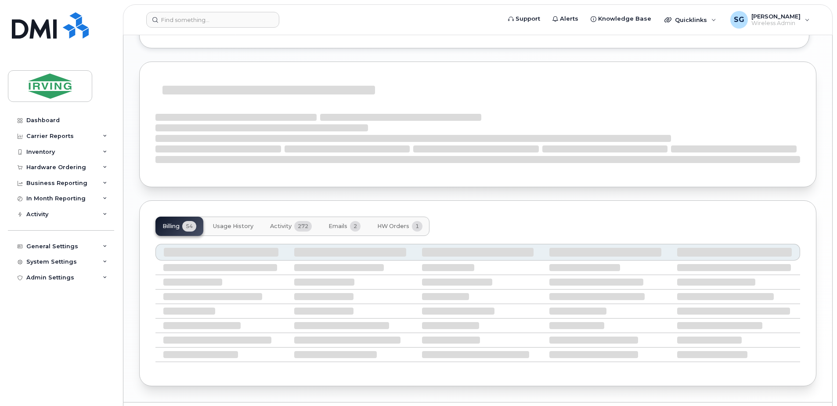
scroll to position [833, 0]
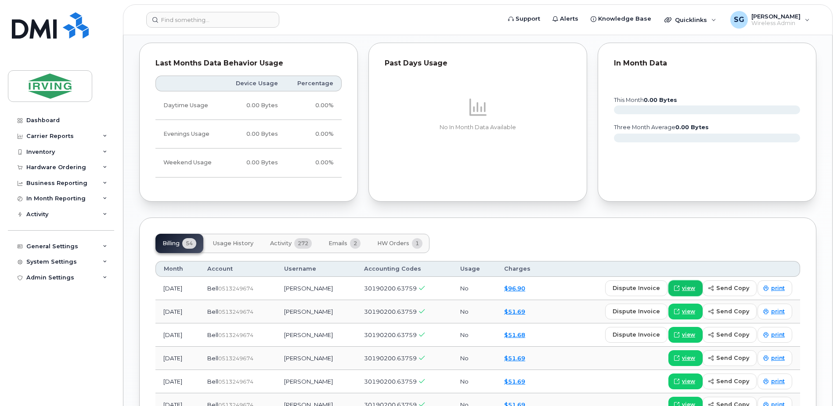
click at [691, 287] on span "view" at bounding box center [688, 288] width 13 height 8
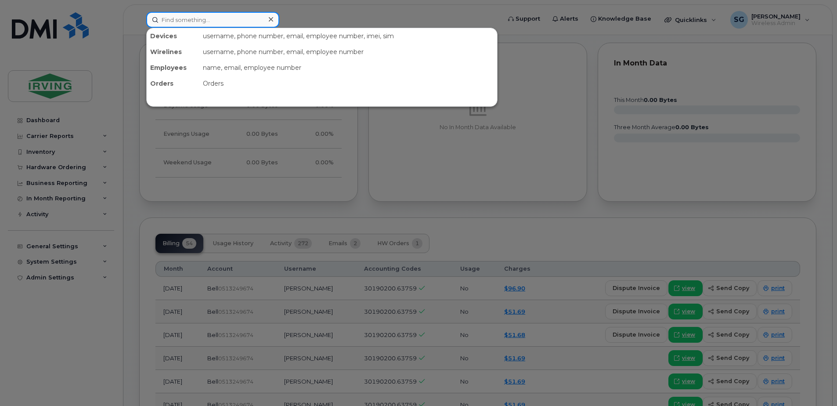
click at [209, 20] on input at bounding box center [212, 20] width 133 height 16
paste input "5066279363"
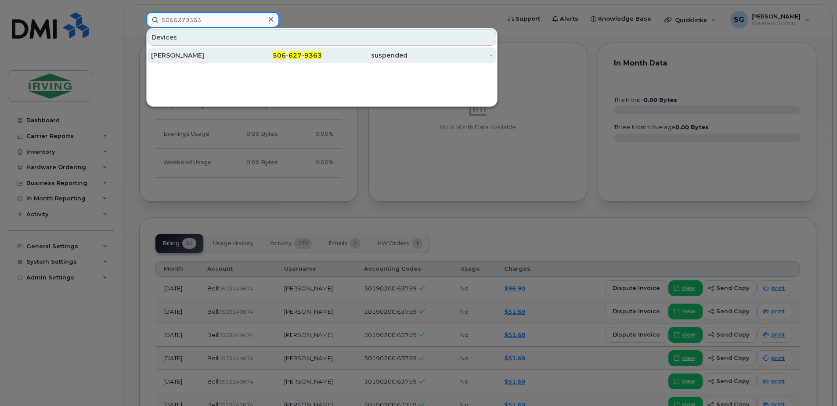
type input "5066279363"
click at [180, 61] on div "[PERSON_NAME]" at bounding box center [194, 55] width 86 height 16
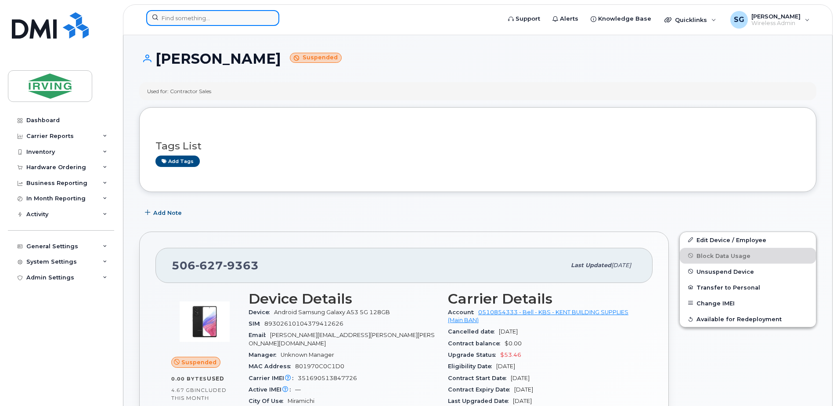
click at [170, 18] on input at bounding box center [212, 18] width 133 height 16
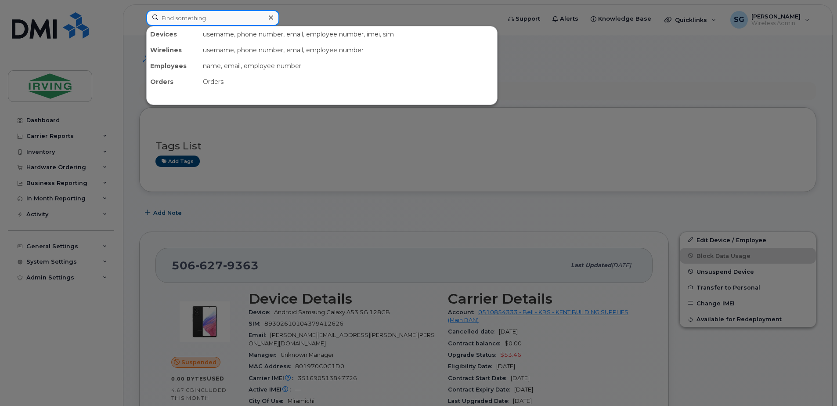
paste input "5063437646"
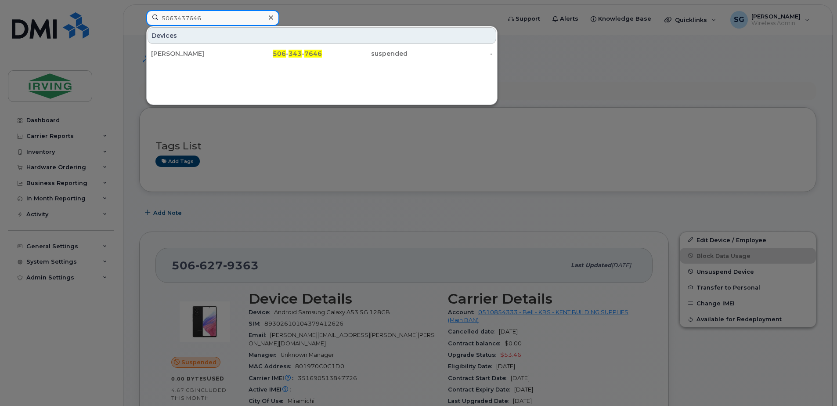
click at [207, 17] on input "5063437646" at bounding box center [212, 18] width 133 height 16
drag, startPoint x: 207, startPoint y: 19, endPoint x: 158, endPoint y: 20, distance: 49.2
click at [158, 20] on input "5063437646" at bounding box center [212, 18] width 133 height 16
paste input "9023973522"
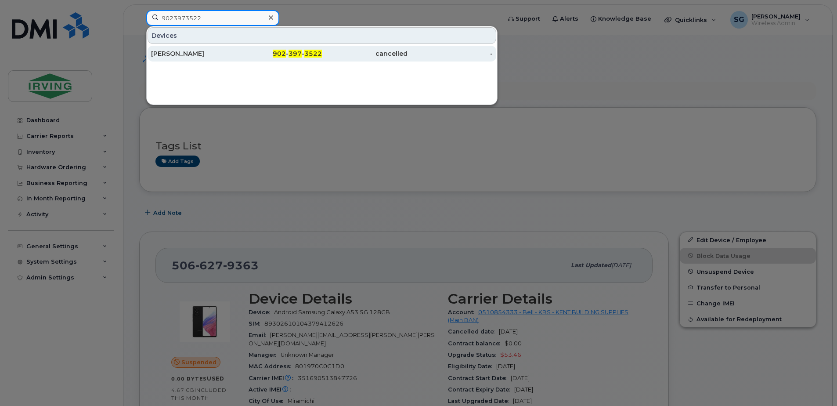
type input "9023973522"
click at [204, 58] on div "David Urquhart" at bounding box center [194, 53] width 86 height 9
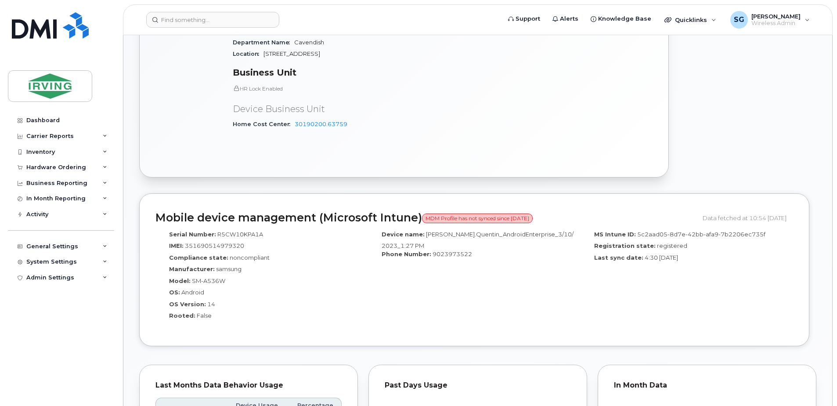
scroll to position [395, 0]
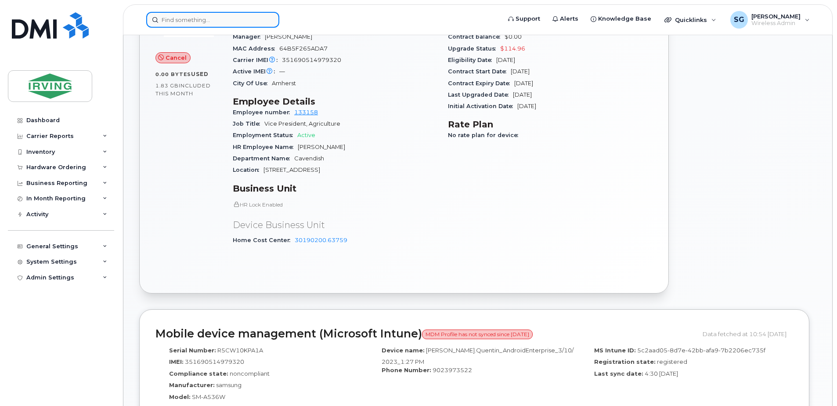
click at [187, 19] on input at bounding box center [212, 20] width 133 height 16
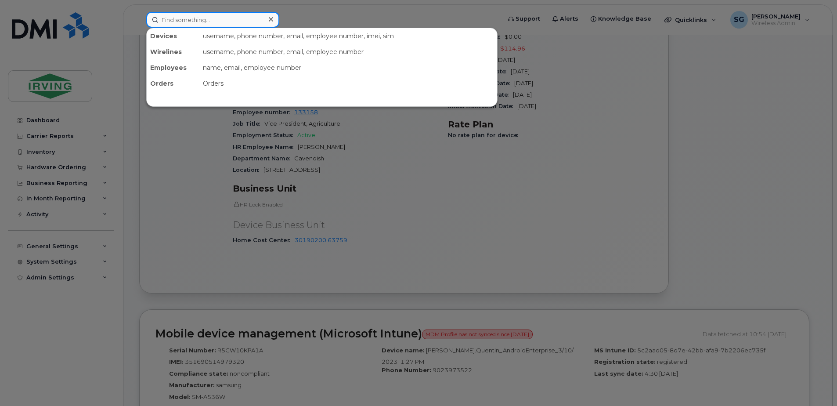
paste input "5063437667"
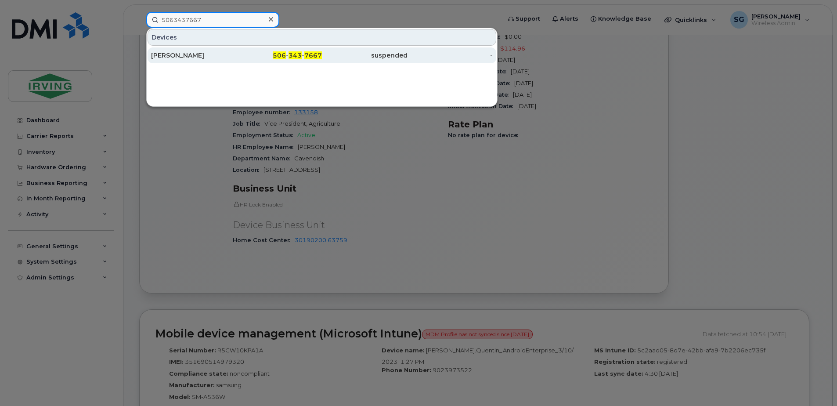
type input "5063437667"
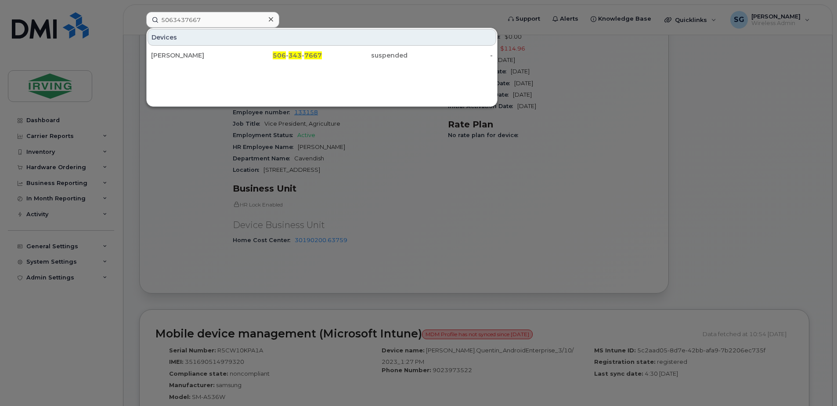
drag, startPoint x: 207, startPoint y: 53, endPoint x: 228, endPoint y: 80, distance: 34.8
click at [207, 53] on div "Matthew Atcheson" at bounding box center [194, 55] width 86 height 9
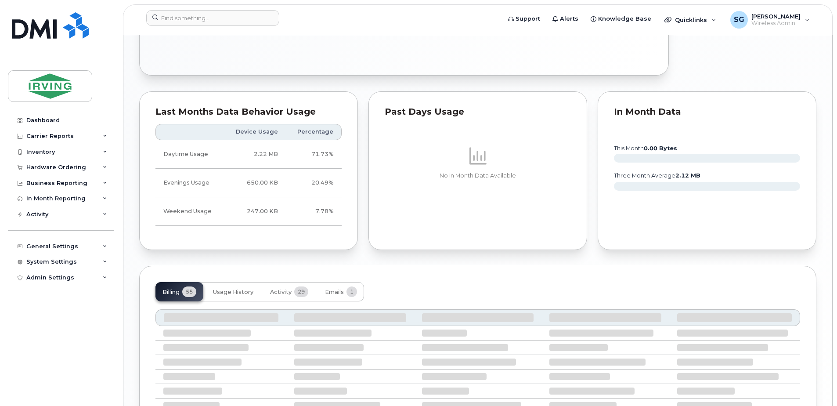
scroll to position [706, 0]
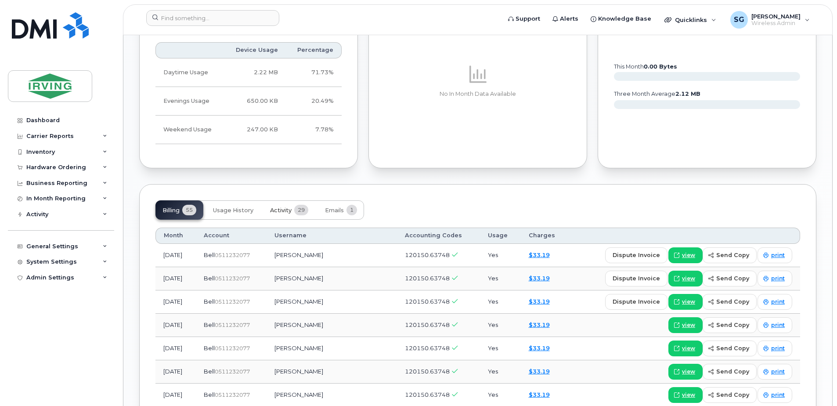
drag, startPoint x: 290, startPoint y: 203, endPoint x: 288, endPoint y: 216, distance: 13.4
click at [290, 207] on span "Activity" at bounding box center [281, 210] width 22 height 7
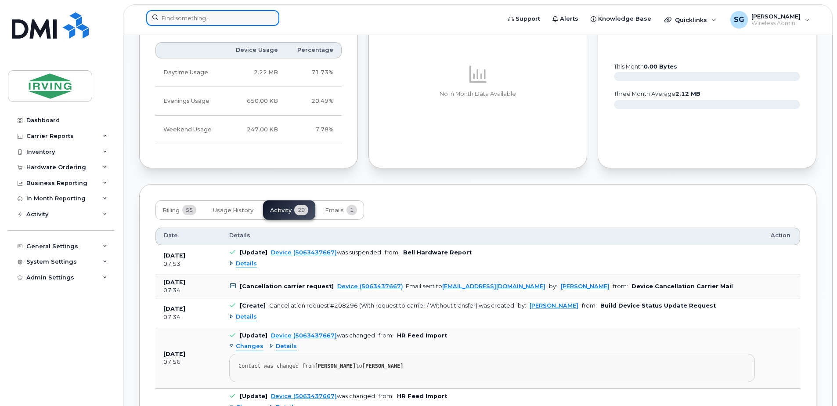
click at [174, 19] on input at bounding box center [212, 18] width 133 height 16
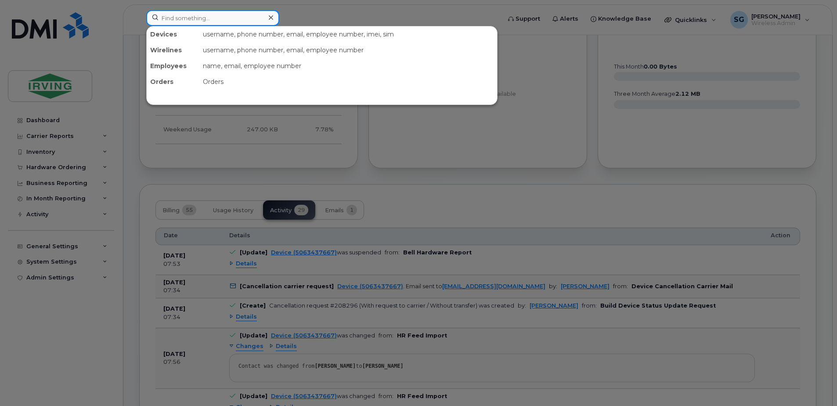
paste input "9023970714"
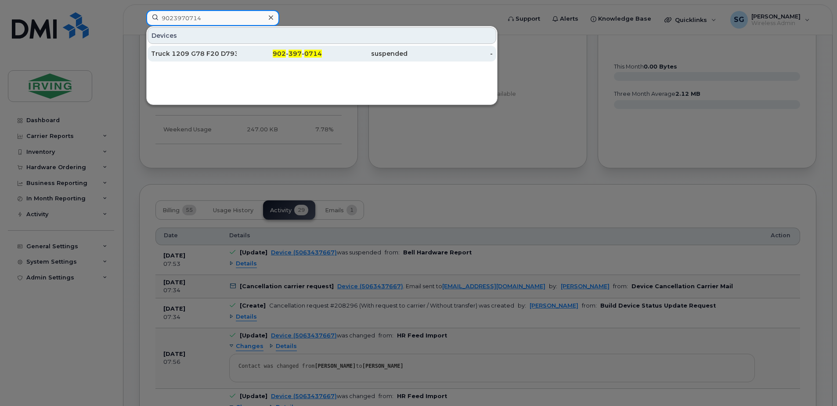
type input "9023970714"
